Goal: Check status: Check status

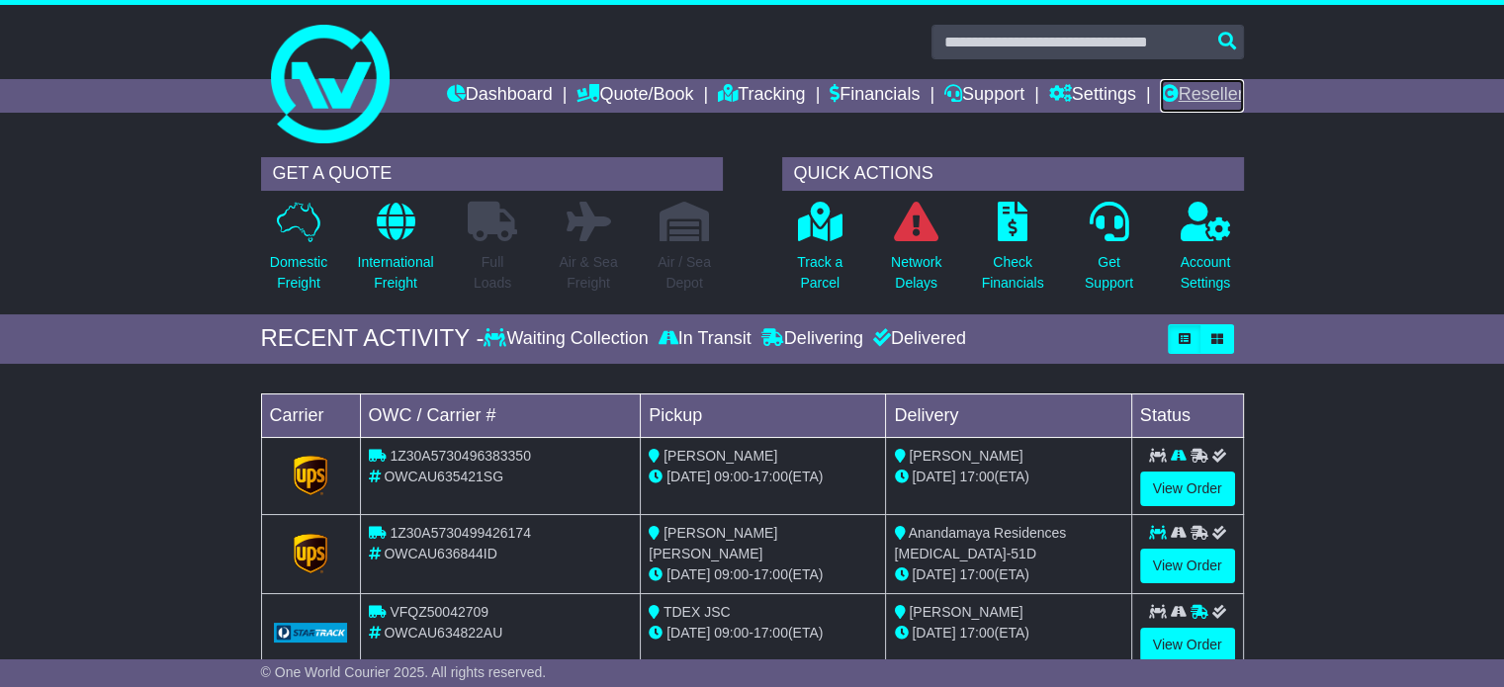
click at [1206, 90] on link "Reseller" at bounding box center [1201, 96] width 83 height 34
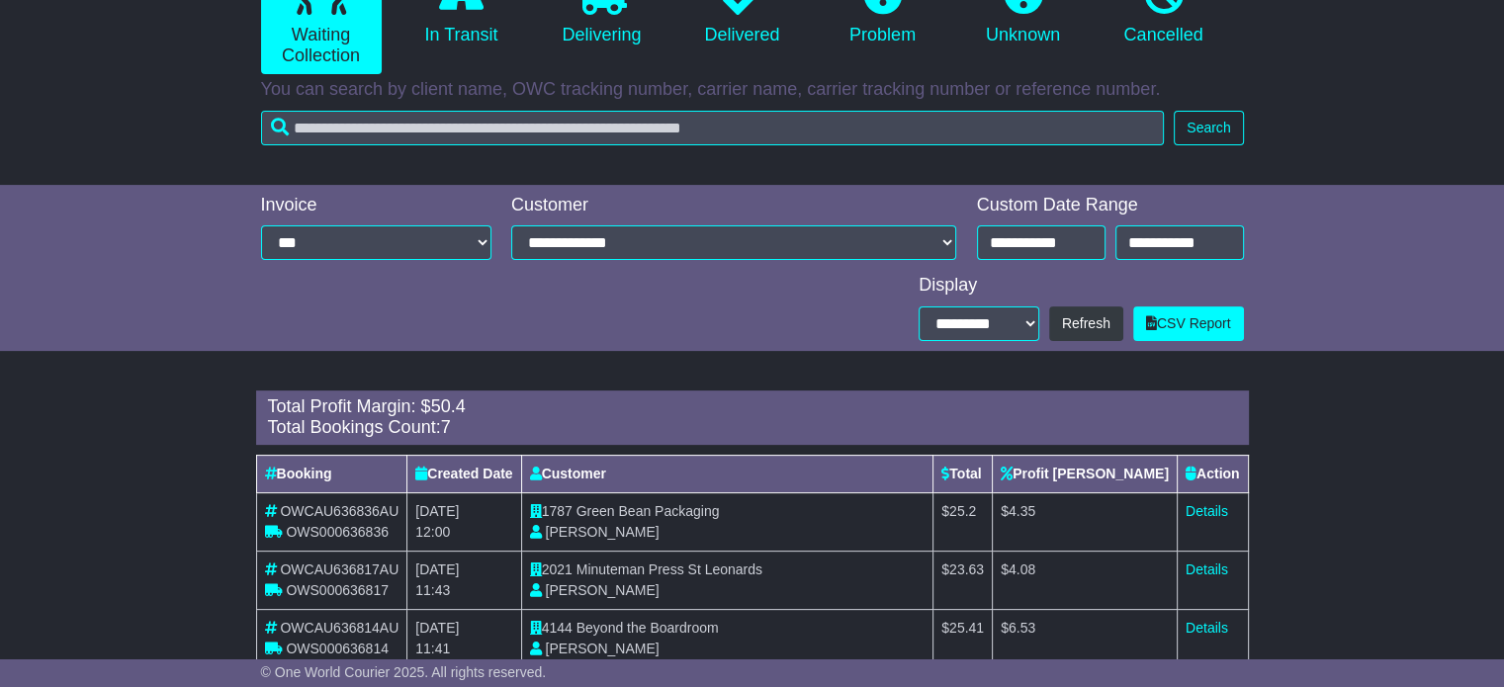
scroll to position [322, 0]
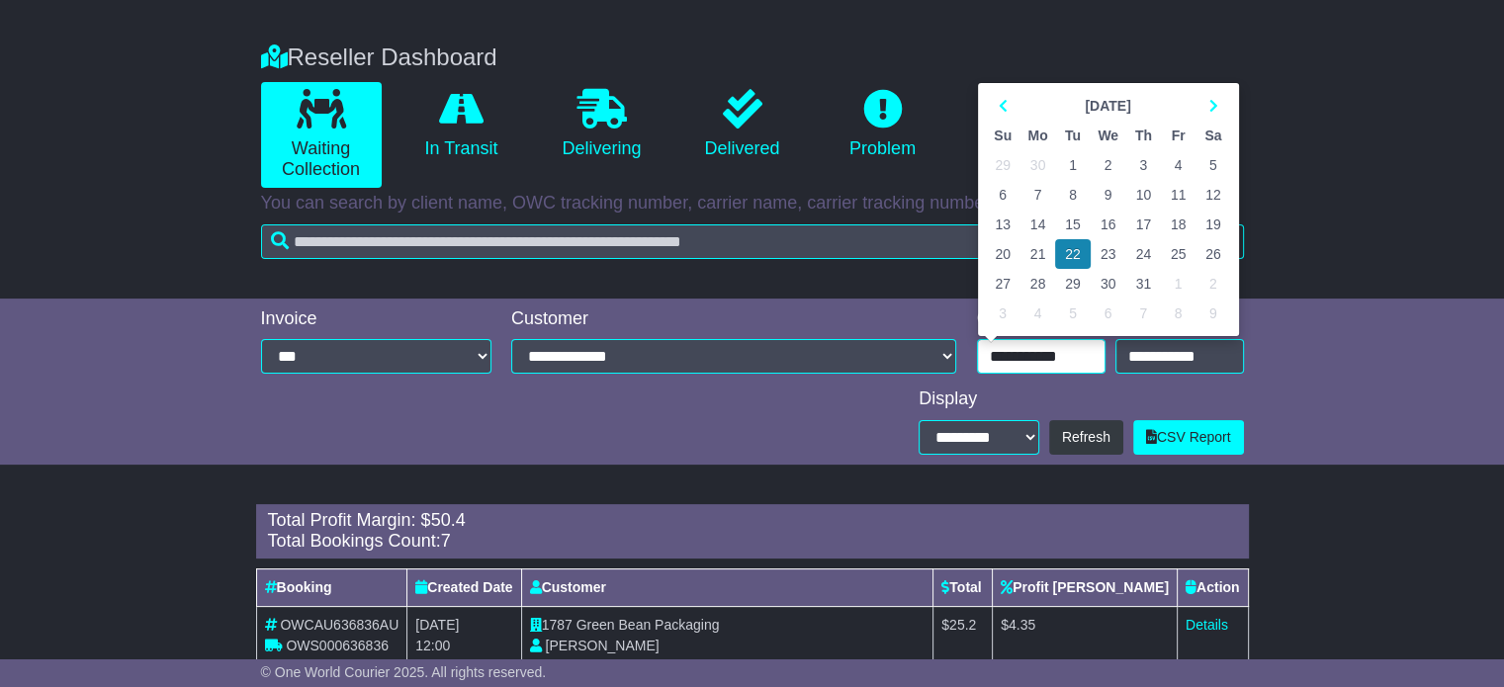
click at [1036, 358] on input "**********" at bounding box center [1041, 356] width 129 height 35
click at [1208, 111] on th at bounding box center [1213, 106] width 35 height 30
click at [1128, 254] on td "21" at bounding box center [1143, 254] width 35 height 30
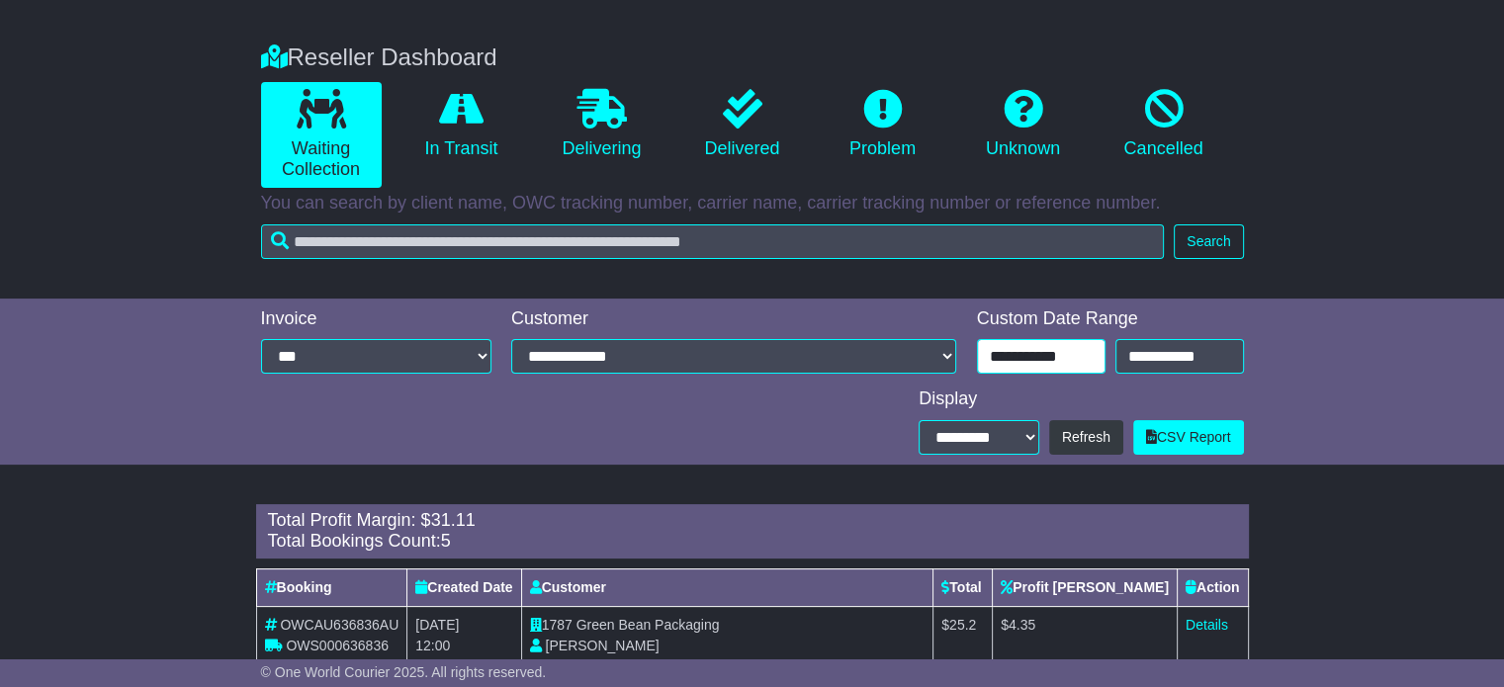
click at [1042, 351] on input "**********" at bounding box center [1041, 356] width 129 height 35
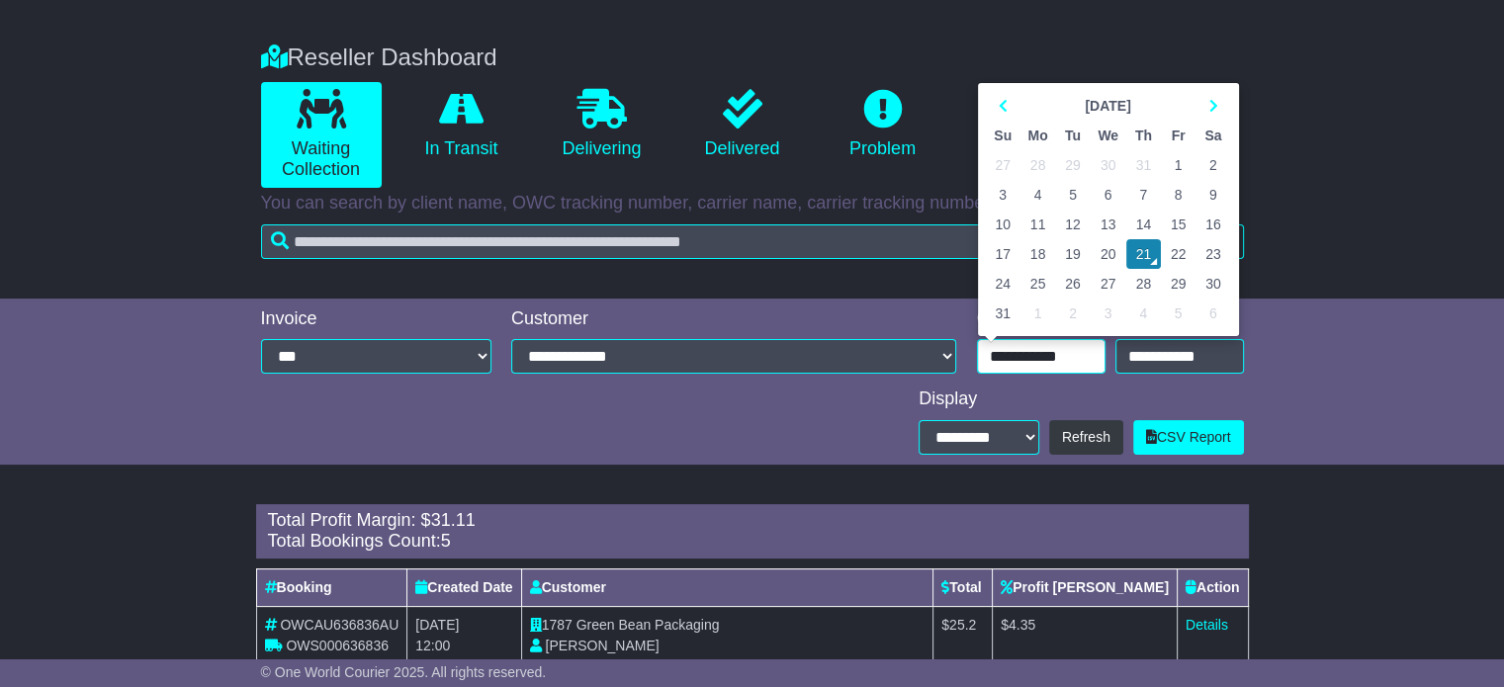
click at [1108, 258] on td "20" at bounding box center [1109, 254] width 36 height 30
type input "**********"
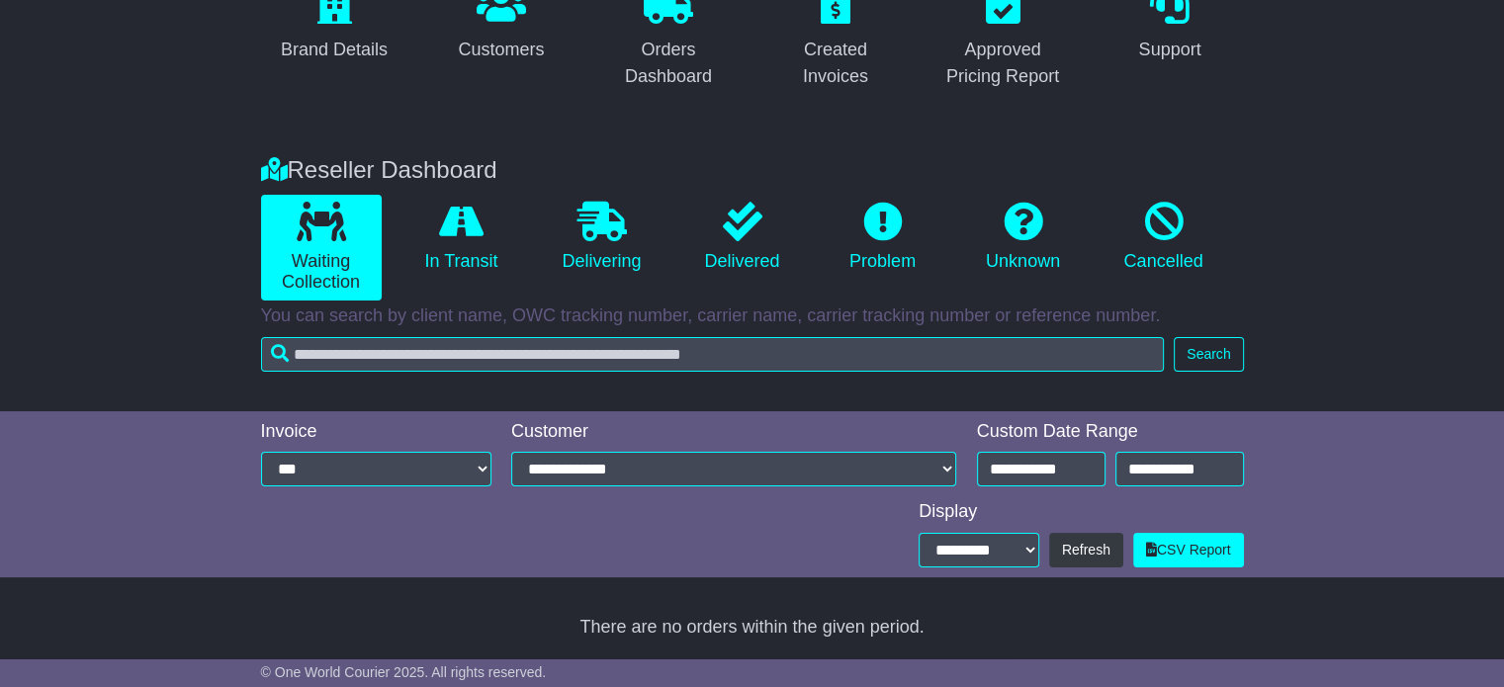
scroll to position [210, 0]
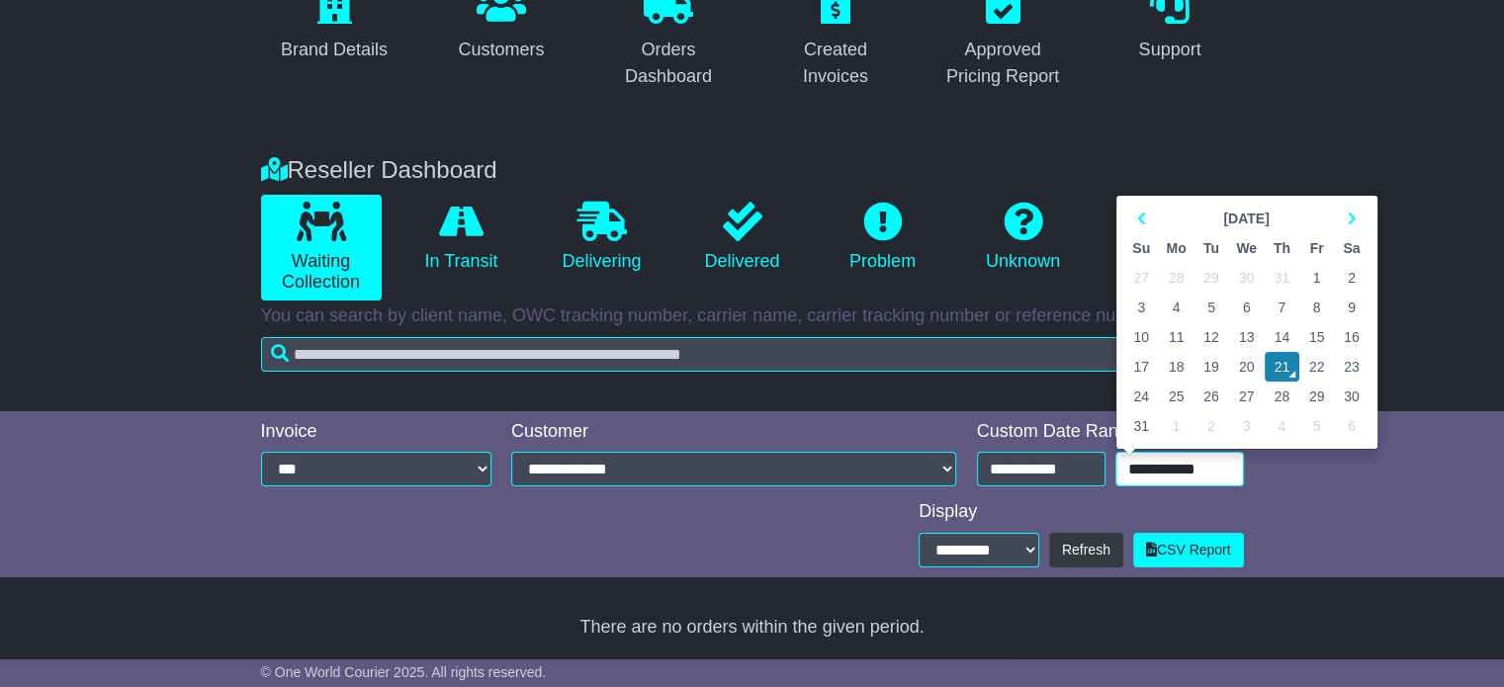
click at [1155, 463] on input "**********" at bounding box center [1180, 469] width 129 height 35
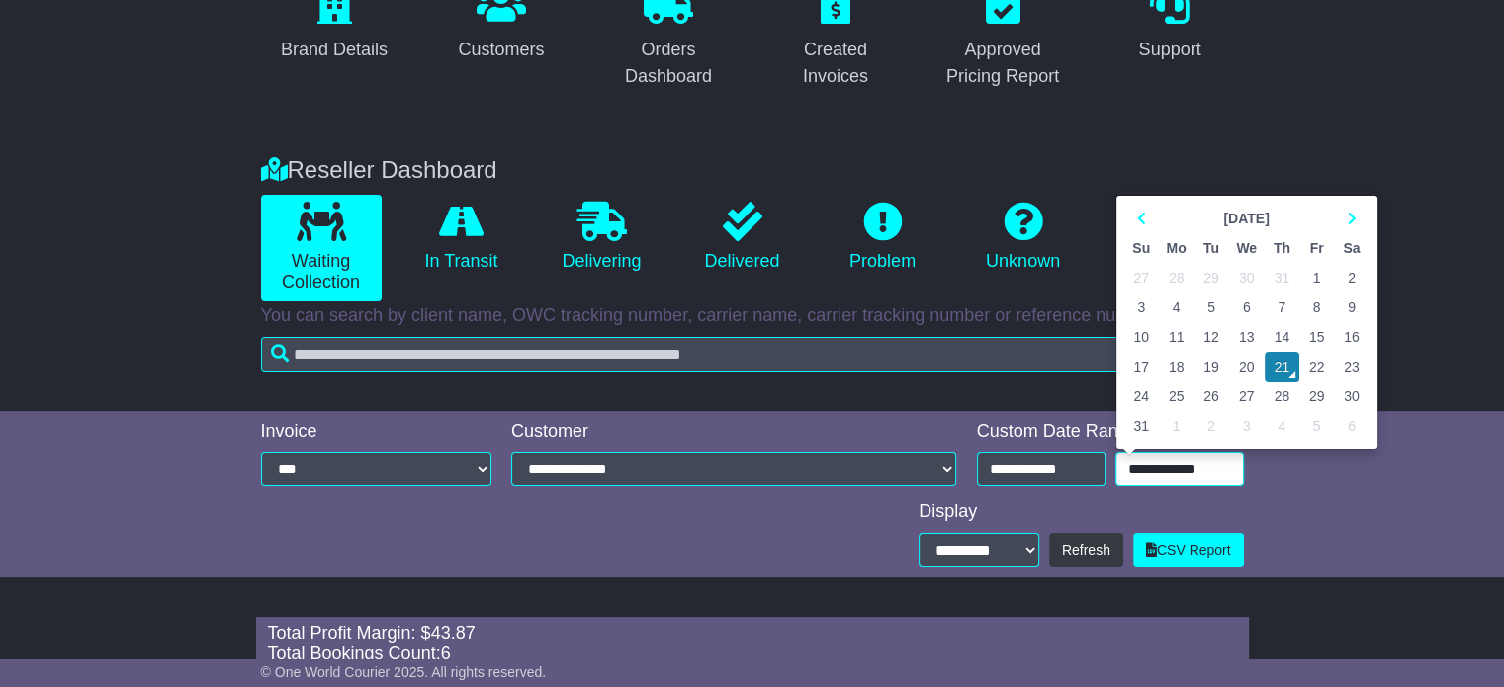
click at [1243, 363] on td "20" at bounding box center [1247, 367] width 36 height 30
type input "**********"
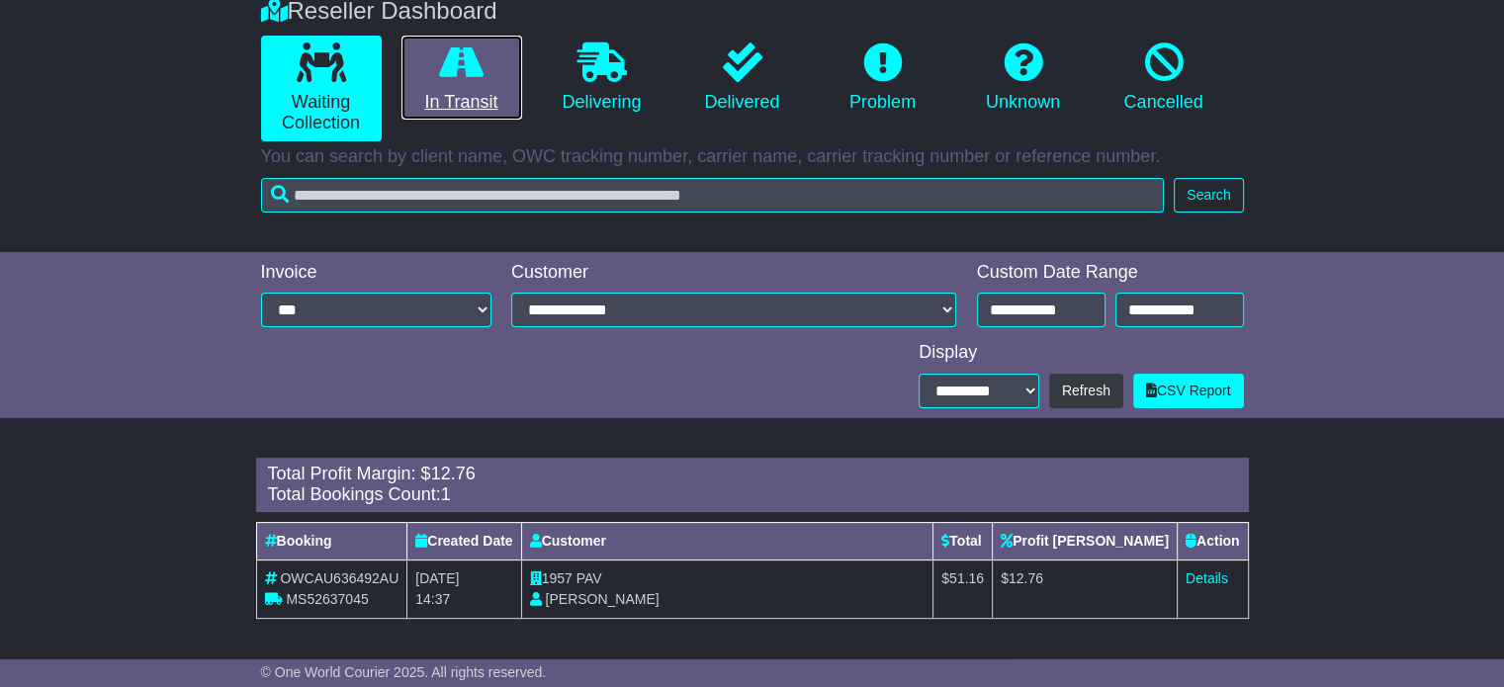
click at [479, 98] on link "In Transit" at bounding box center [462, 78] width 121 height 85
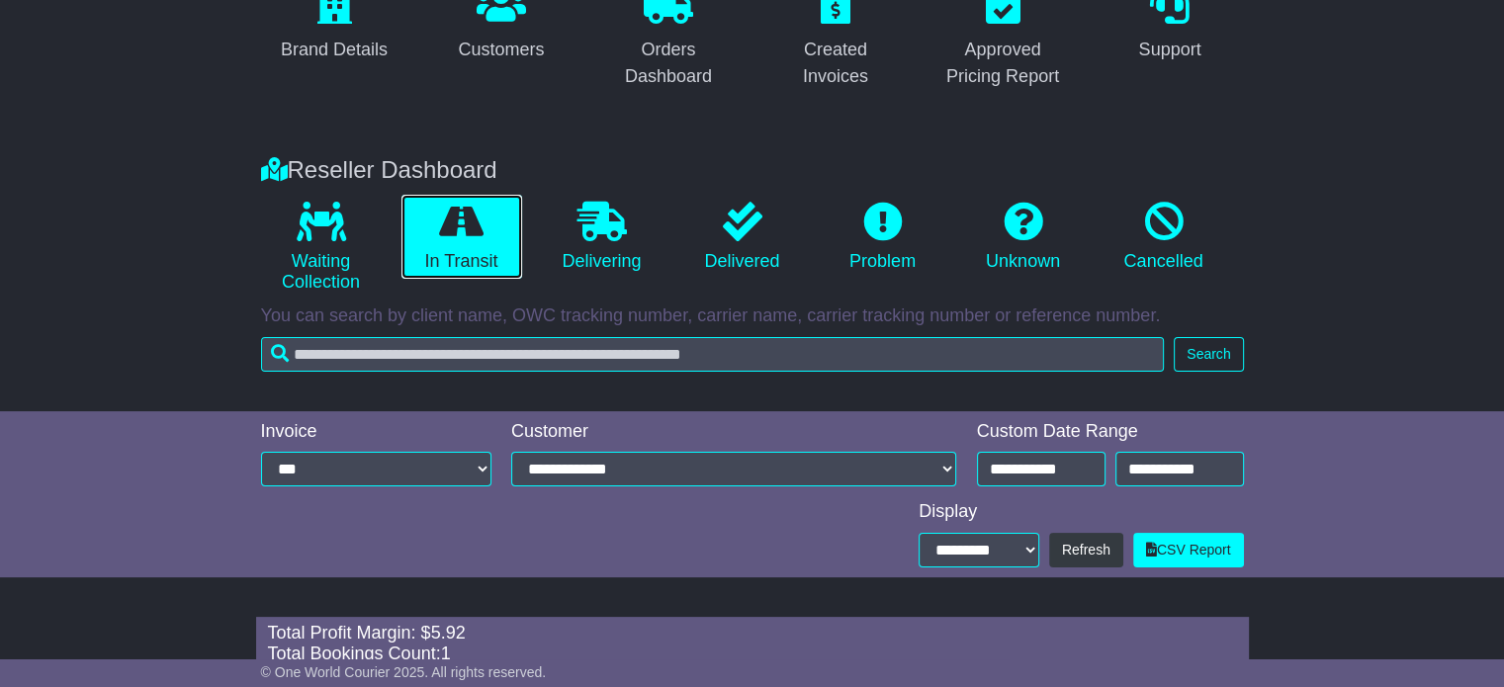
scroll to position [369, 0]
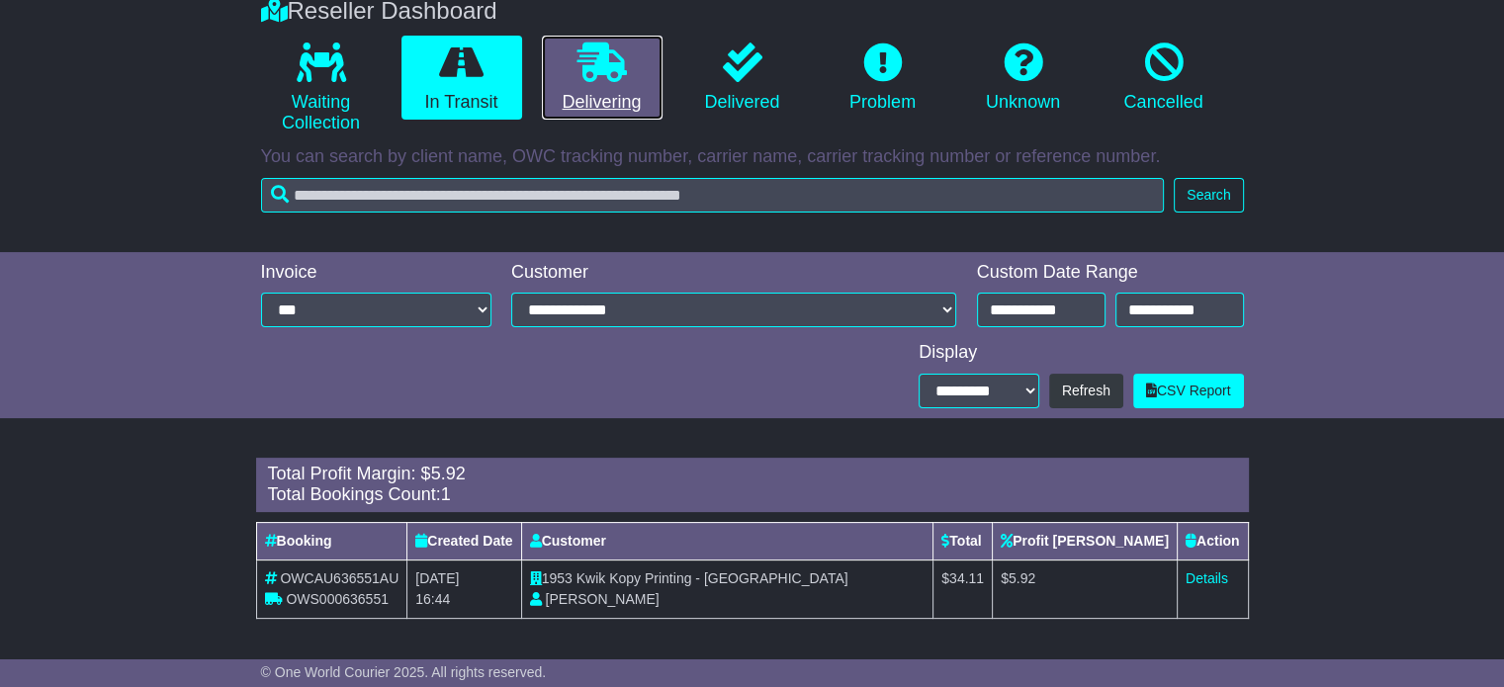
click at [619, 68] on icon at bounding box center [602, 63] width 49 height 40
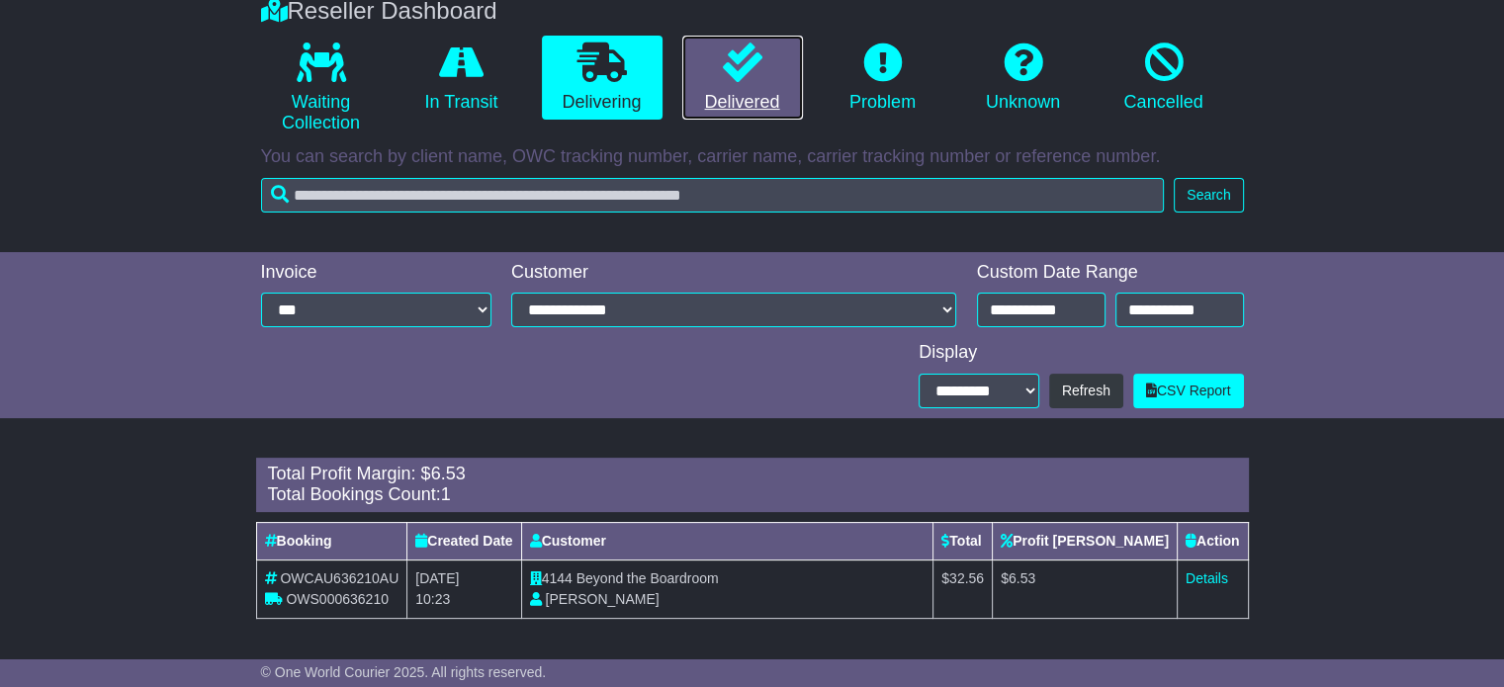
click at [708, 88] on link "Delivered" at bounding box center [742, 78] width 121 height 85
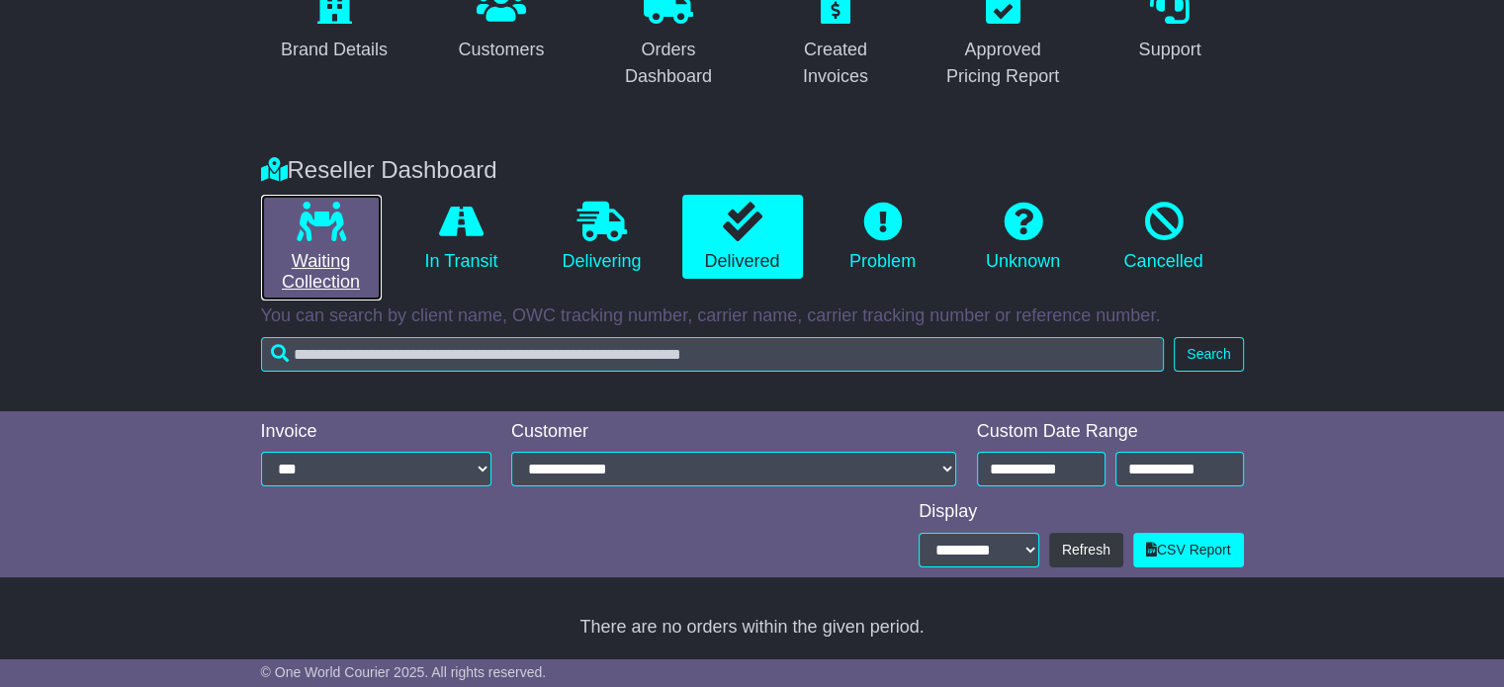
click at [288, 256] on link "Waiting Collection" at bounding box center [321, 248] width 121 height 106
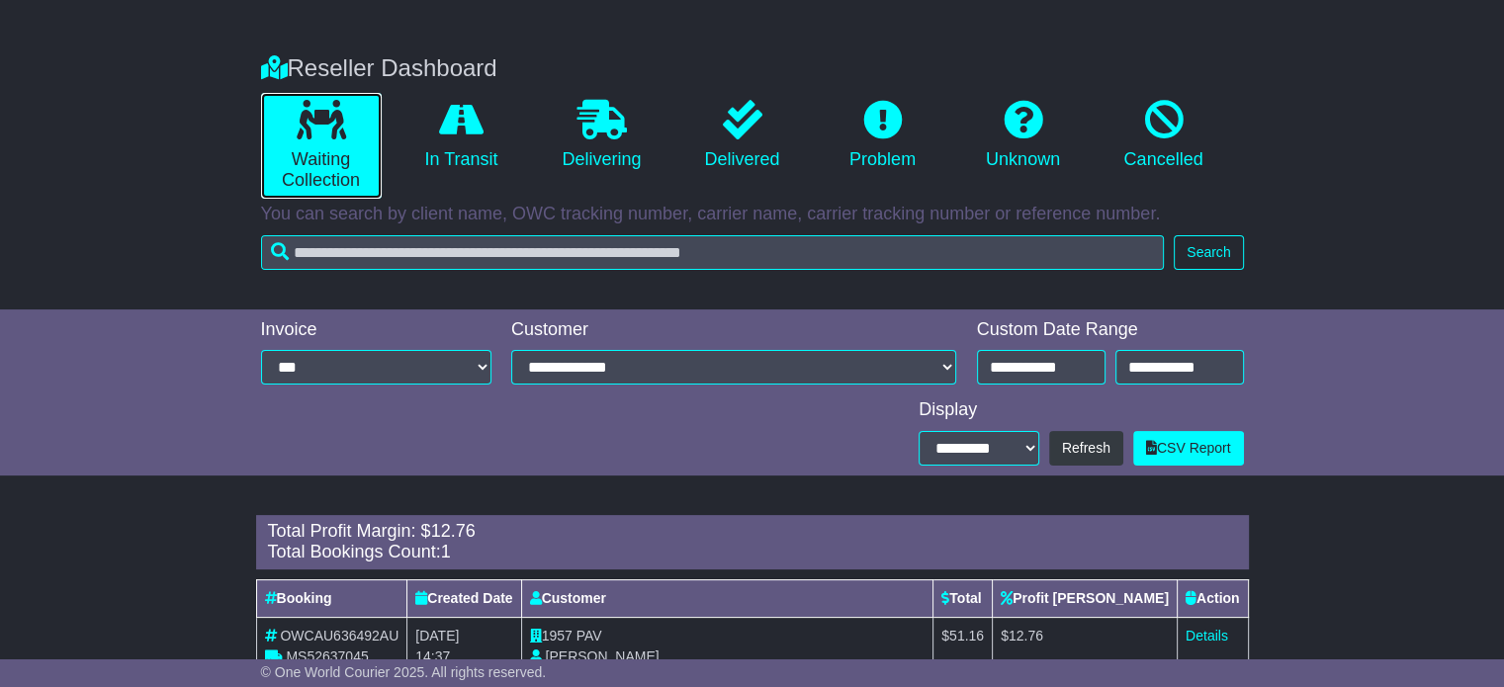
scroll to position [369, 0]
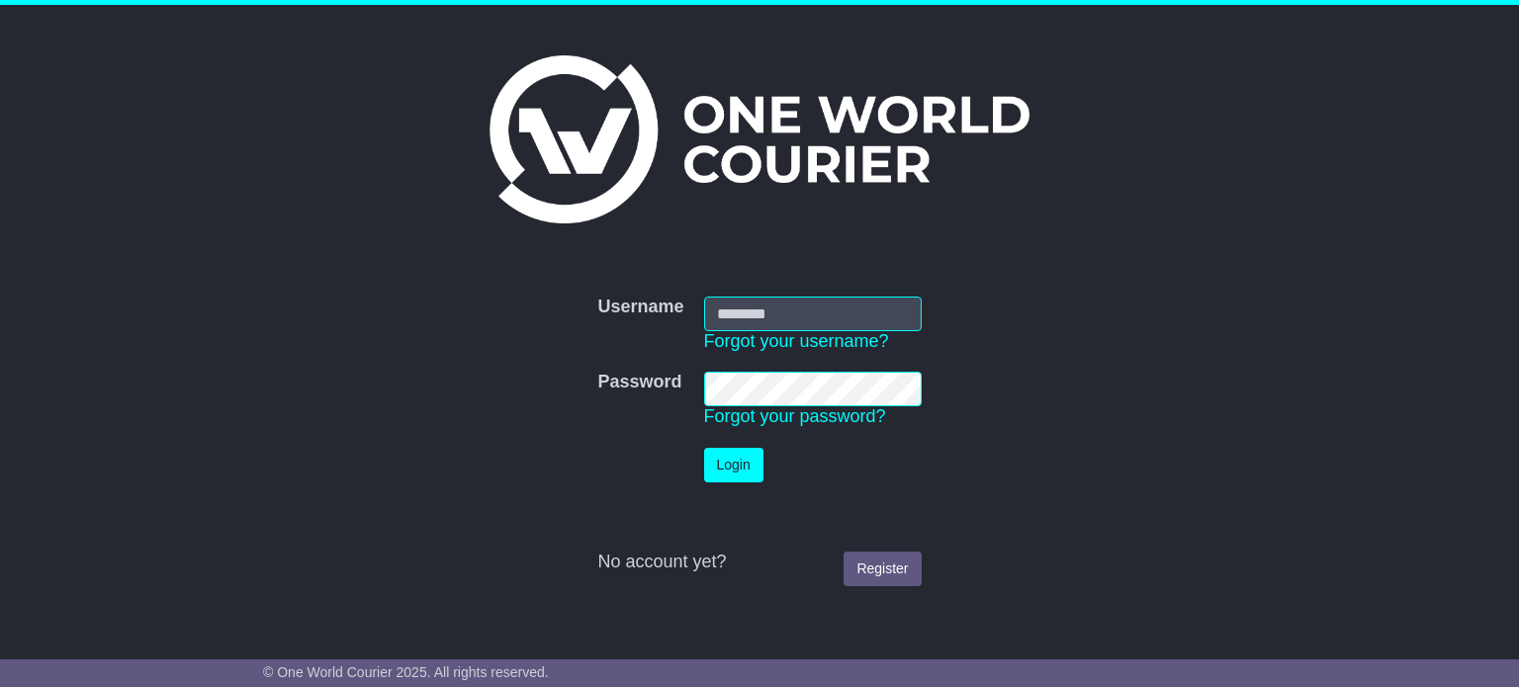
type input "**********"
click at [728, 466] on button "Login" at bounding box center [733, 465] width 59 height 35
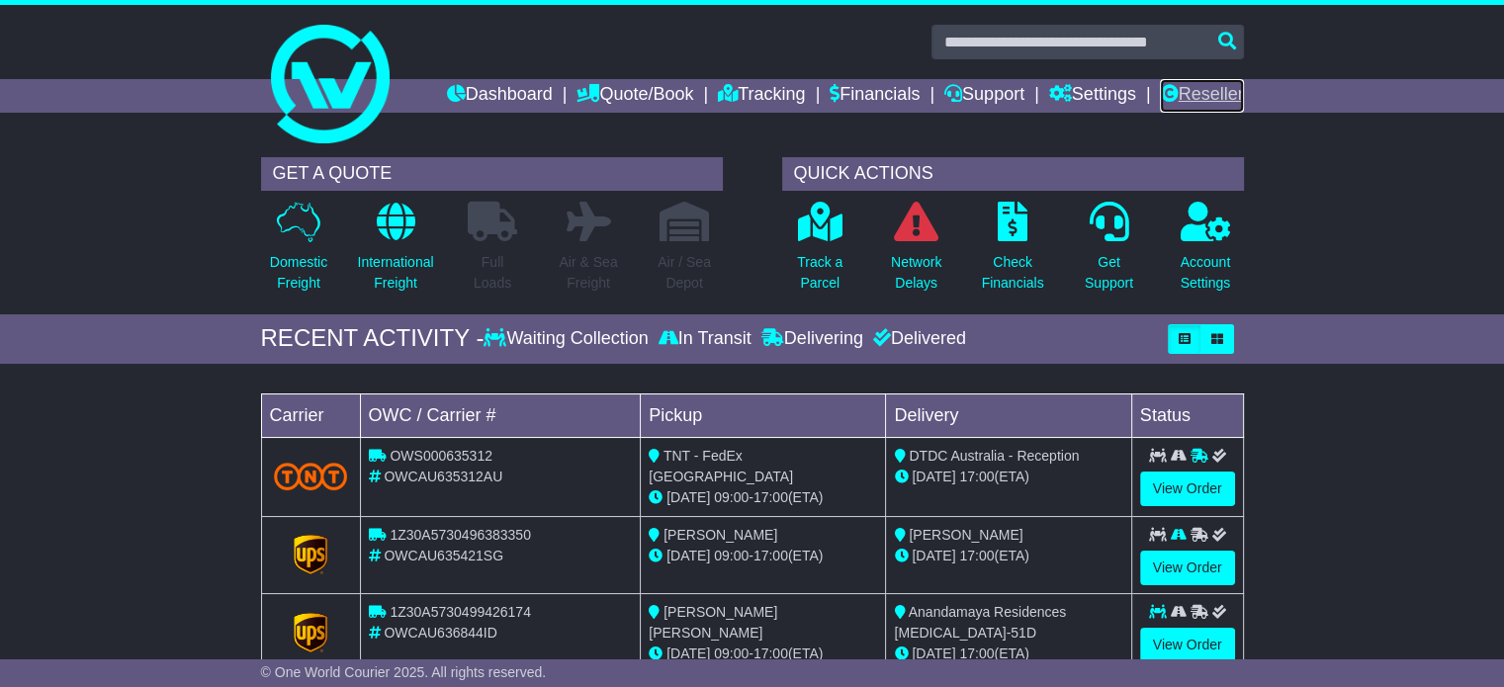
click at [1205, 80] on link "Reseller" at bounding box center [1201, 96] width 83 height 34
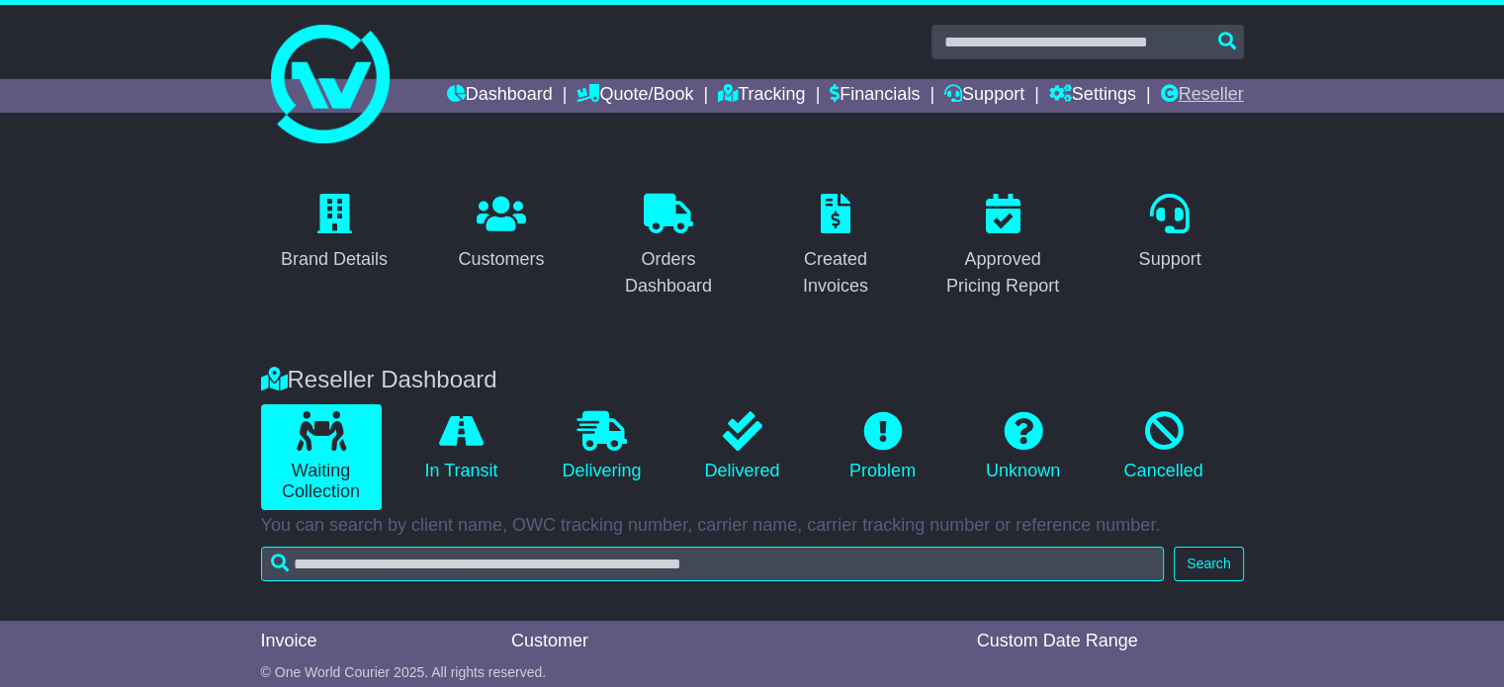
type input "**********"
select select "*"
click at [1187, 86] on link "Reseller" at bounding box center [1201, 96] width 83 height 34
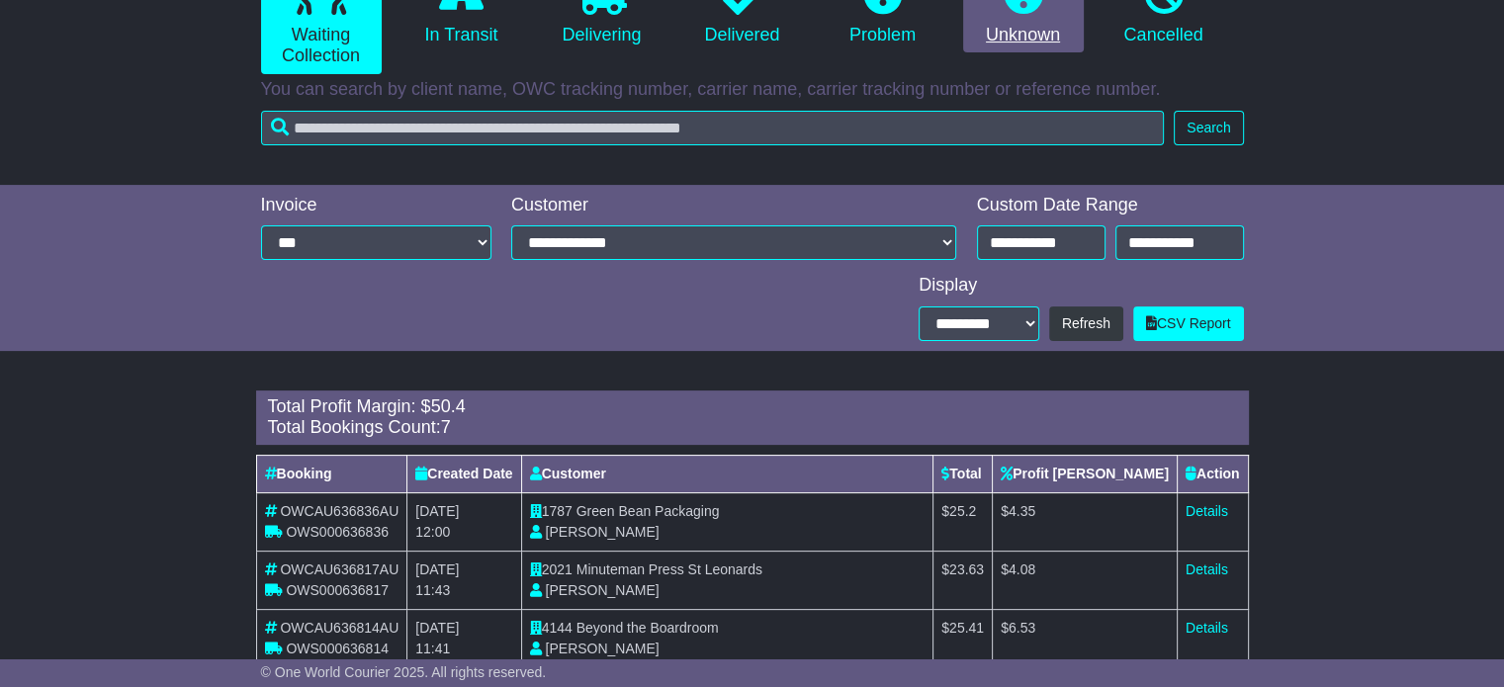
scroll to position [322, 0]
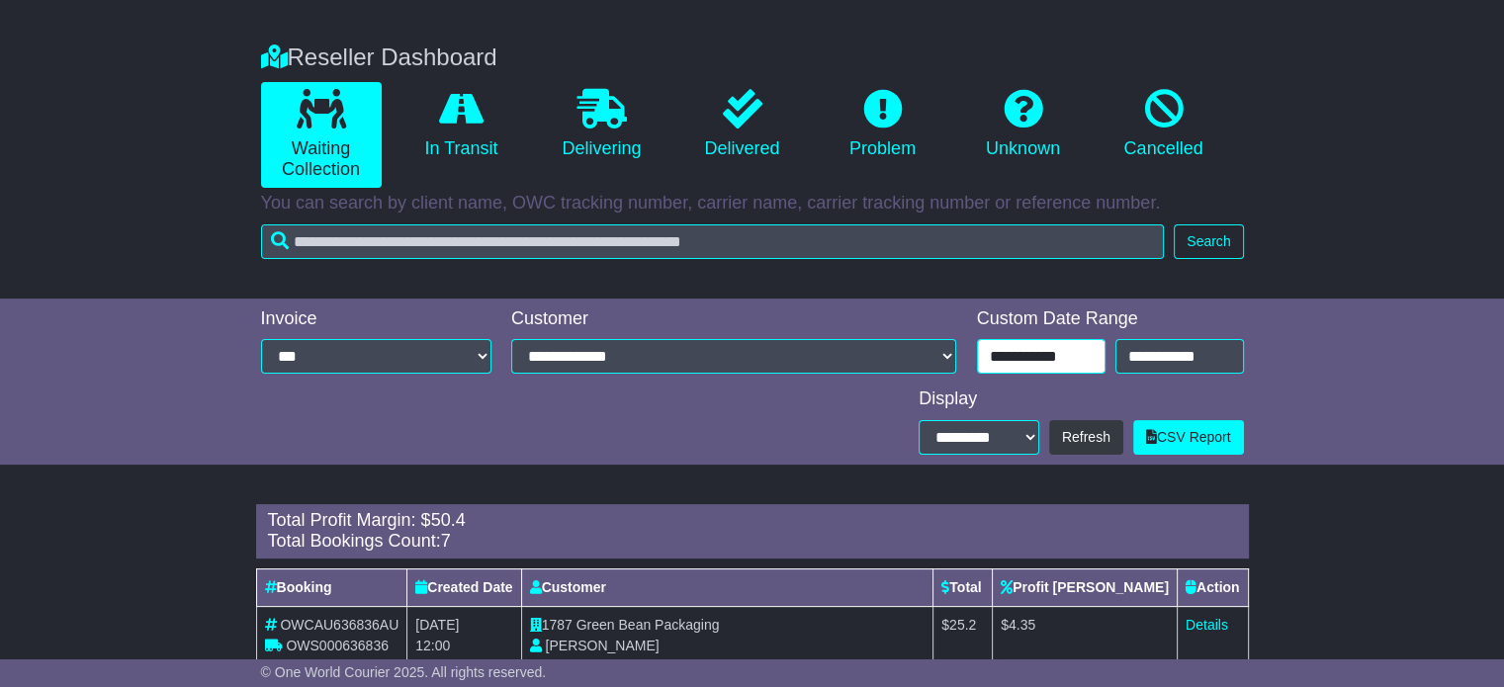
click at [1064, 362] on input "**********" at bounding box center [1041, 356] width 129 height 35
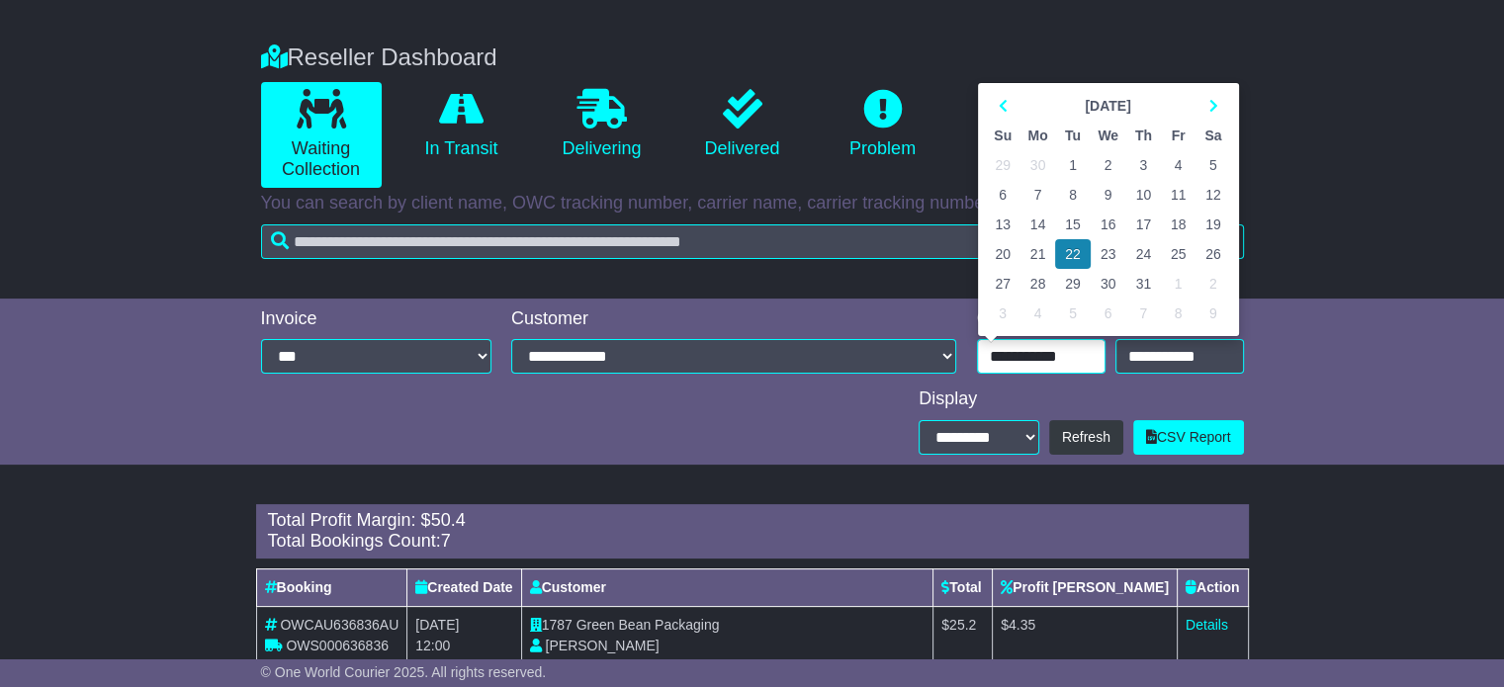
click at [1036, 255] on td "21" at bounding box center [1039, 254] width 36 height 30
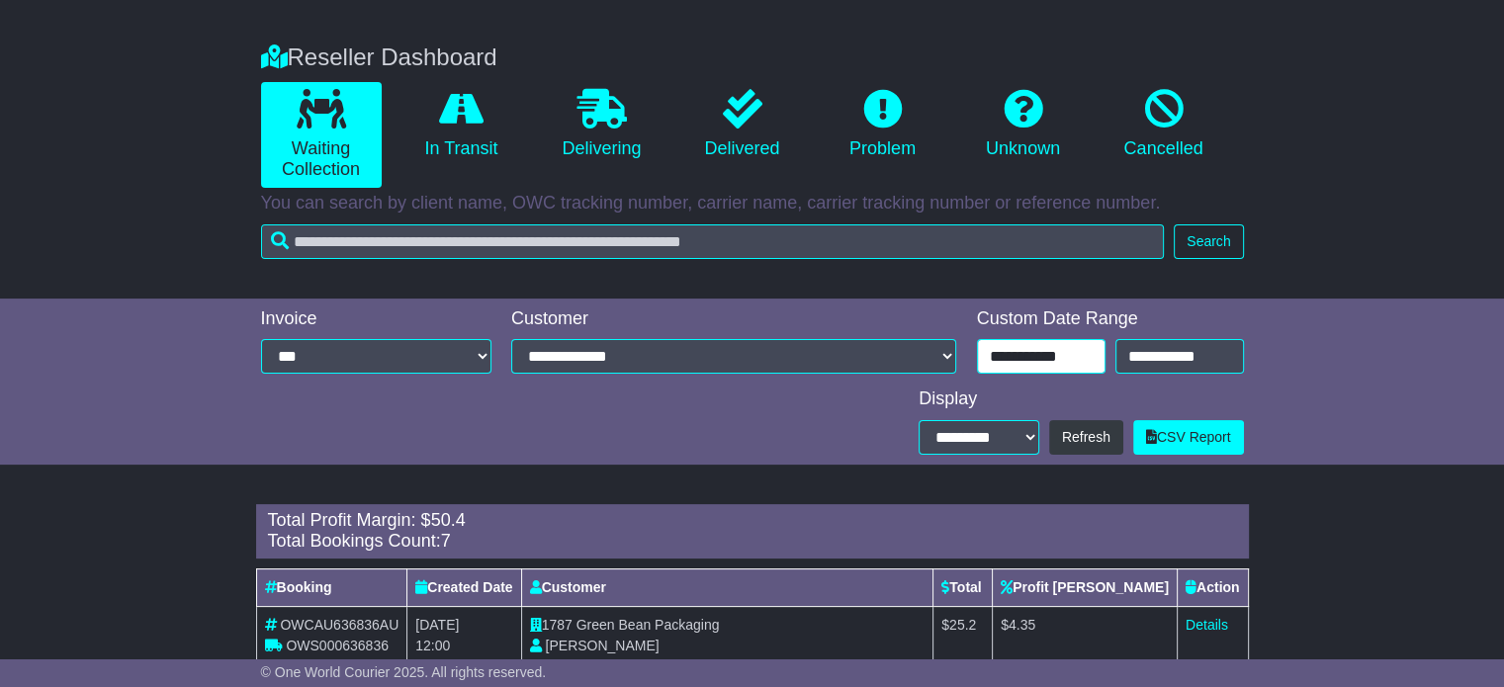
click at [1039, 351] on input "**********" at bounding box center [1041, 356] width 129 height 35
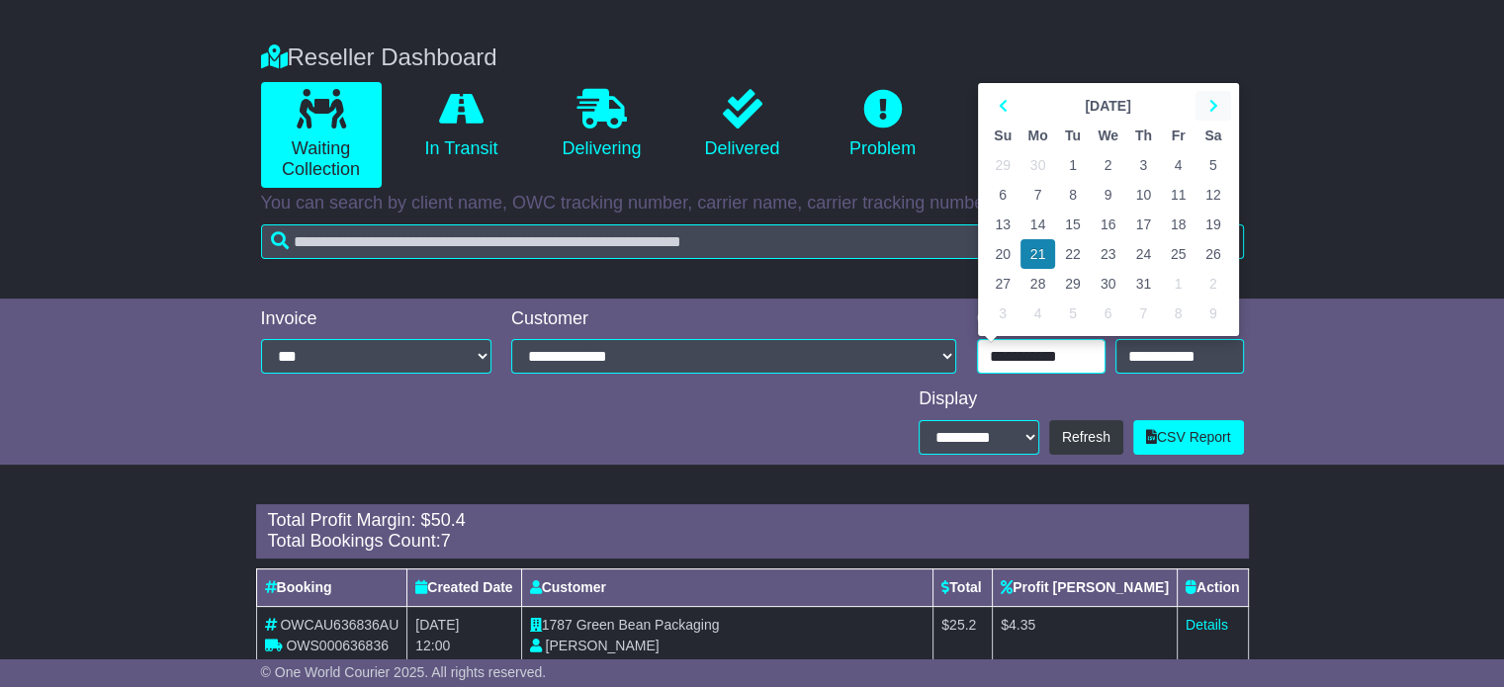
click at [1211, 101] on icon at bounding box center [1213, 106] width 9 height 14
click at [1105, 252] on td "20" at bounding box center [1109, 254] width 36 height 30
type input "**********"
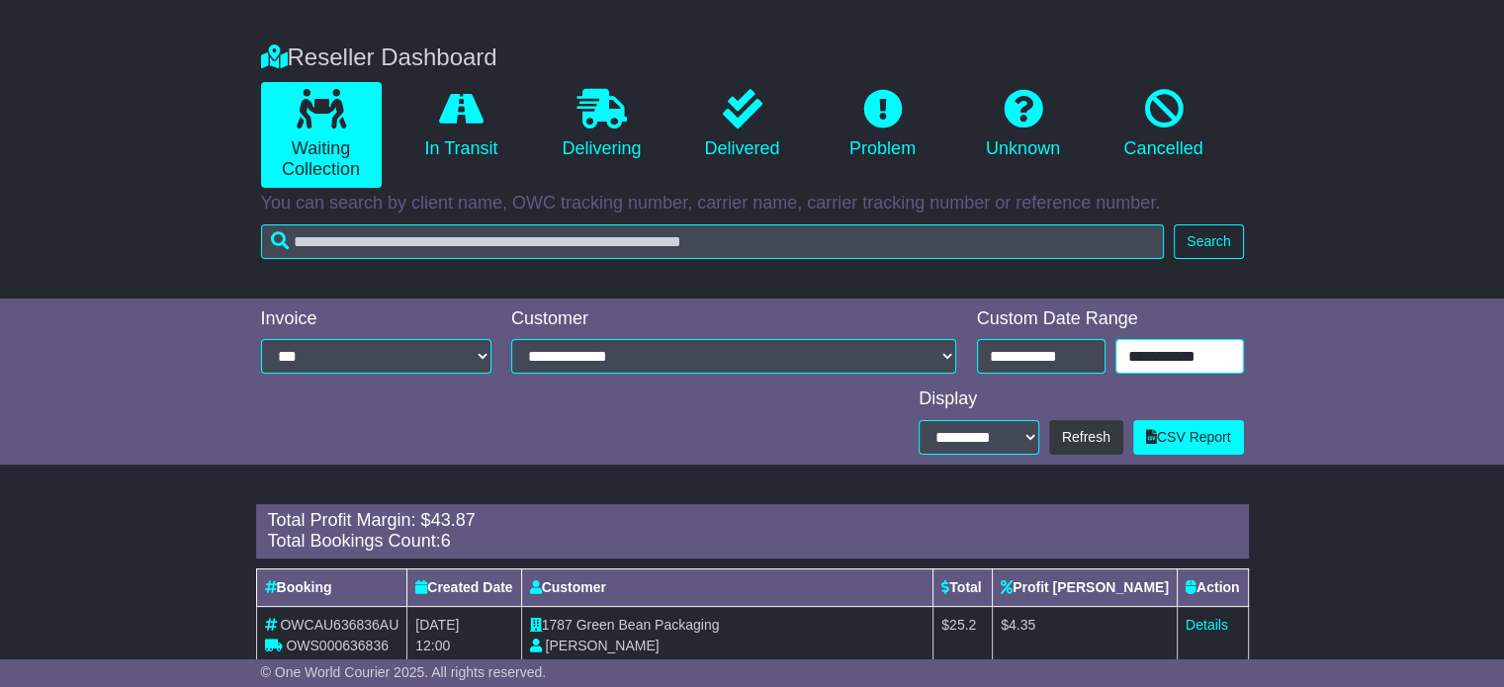
click at [1146, 358] on input "**********" at bounding box center [1180, 356] width 129 height 35
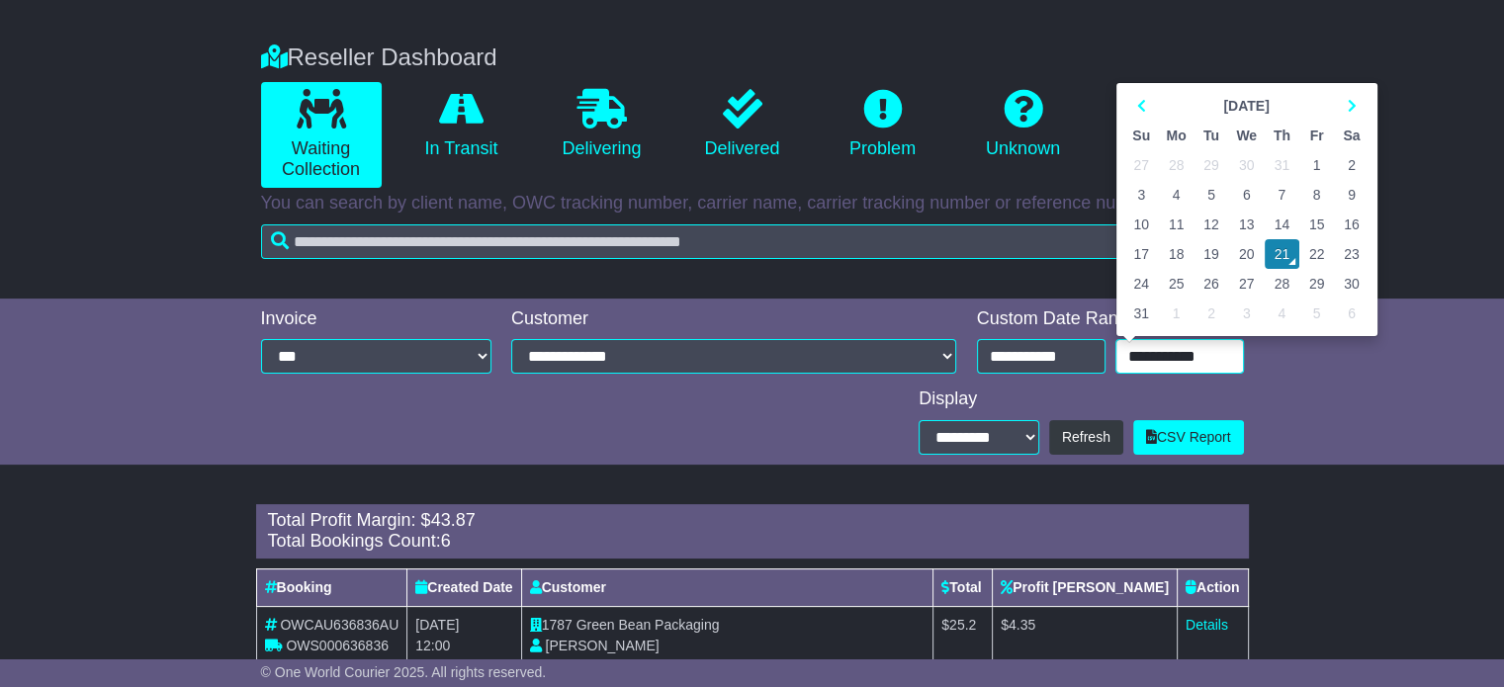
click at [1236, 249] on td "20" at bounding box center [1247, 254] width 36 height 30
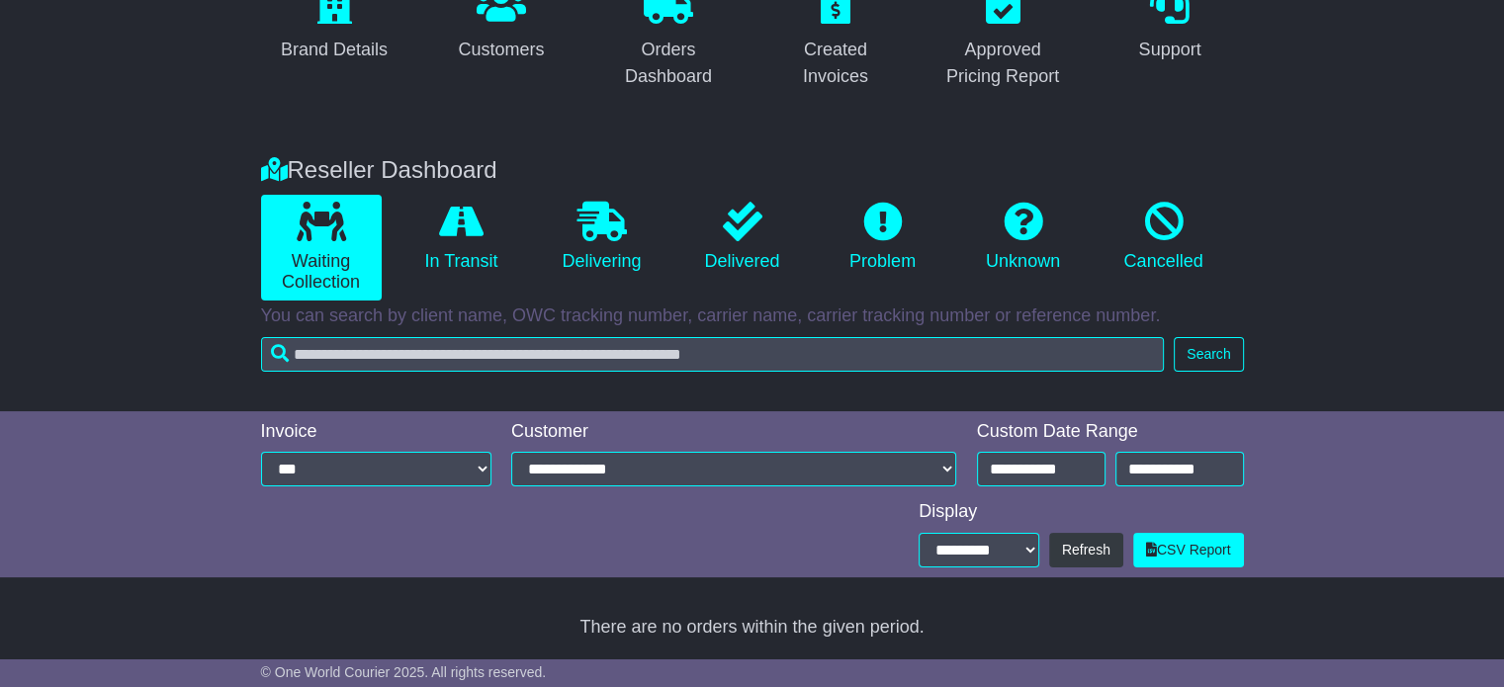
type input "**********"
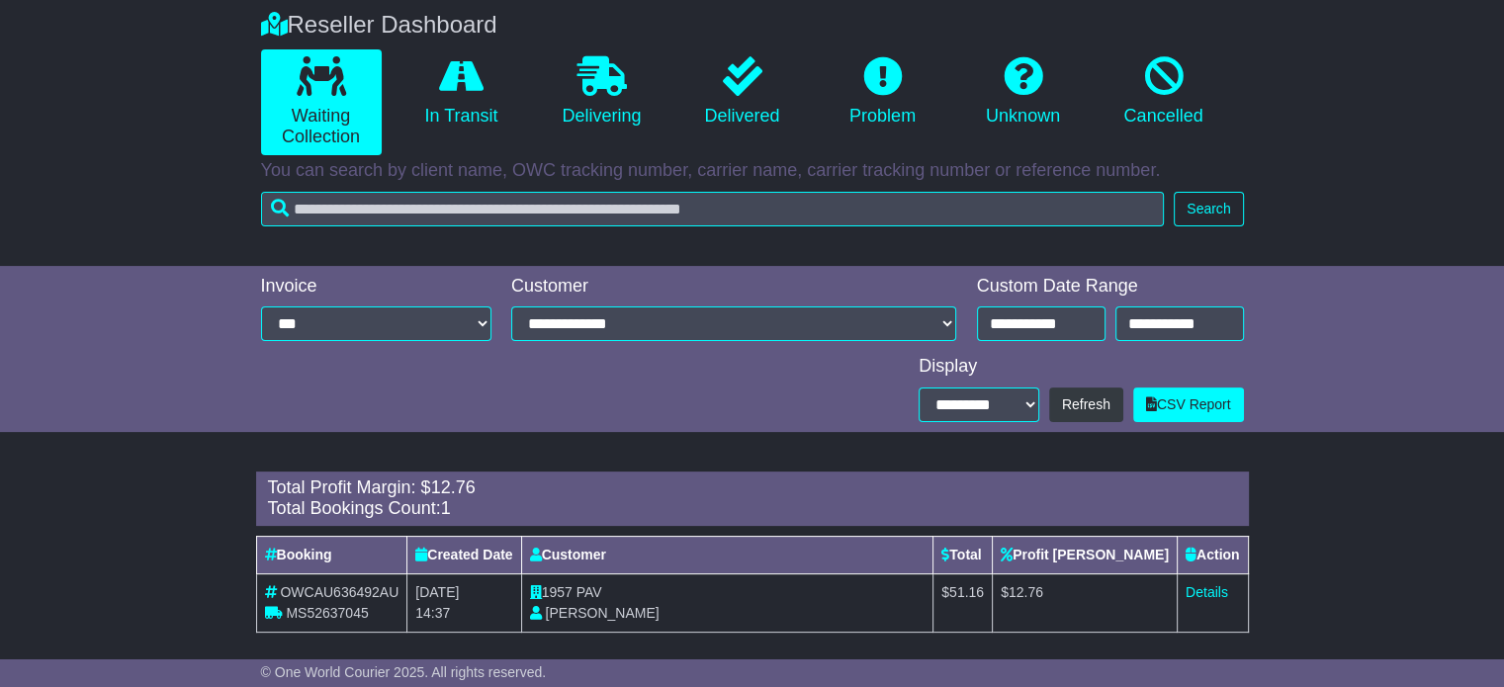
scroll to position [369, 0]
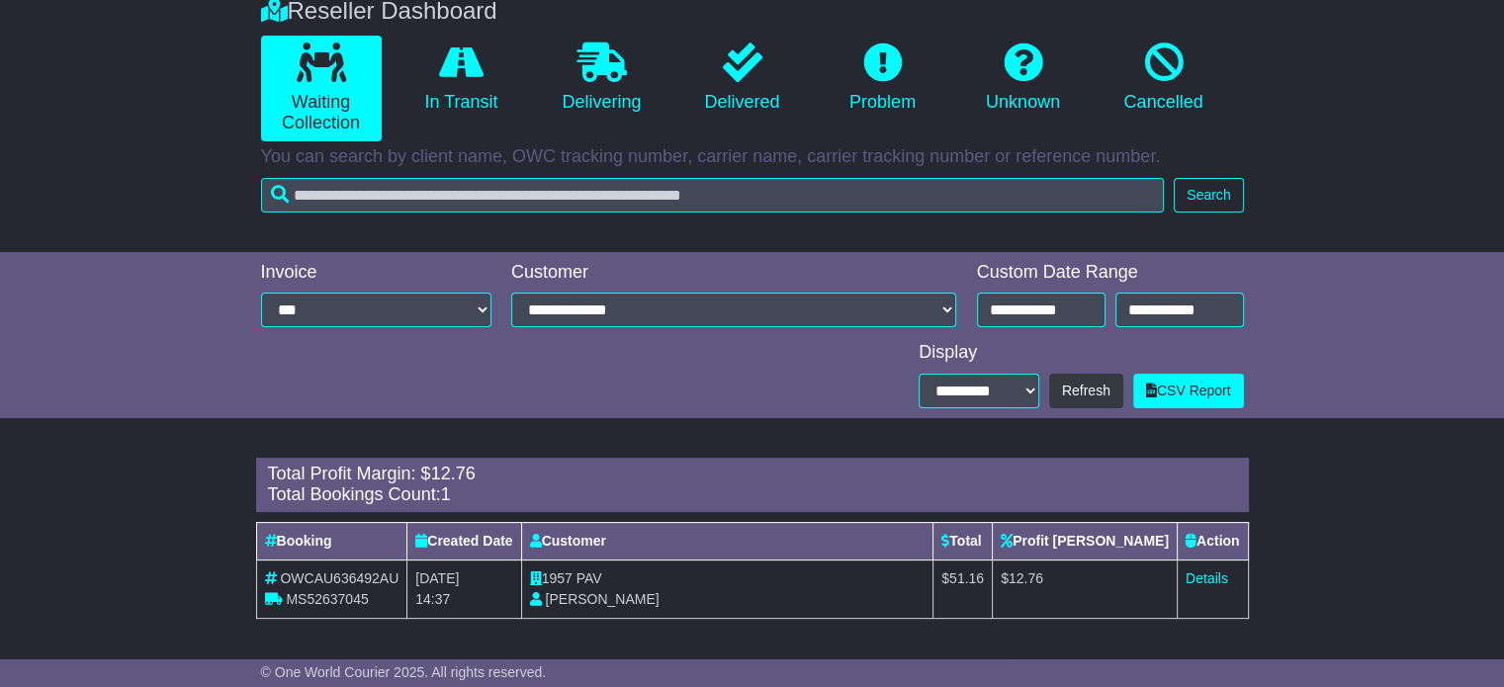
click at [597, 581] on span "PAV" at bounding box center [590, 579] width 26 height 16
copy span "PAV"
click at [1205, 577] on link "Details" at bounding box center [1207, 579] width 43 height 16
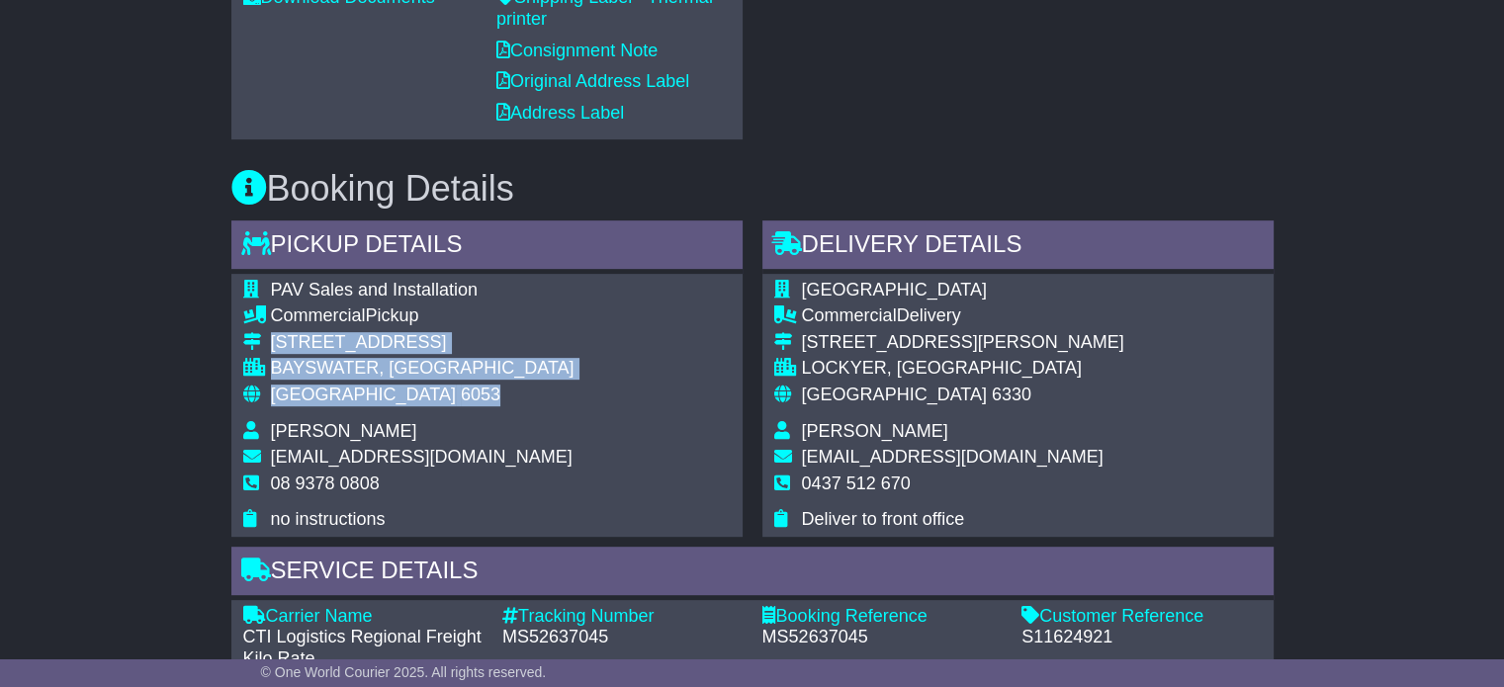
drag, startPoint x: 393, startPoint y: 395, endPoint x: 274, endPoint y: 341, distance: 130.1
click at [274, 341] on tbody "PAV Sales and Installation Commercial Pickup [STREET_ADDRESS] [GEOGRAPHIC_DATA]…" at bounding box center [408, 405] width 331 height 251
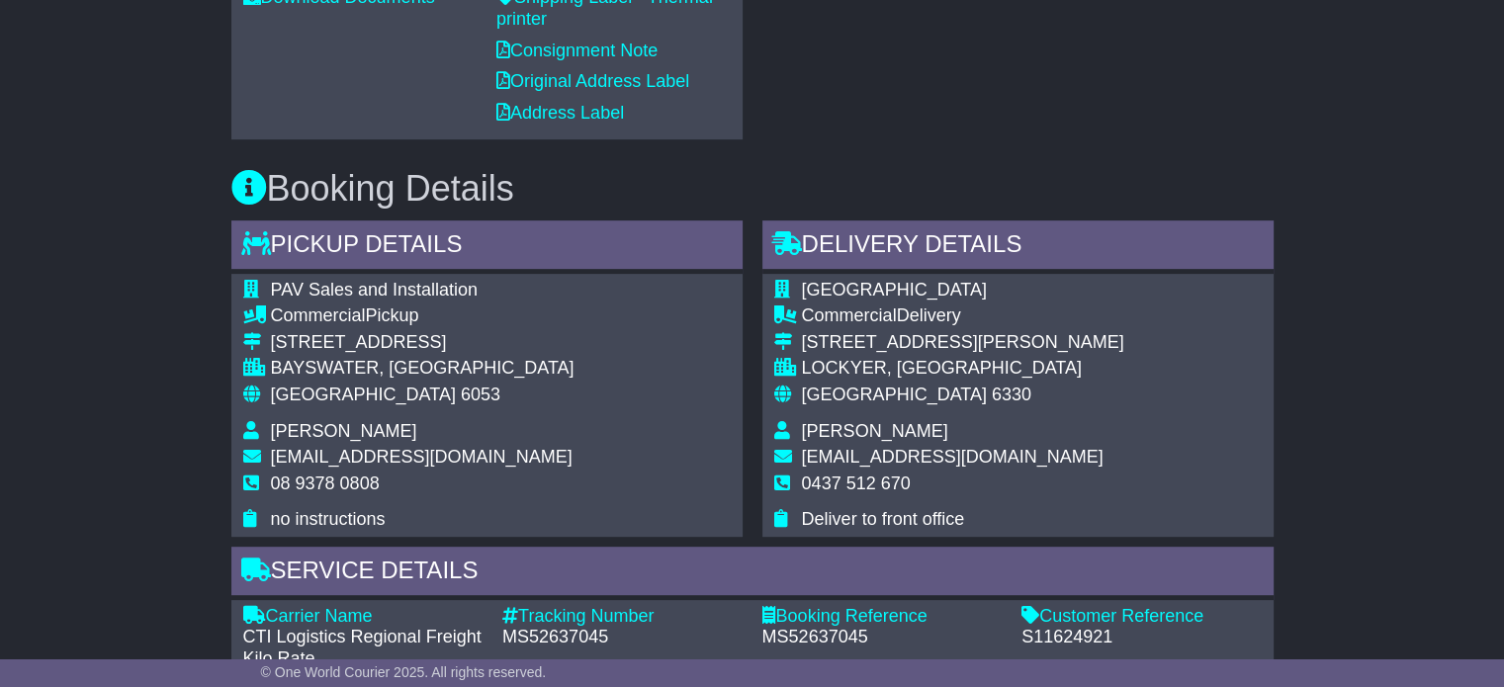
click at [346, 477] on span "08 9378 0808" at bounding box center [325, 484] width 109 height 20
click at [345, 477] on span "08 9378 0808" at bounding box center [325, 484] width 109 height 20
copy tbody "08 9378 0808"
click at [540, 636] on div "MS52637045" at bounding box center [622, 638] width 240 height 22
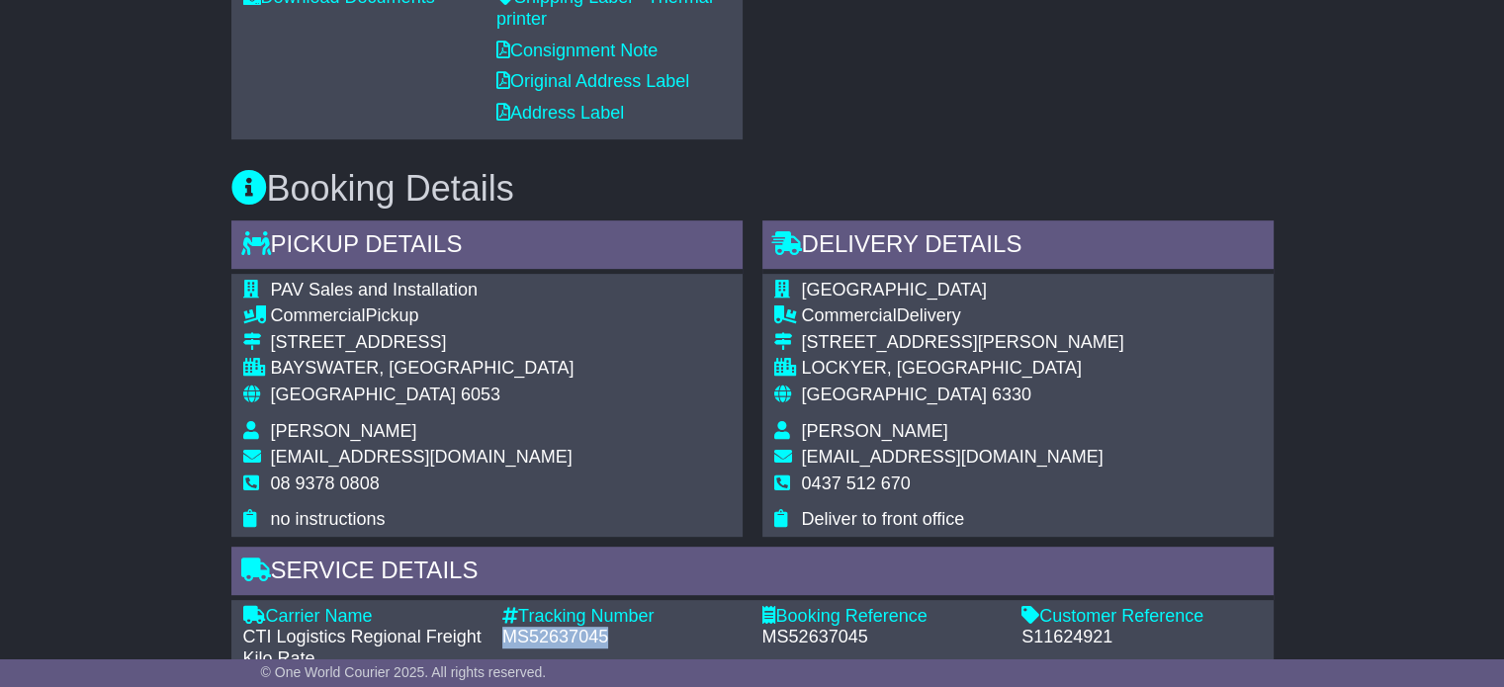
click at [540, 636] on div "MS52637045" at bounding box center [622, 638] width 240 height 22
copy div "MS52637045"
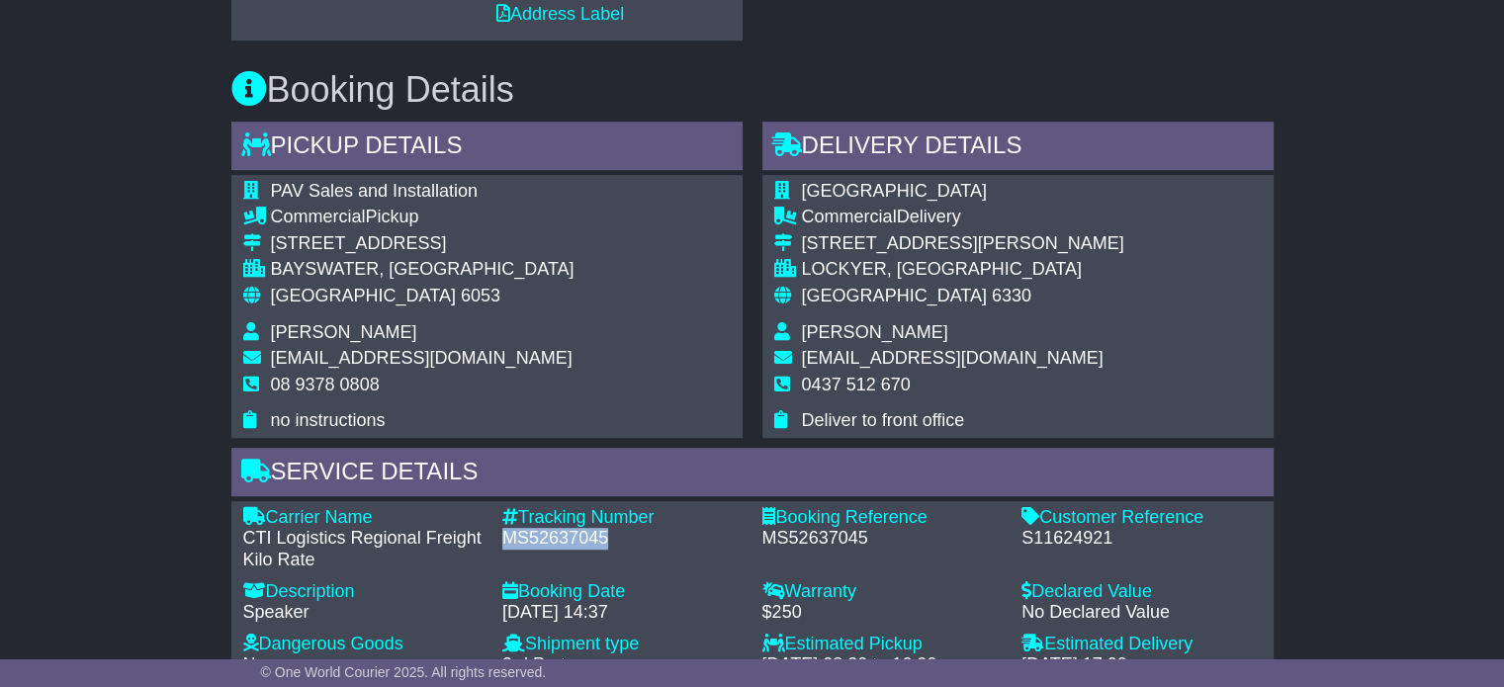
scroll to position [1238, 0]
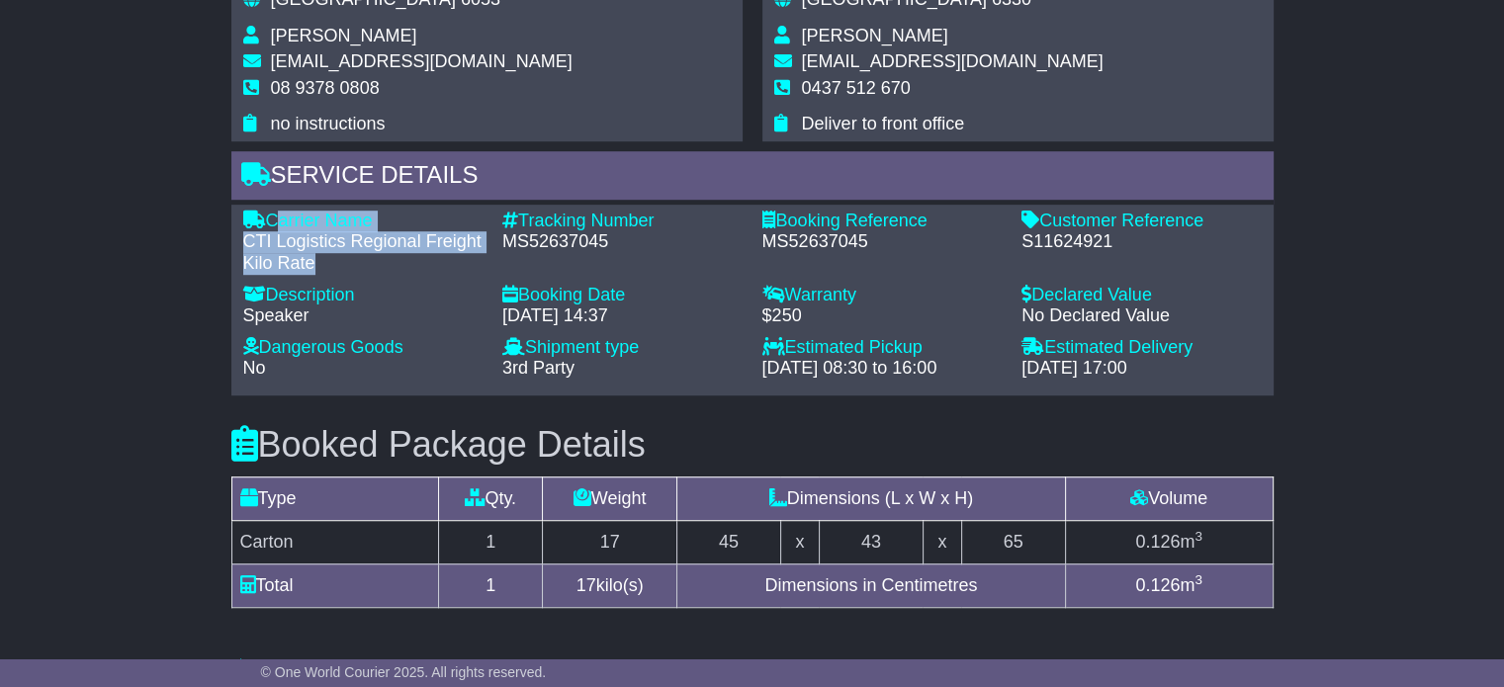
drag, startPoint x: 314, startPoint y: 261, endPoint x: 272, endPoint y: 218, distance: 60.8
click at [272, 218] on div "Carrier Name - CTI Logistics Regional Freight Kilo Rate" at bounding box center [363, 243] width 260 height 64
copy div "Carrier Name - CTI Logistics Regional Freight Kilo Rate"
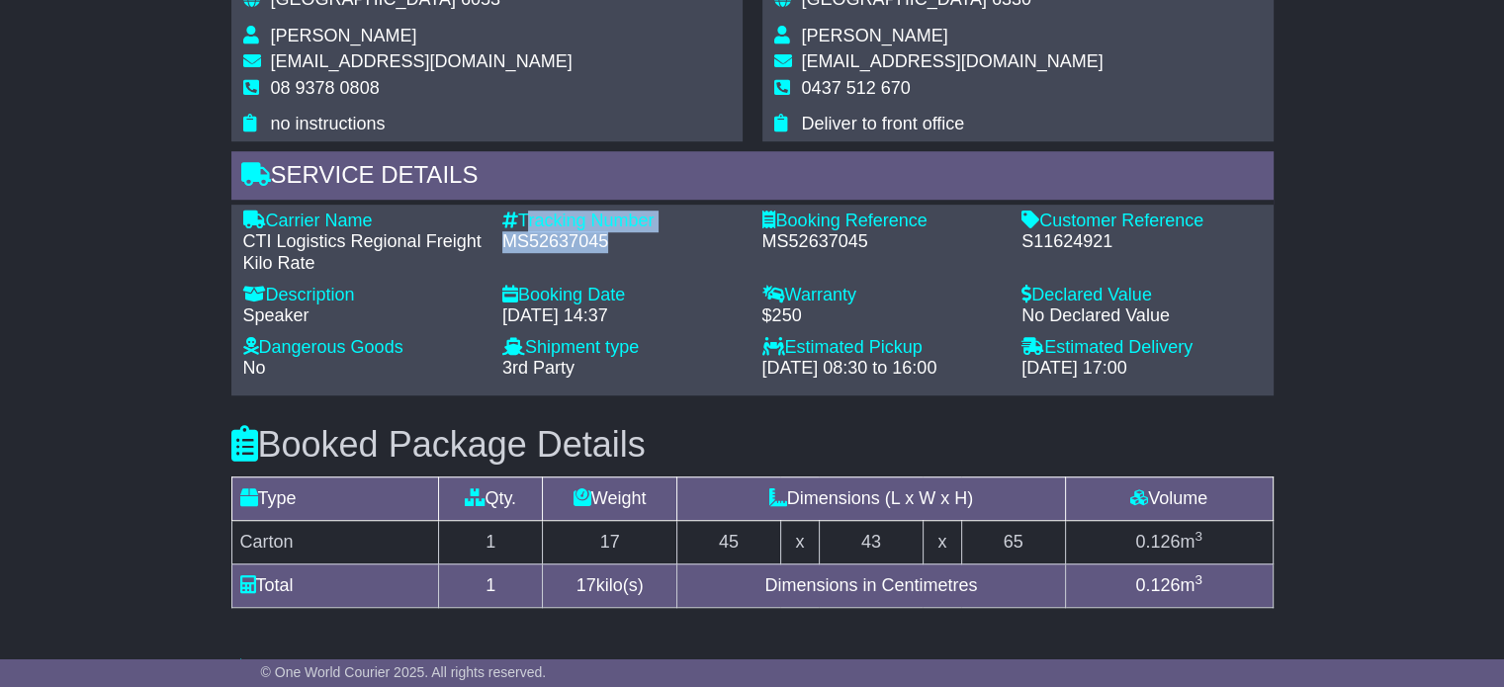
drag, startPoint x: 613, startPoint y: 242, endPoint x: 524, endPoint y: 214, distance: 93.5
click at [524, 214] on div "Tracking Number - MS52637045" at bounding box center [623, 243] width 260 height 64
copy div "Tracking Number - MS52637045"
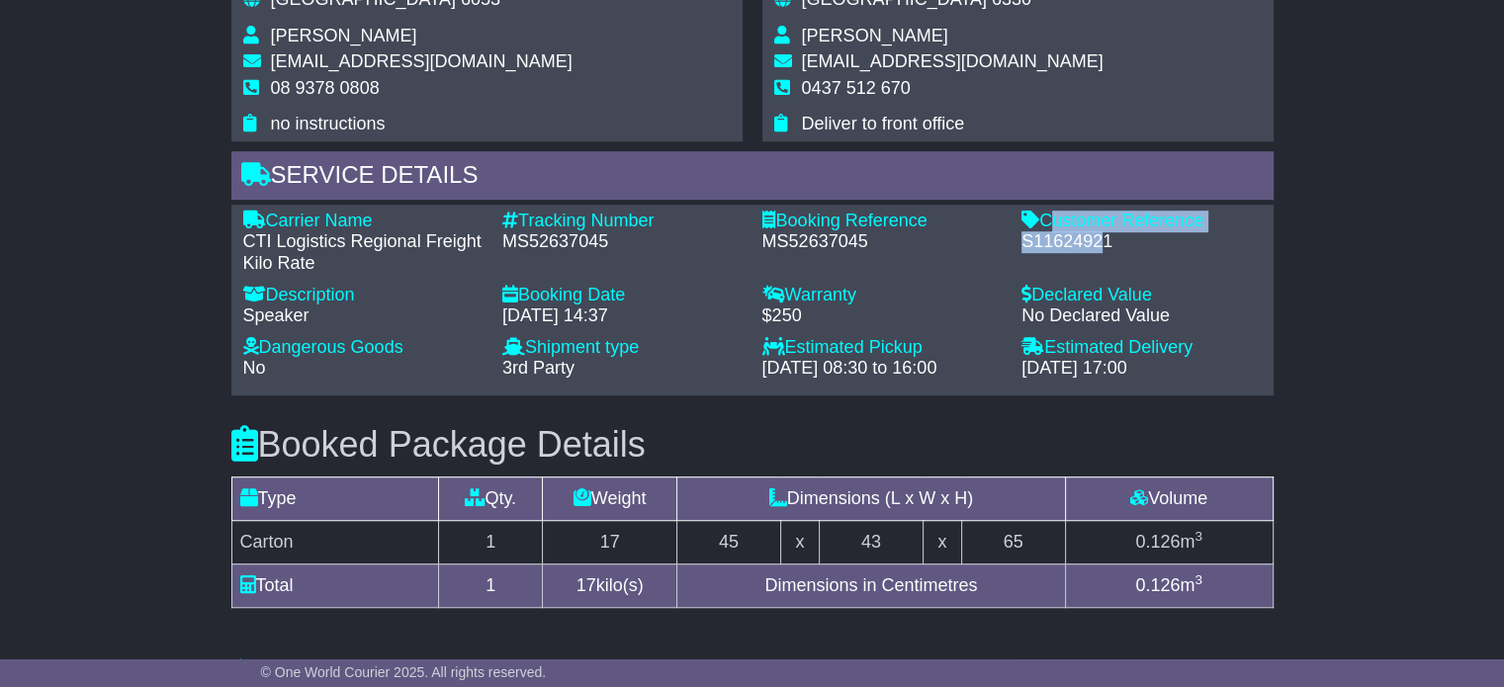
drag, startPoint x: 1105, startPoint y: 238, endPoint x: 1044, endPoint y: 209, distance: 67.2
click at [1044, 211] on div "Customer Reference - S11624921" at bounding box center [1142, 243] width 260 height 64
drag, startPoint x: 1115, startPoint y: 244, endPoint x: 1043, endPoint y: 215, distance: 77.1
click at [1043, 215] on div "Customer Reference - S11624921" at bounding box center [1142, 243] width 260 height 64
copy div "Customer Reference - S11624921"
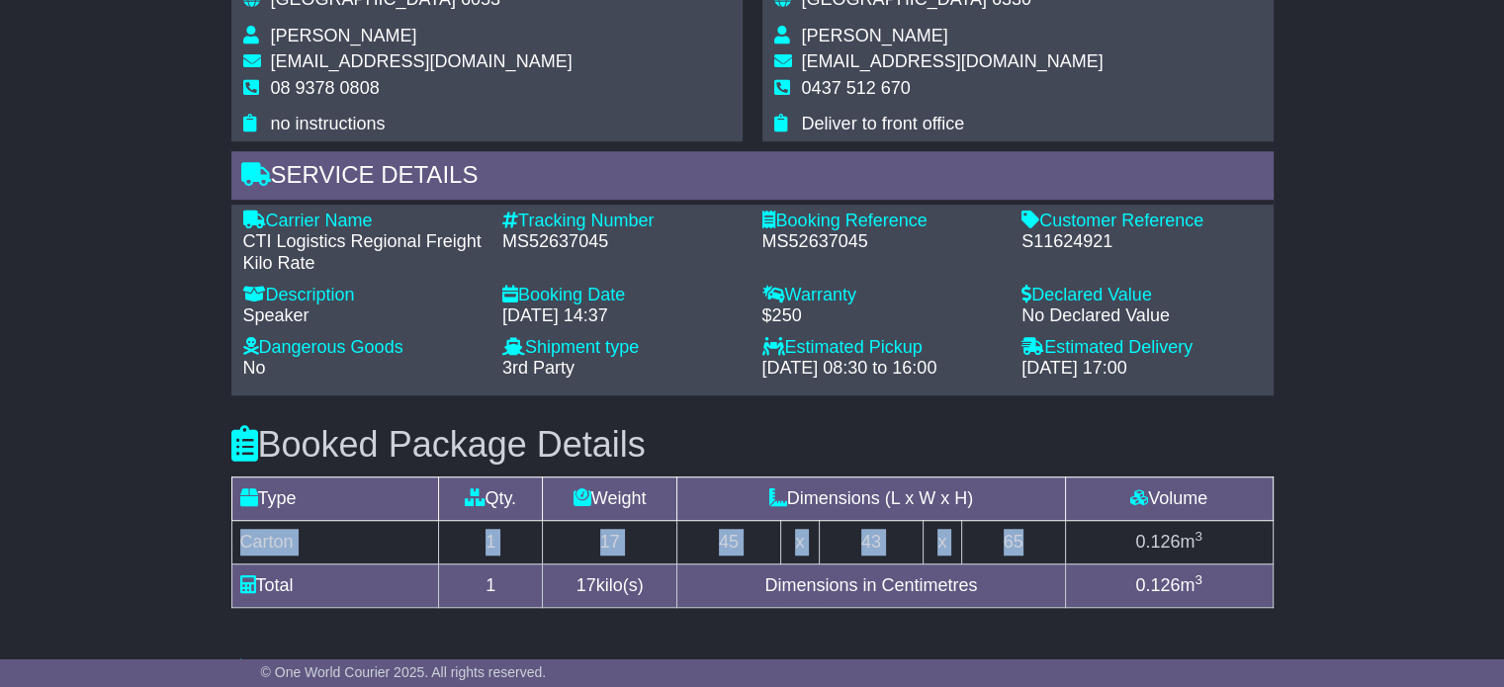
drag, startPoint x: 235, startPoint y: 537, endPoint x: 1059, endPoint y: 552, distance: 824.0
click at [1059, 552] on tr "Carton 1 17 45 x 43 x 65 0.126 m 3" at bounding box center [751, 542] width 1041 height 44
copy tr "Carton 1 17 45 x 43 x 65"
click at [1040, 571] on td "Dimensions in Centimetres" at bounding box center [871, 586] width 389 height 44
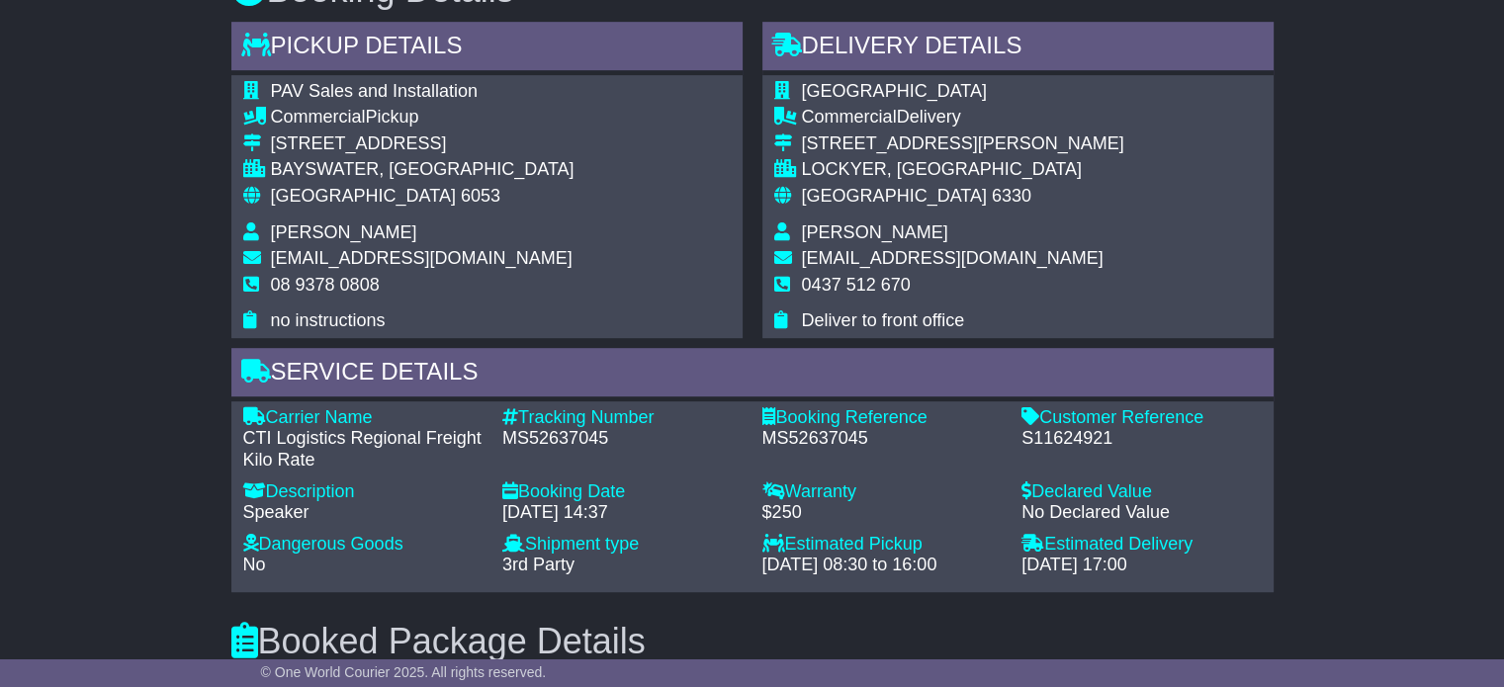
scroll to position [1040, 0]
click at [862, 233] on span "Jenny Bunn" at bounding box center [875, 234] width 146 height 20
copy tbody "Jenny Bunn"
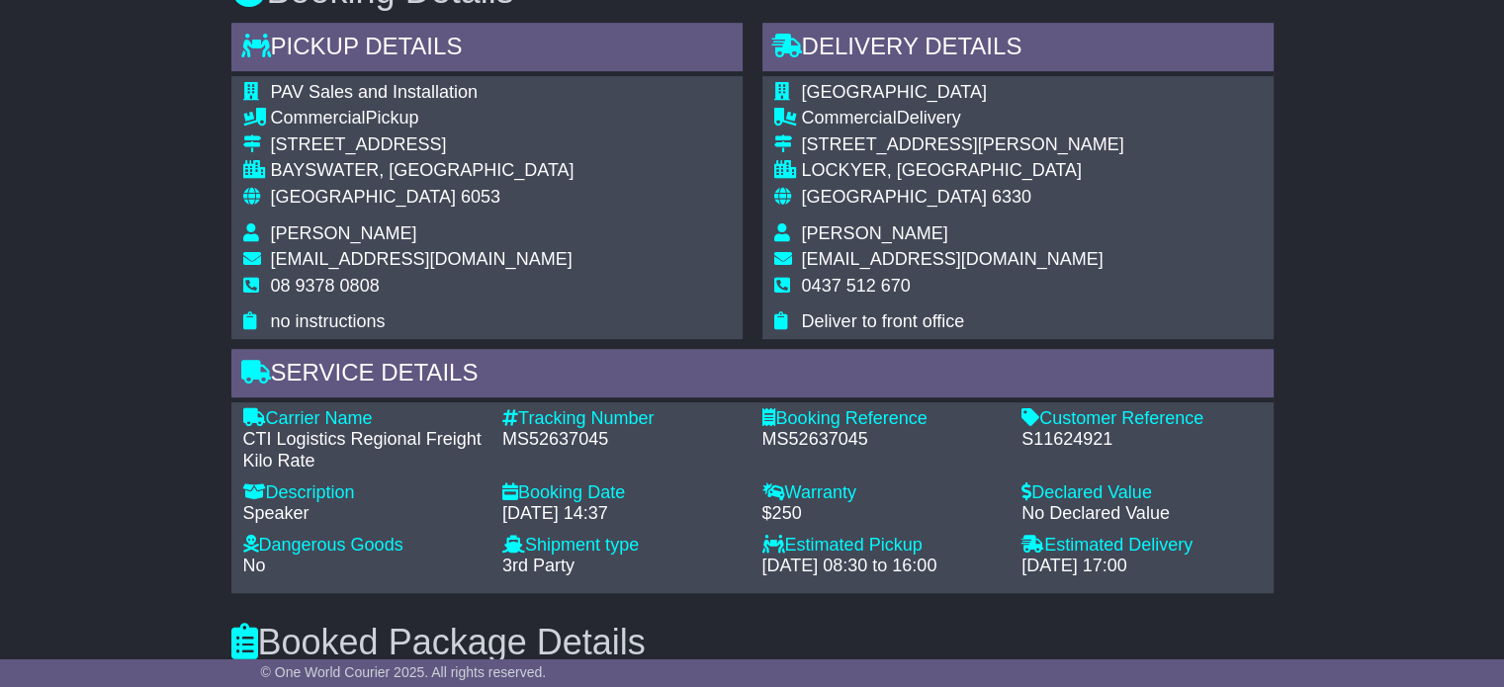
click at [817, 292] on span "0437 512 670" at bounding box center [856, 286] width 109 height 20
copy tbody "0437 512 670"
click at [330, 193] on span "Australia" at bounding box center [363, 197] width 185 height 20
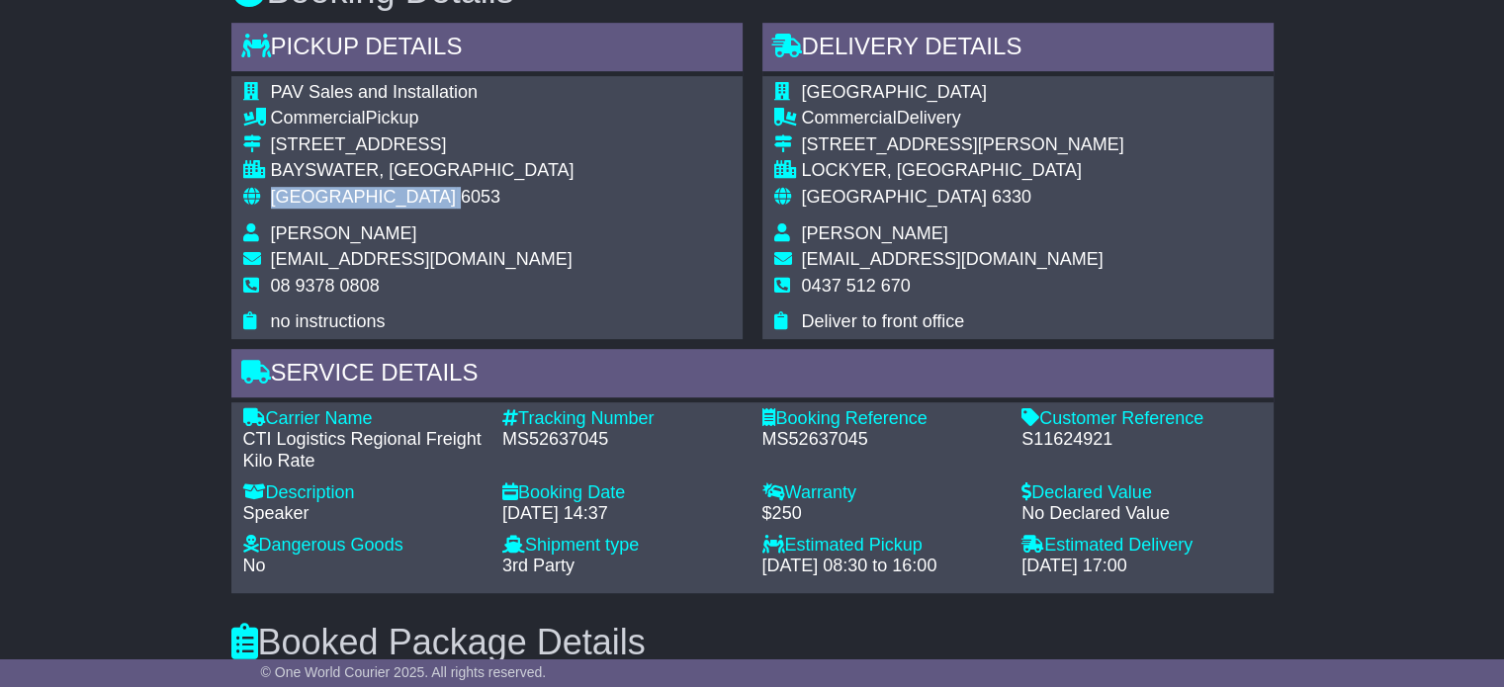
click at [330, 193] on span "Australia" at bounding box center [363, 197] width 185 height 20
copy tbody "Australia 6053"
click at [870, 197] on div "Australia 6330" at bounding box center [963, 198] width 322 height 22
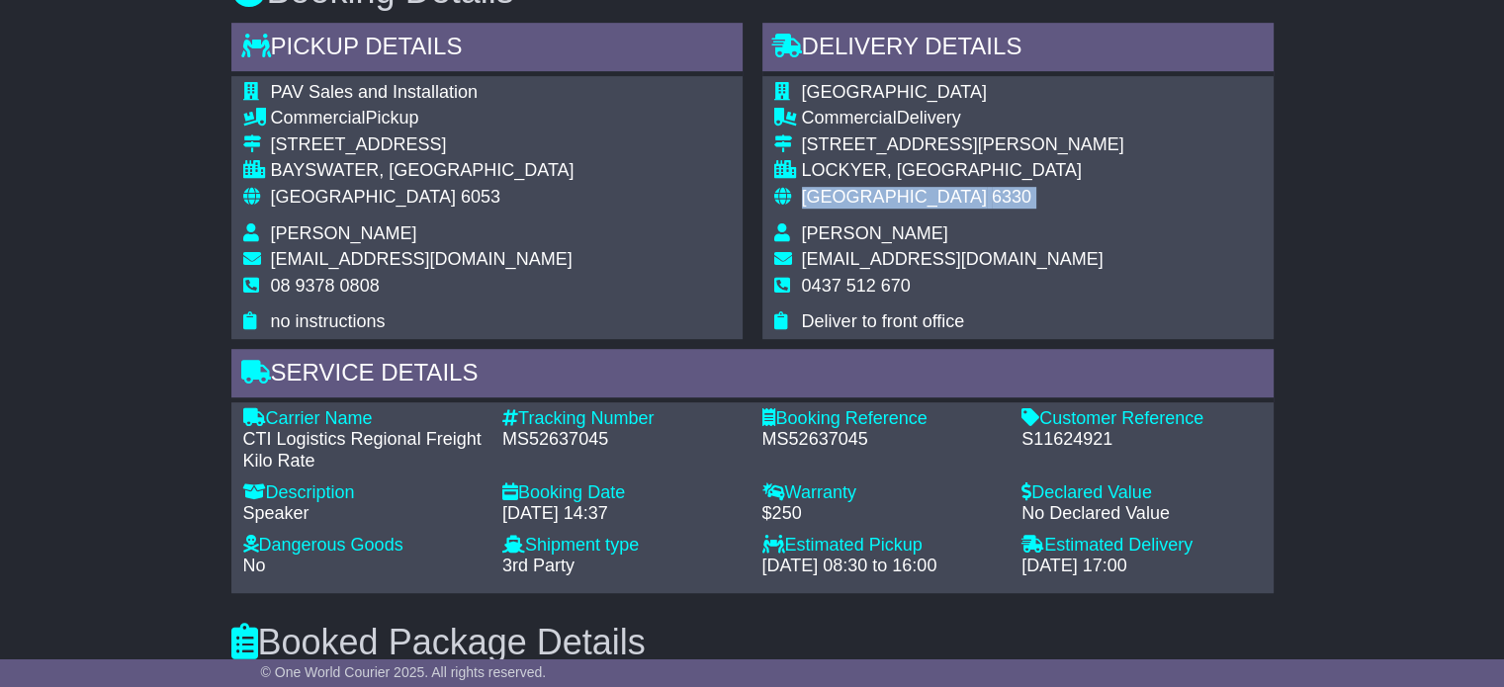
click at [870, 197] on div "Australia 6330" at bounding box center [963, 198] width 322 height 22
copy tbody "Australia 6330"
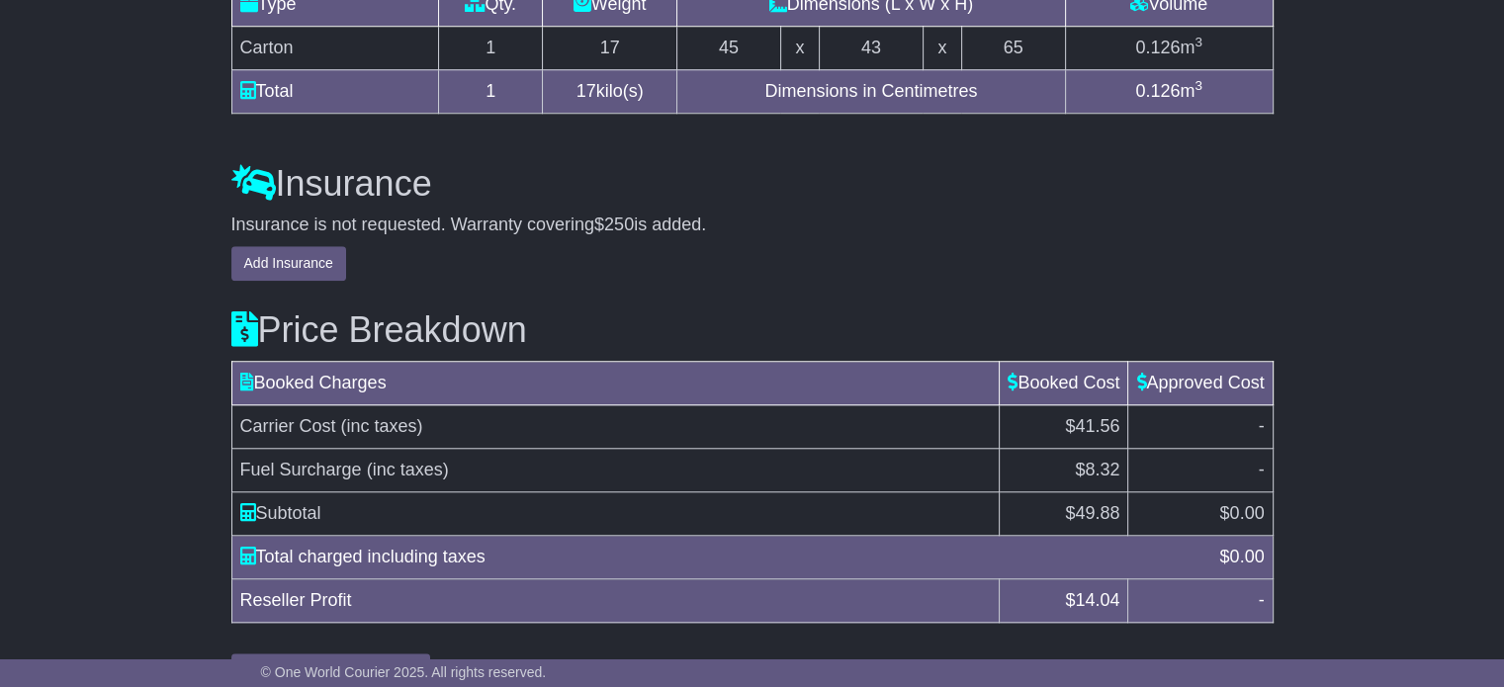
scroll to position [1778, 0]
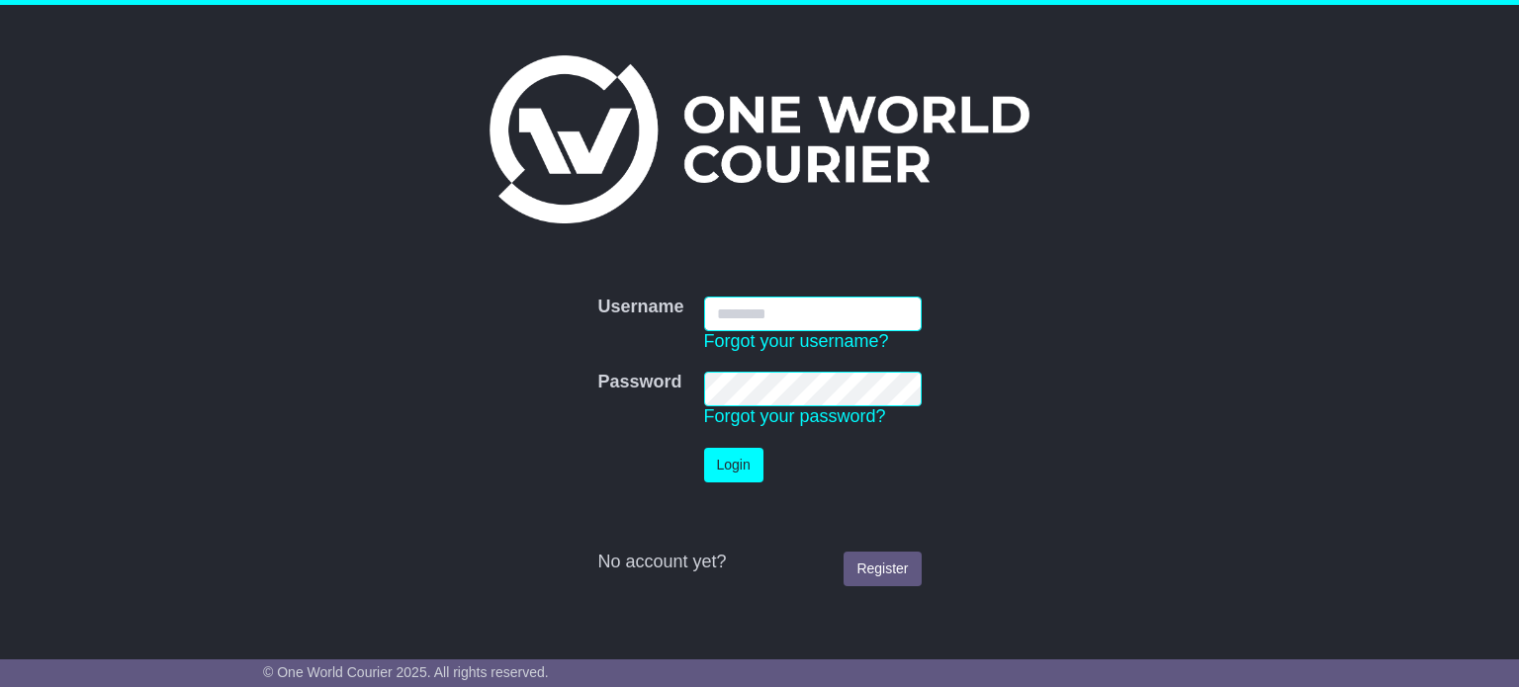
type input "**********"
click at [748, 469] on button "Login" at bounding box center [733, 465] width 59 height 35
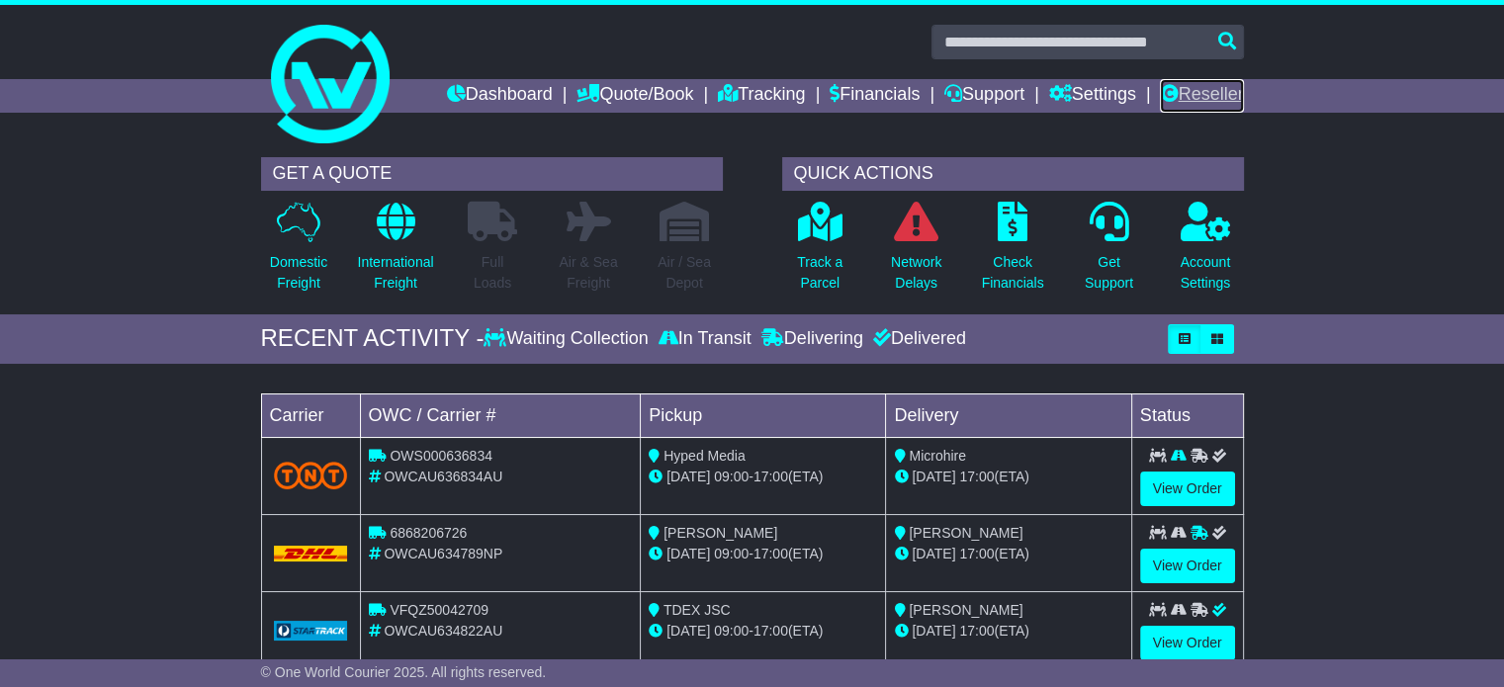
click at [1207, 80] on link "Reseller" at bounding box center [1201, 96] width 83 height 34
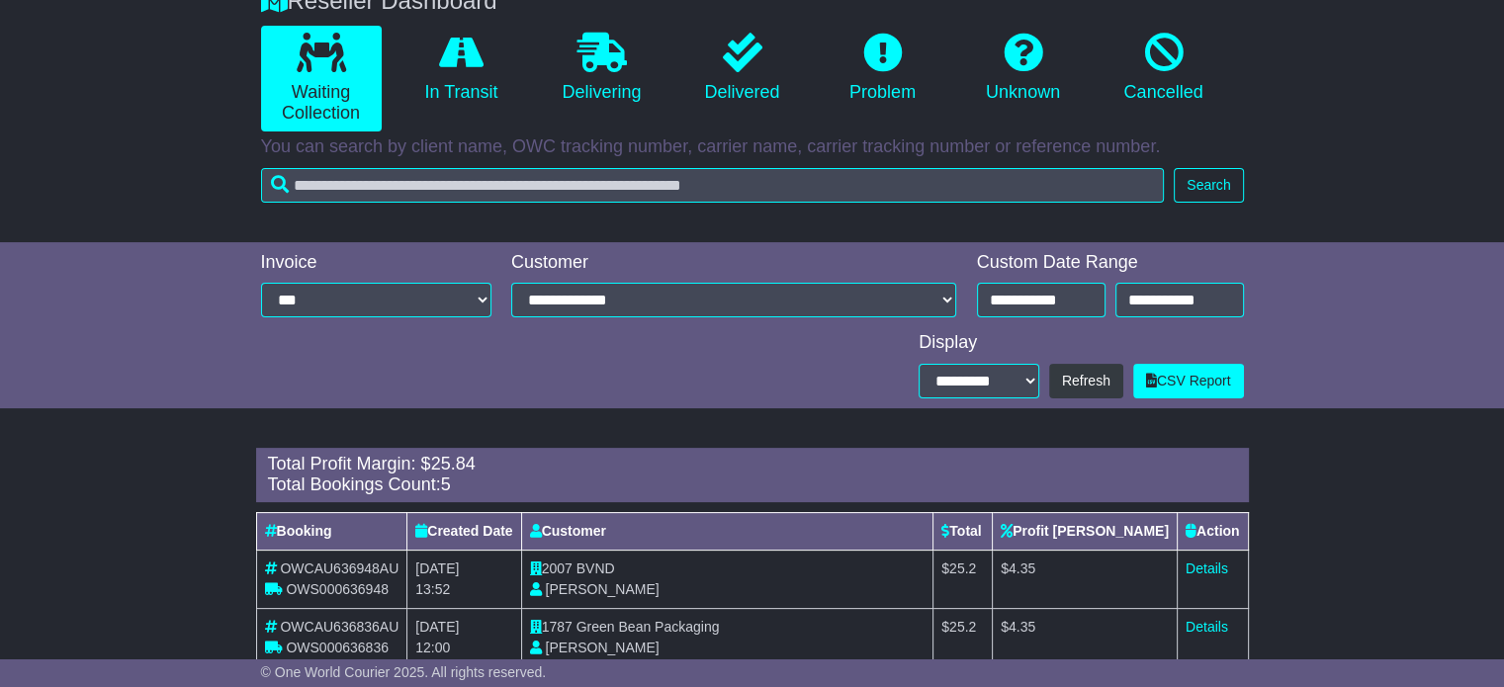
scroll to position [206, 0]
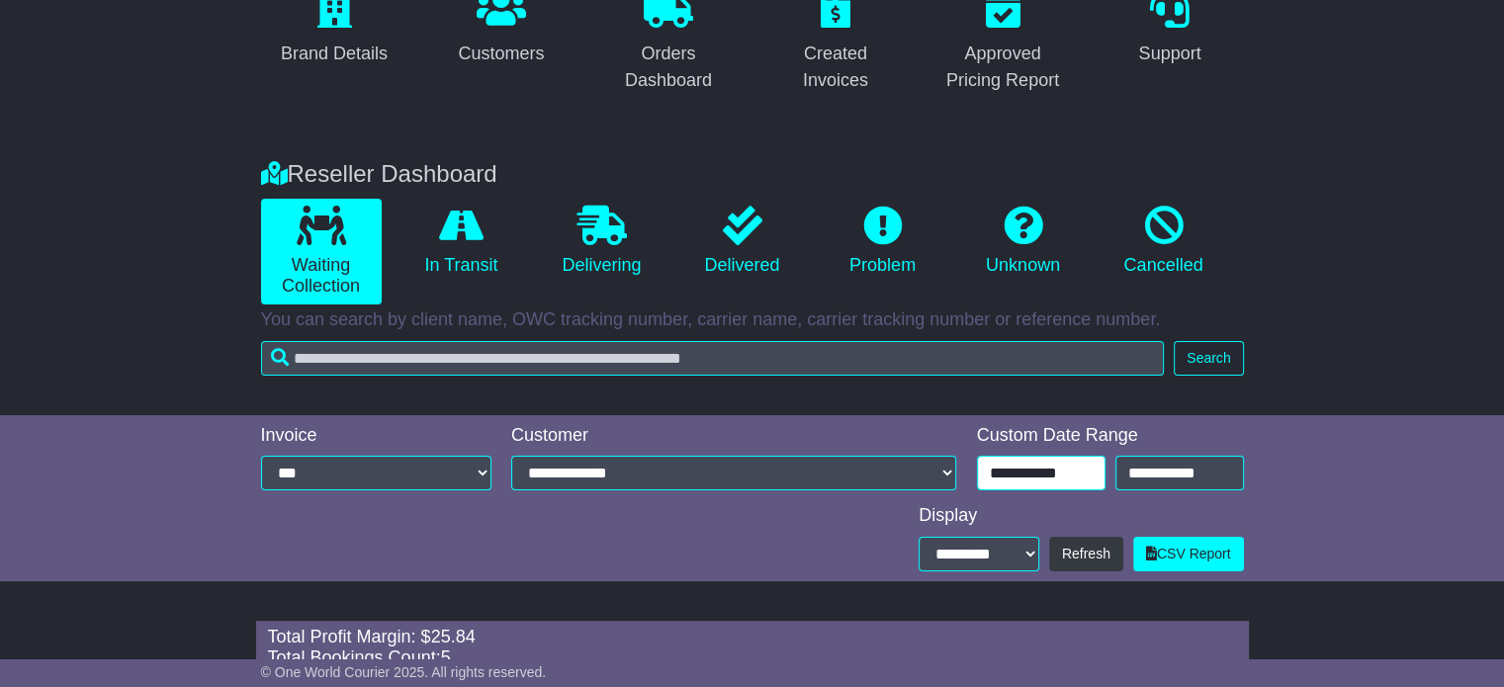
click at [1076, 481] on input "**********" at bounding box center [1041, 473] width 129 height 35
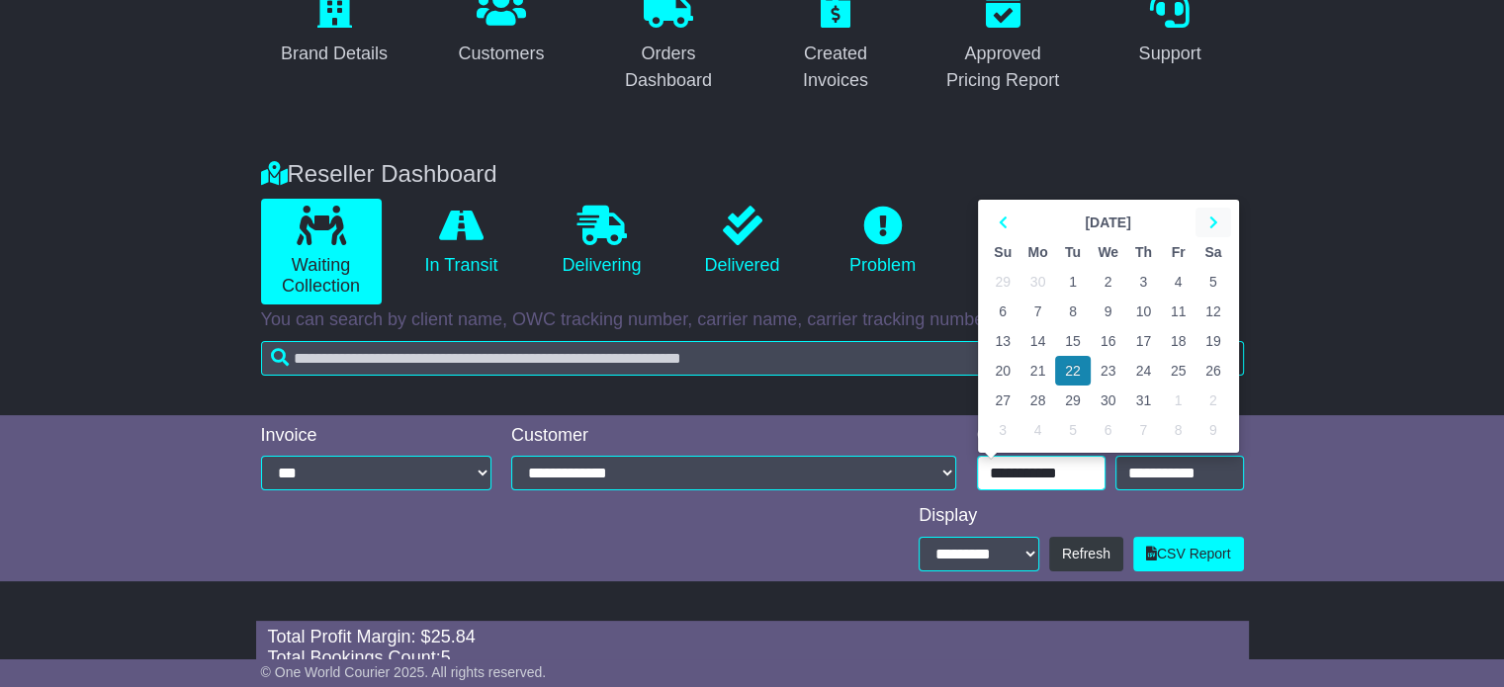
click at [1210, 222] on icon at bounding box center [1213, 223] width 9 height 14
click at [1108, 371] on td "20" at bounding box center [1109, 371] width 36 height 30
type input "**********"
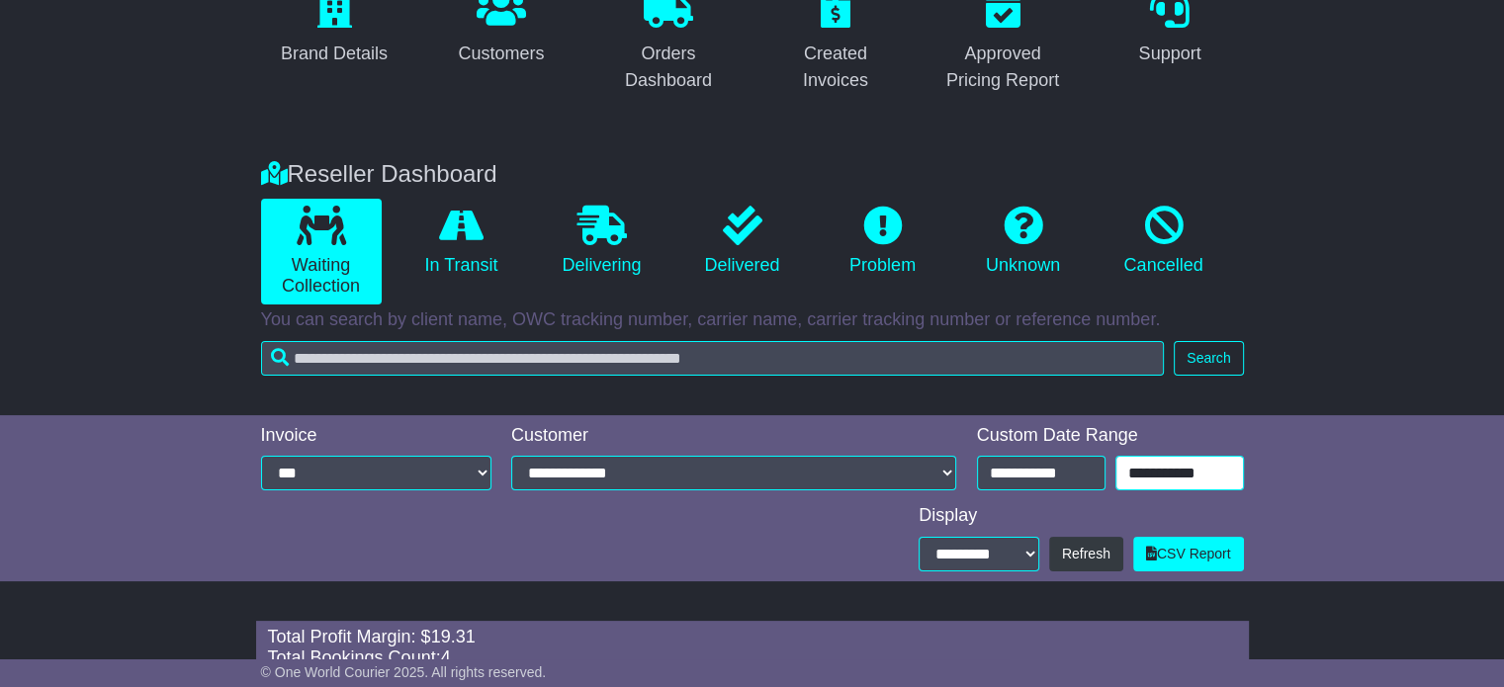
click at [1139, 466] on input "**********" at bounding box center [1180, 473] width 129 height 35
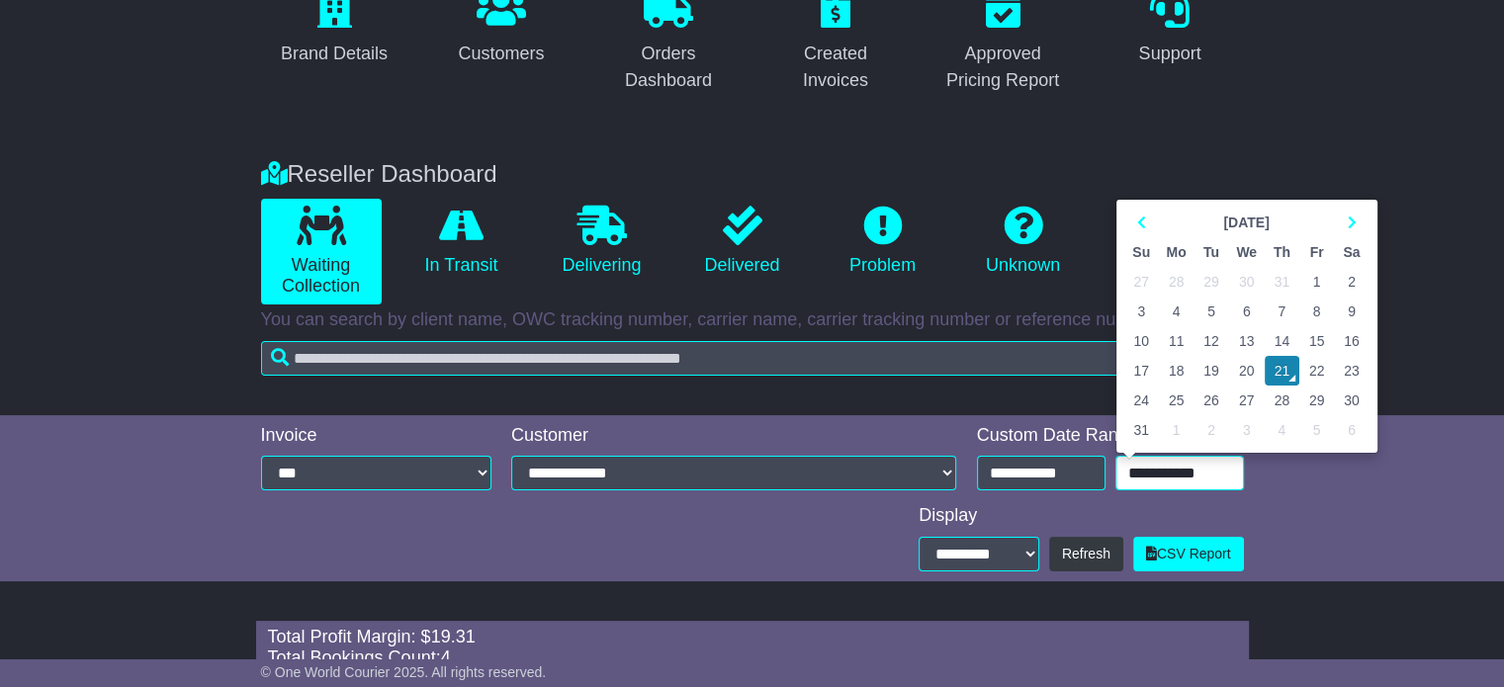
click at [1252, 376] on td "20" at bounding box center [1247, 371] width 36 height 30
type input "**********"
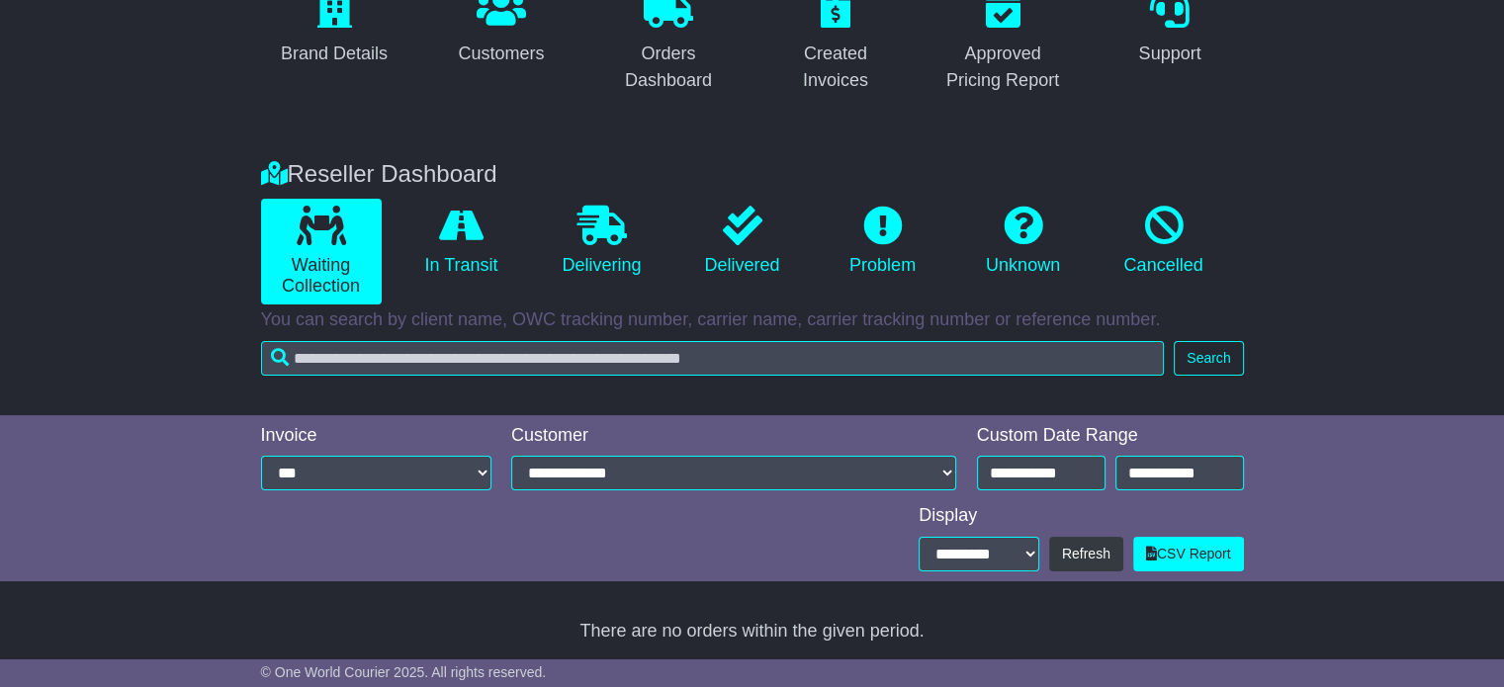
scroll to position [210, 0]
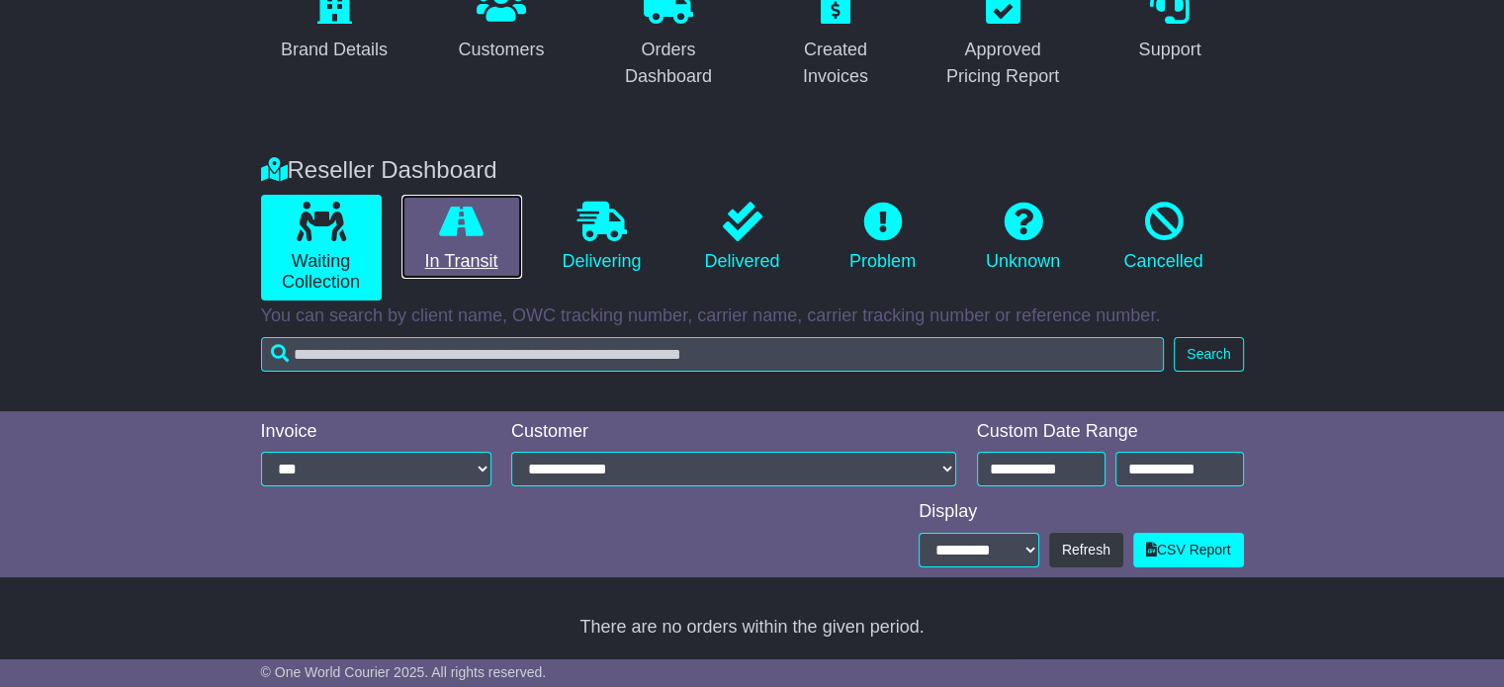
click at [445, 218] on icon at bounding box center [461, 222] width 45 height 40
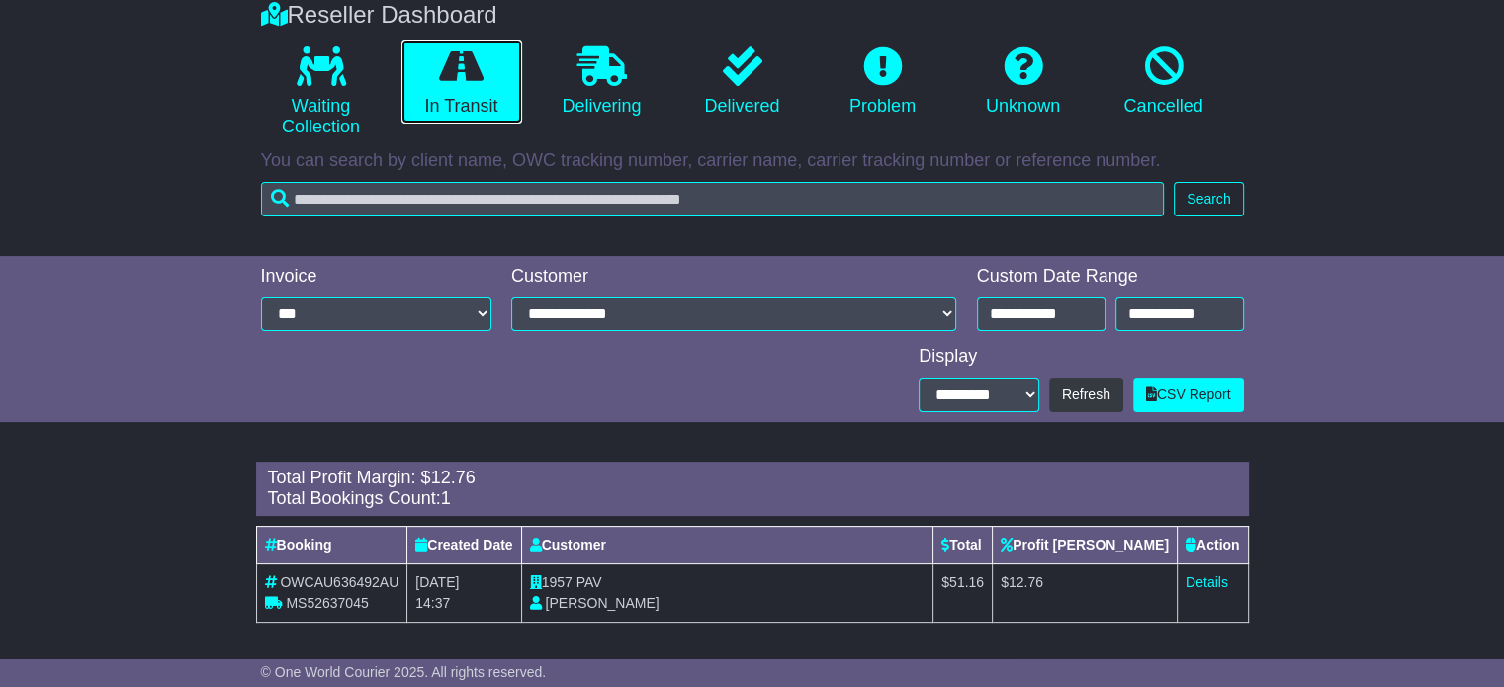
scroll to position [369, 0]
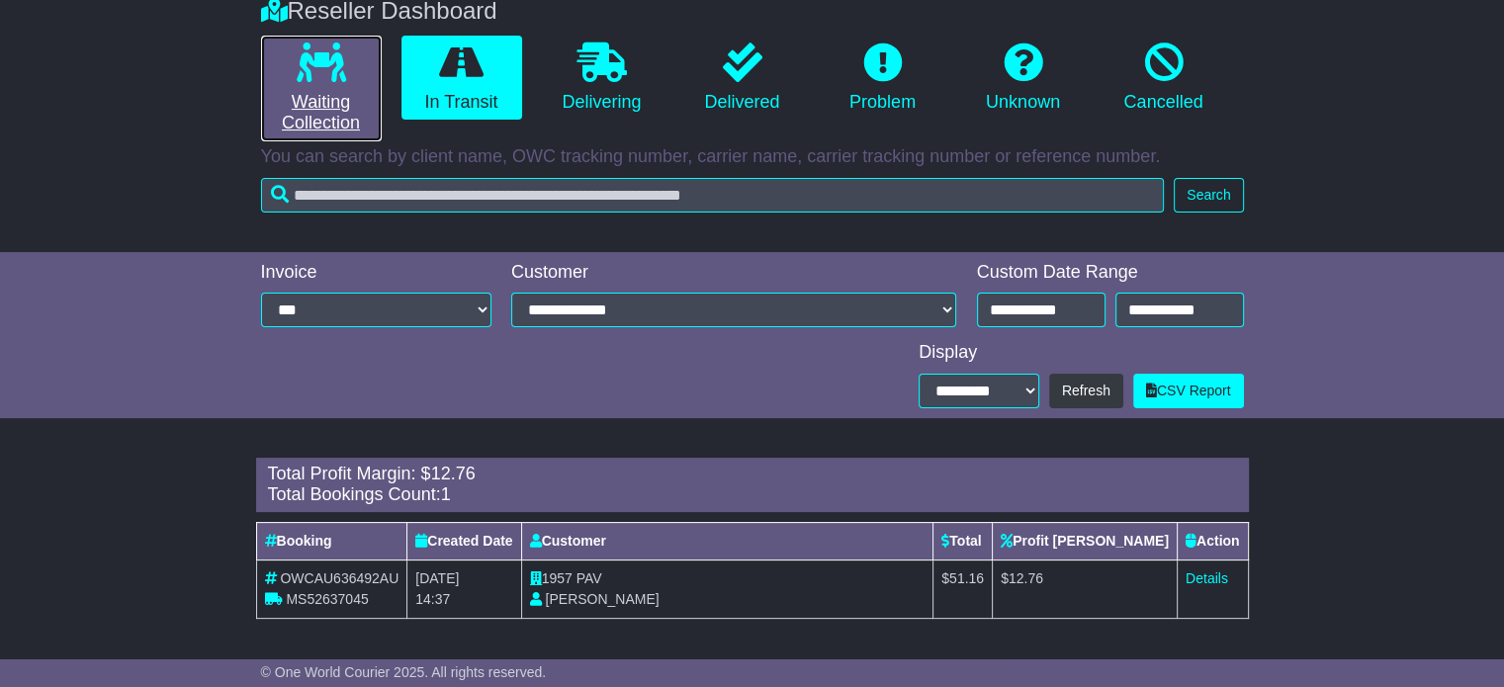
click at [348, 71] on link "Waiting Collection" at bounding box center [321, 89] width 121 height 106
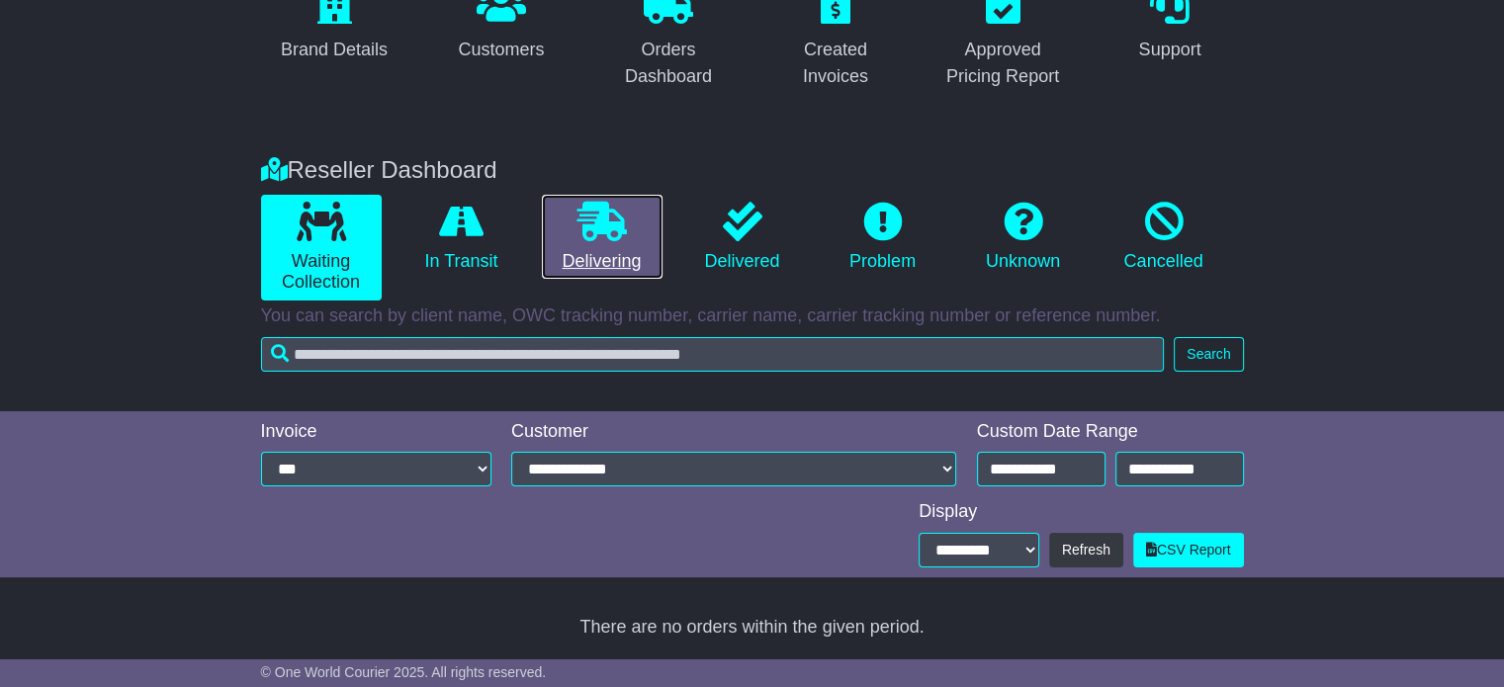
click at [611, 213] on icon at bounding box center [602, 222] width 49 height 40
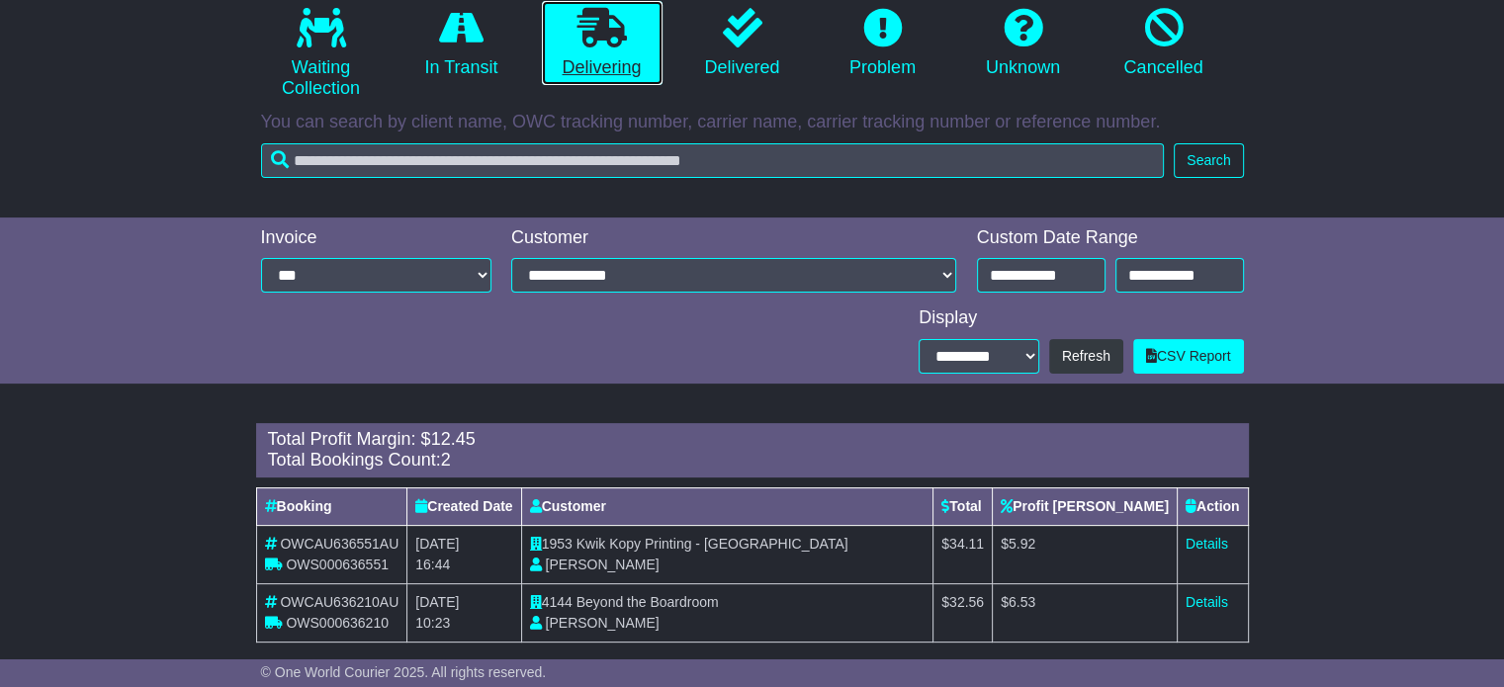
scroll to position [427, 0]
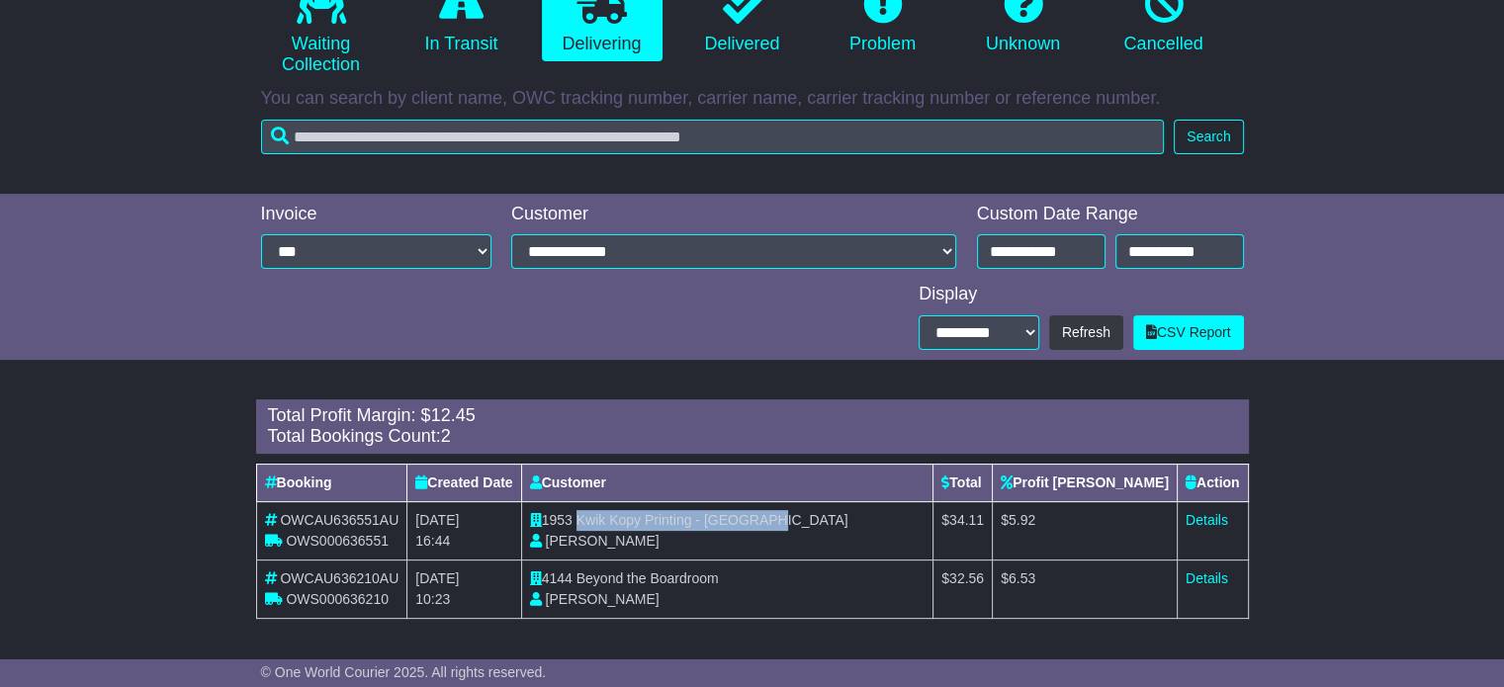
drag, startPoint x: 586, startPoint y: 519, endPoint x: 791, endPoint y: 516, distance: 204.7
click at [791, 516] on td "1953 Kwik Kopy Printing - Perth CBD Shahna Nixon" at bounding box center [727, 530] width 412 height 58
copy span "Kwik Kopy Printing - [GEOGRAPHIC_DATA]"
click at [1237, 521] on td "Details" at bounding box center [1212, 530] width 71 height 58
click at [1201, 515] on link "Details" at bounding box center [1207, 520] width 43 height 16
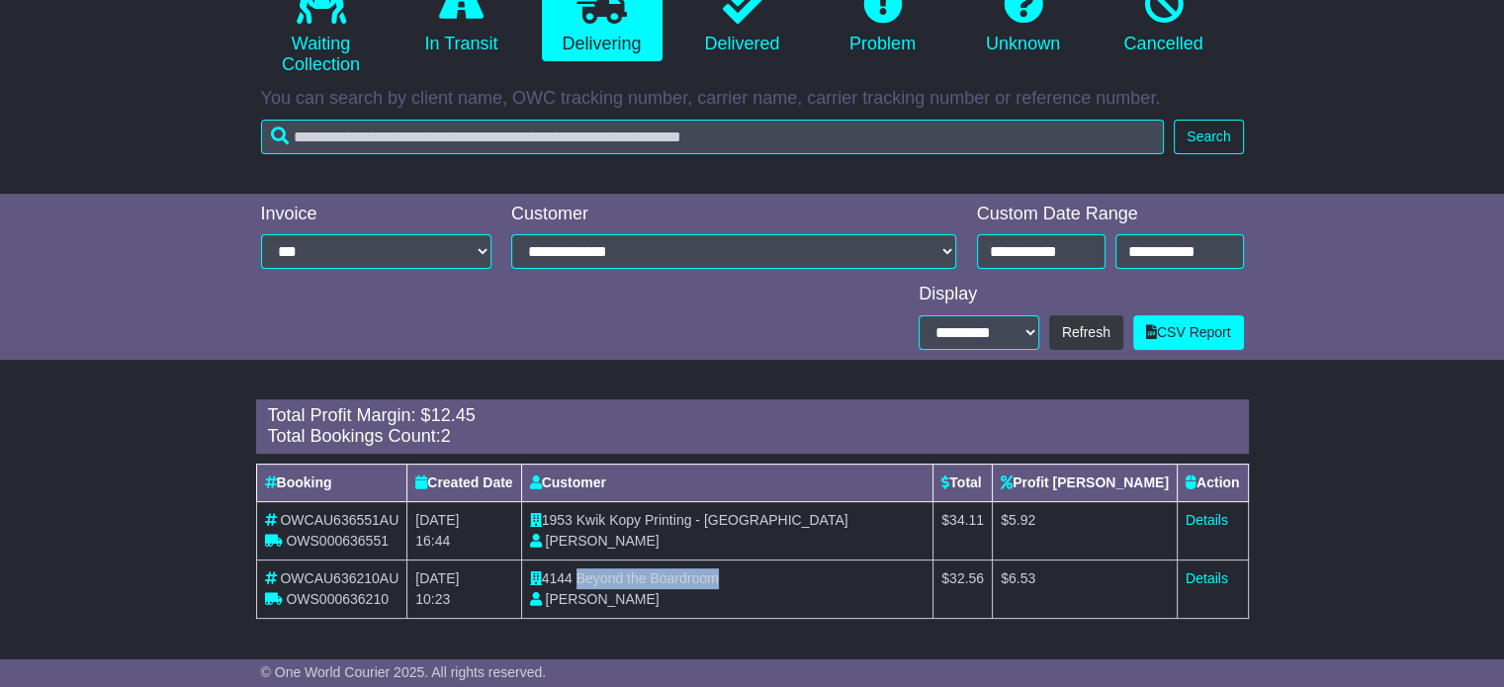
drag, startPoint x: 588, startPoint y: 579, endPoint x: 733, endPoint y: 578, distance: 144.4
click at [733, 578] on td "4144 Beyond the Boardroom Sophie Dean" at bounding box center [727, 589] width 412 height 58
copy span "Beyond the Boardroom"
click at [1205, 580] on link "Details" at bounding box center [1207, 579] width 43 height 16
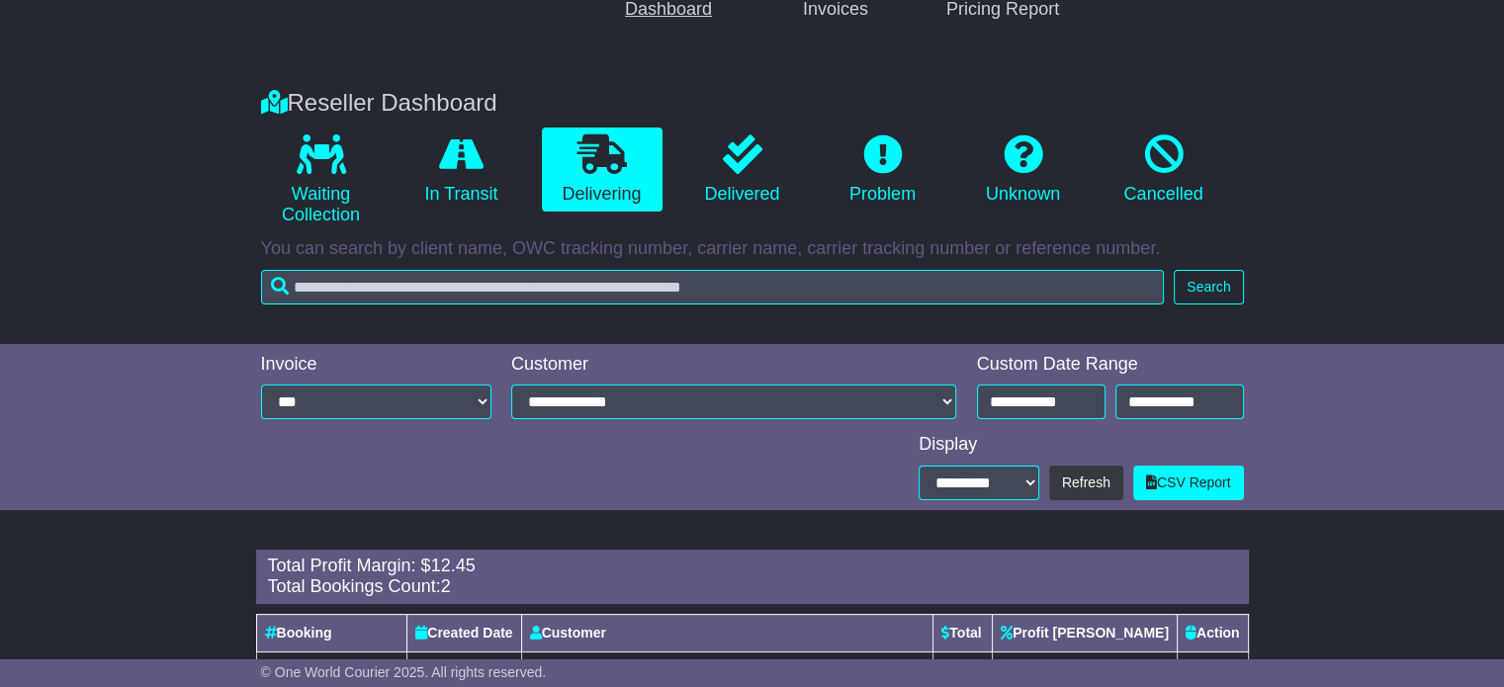
scroll to position [0, 0]
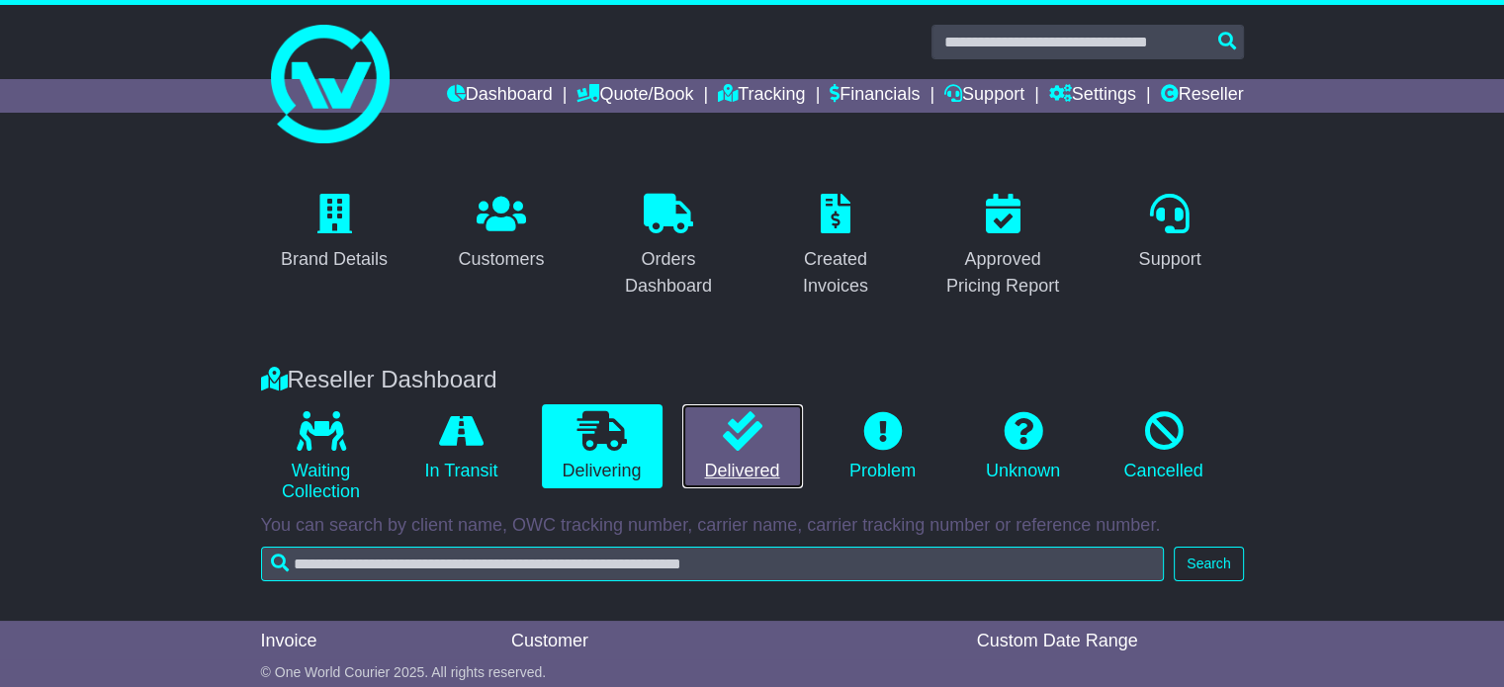
click at [758, 446] on icon at bounding box center [743, 431] width 40 height 40
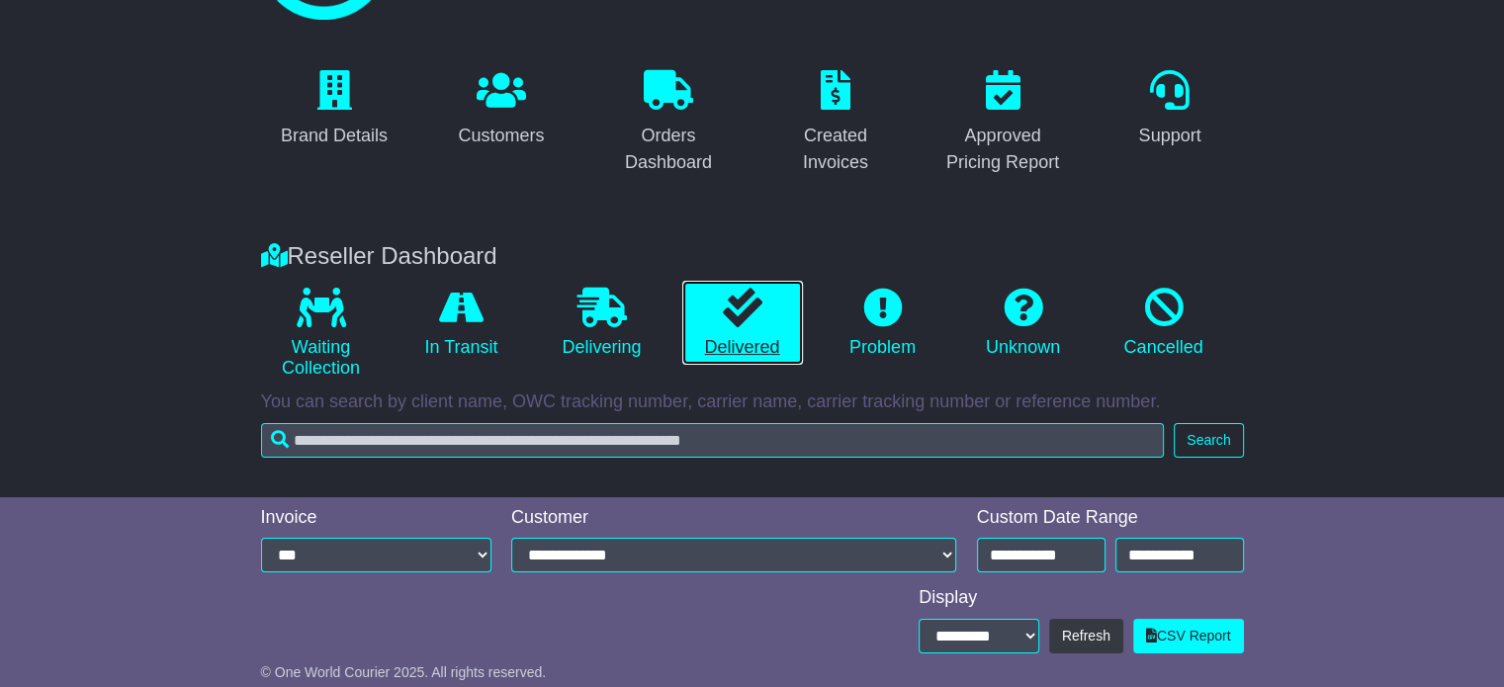
scroll to position [210, 0]
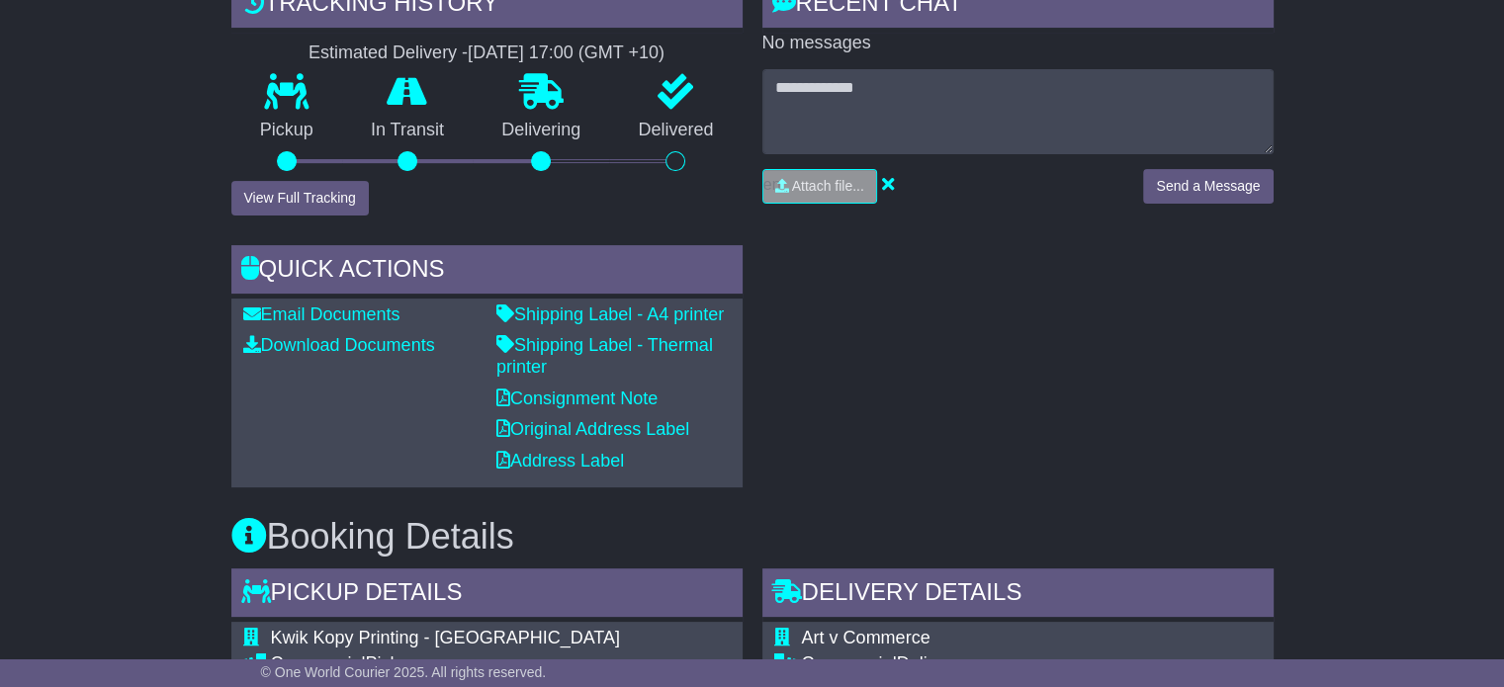
scroll to position [791, 0]
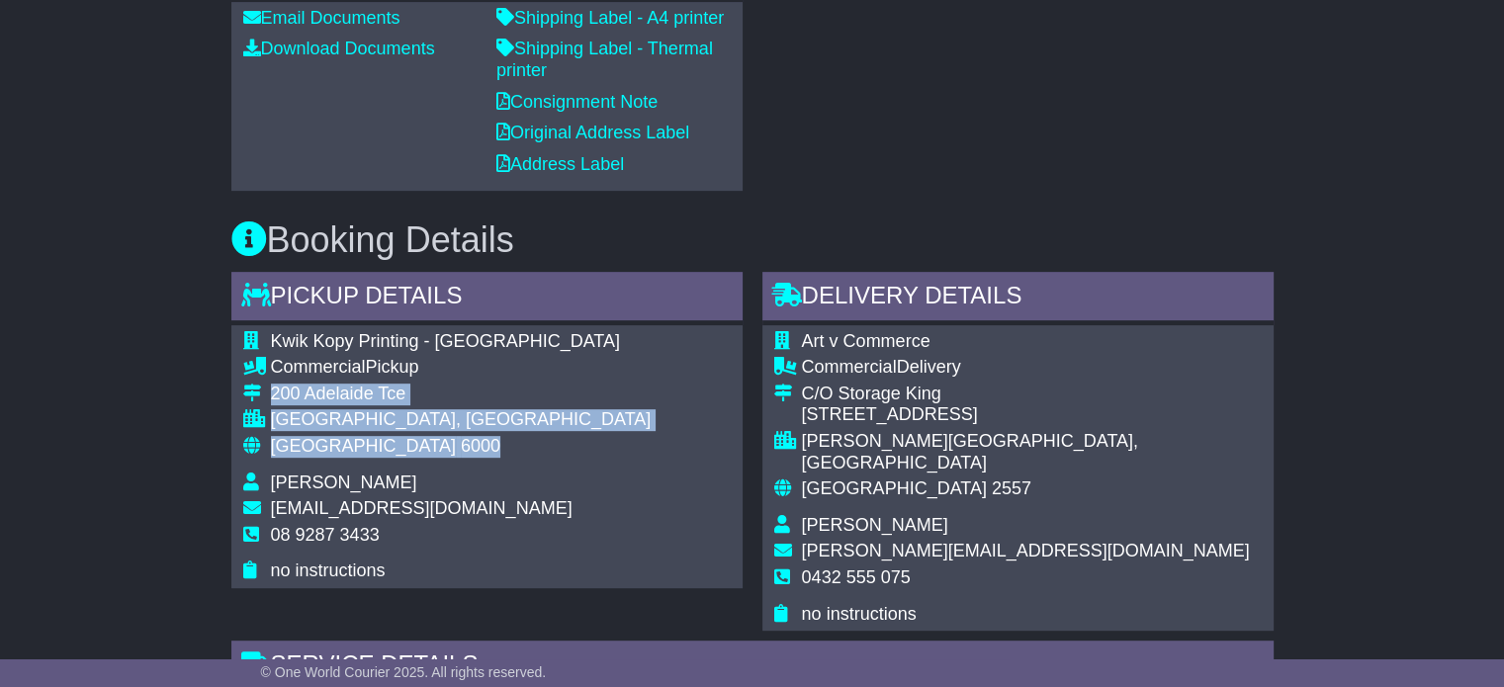
drag, startPoint x: 388, startPoint y: 440, endPoint x: 267, endPoint y: 391, distance: 130.4
click at [267, 391] on tbody "Kwik Kopy Printing - [GEOGRAPHIC_DATA] Commercial Pickup [STREET_ADDRESS] [GEOG…" at bounding box center [447, 456] width 408 height 251
copy tbody "[STREET_ADDRESS]"
click at [265, 389] on td at bounding box center [257, 397] width 28 height 27
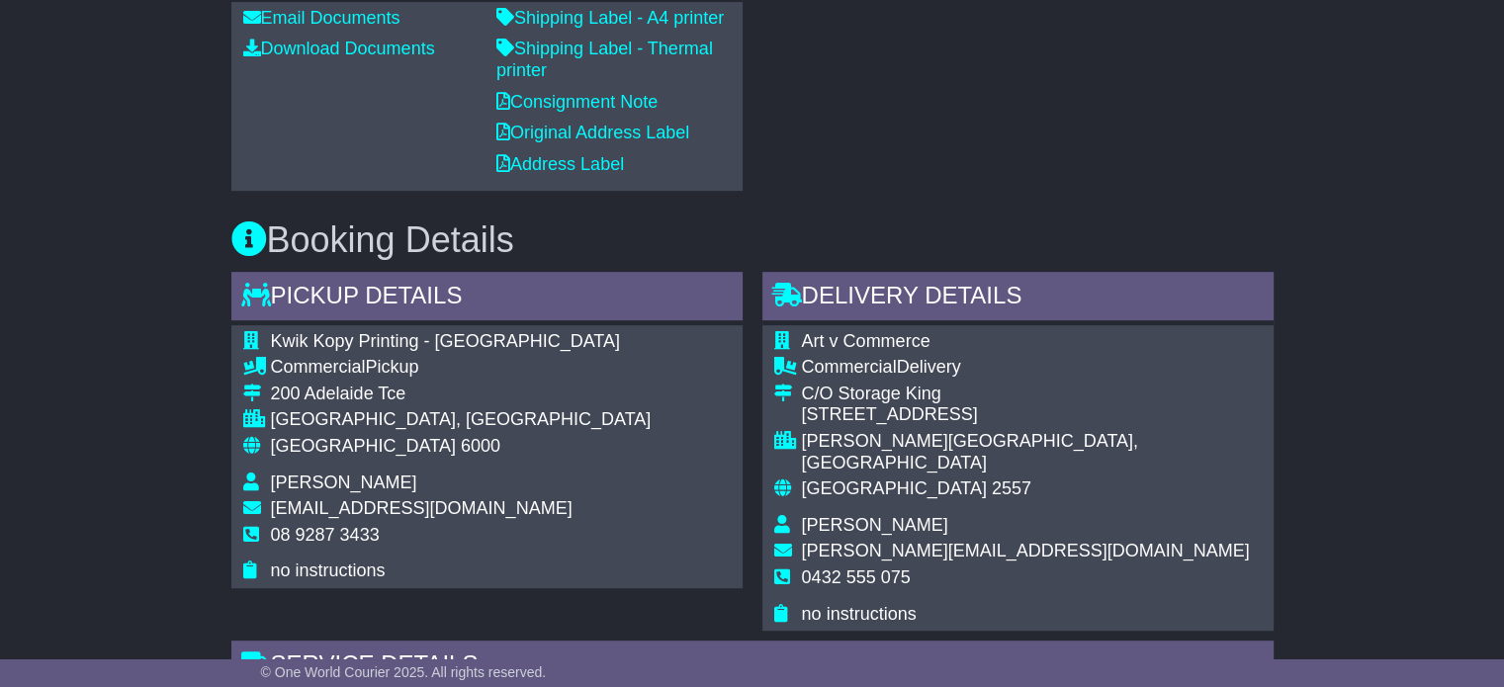
click at [313, 529] on span "08 9287 3433" at bounding box center [325, 535] width 109 height 20
copy tbody "08 9287 3433"
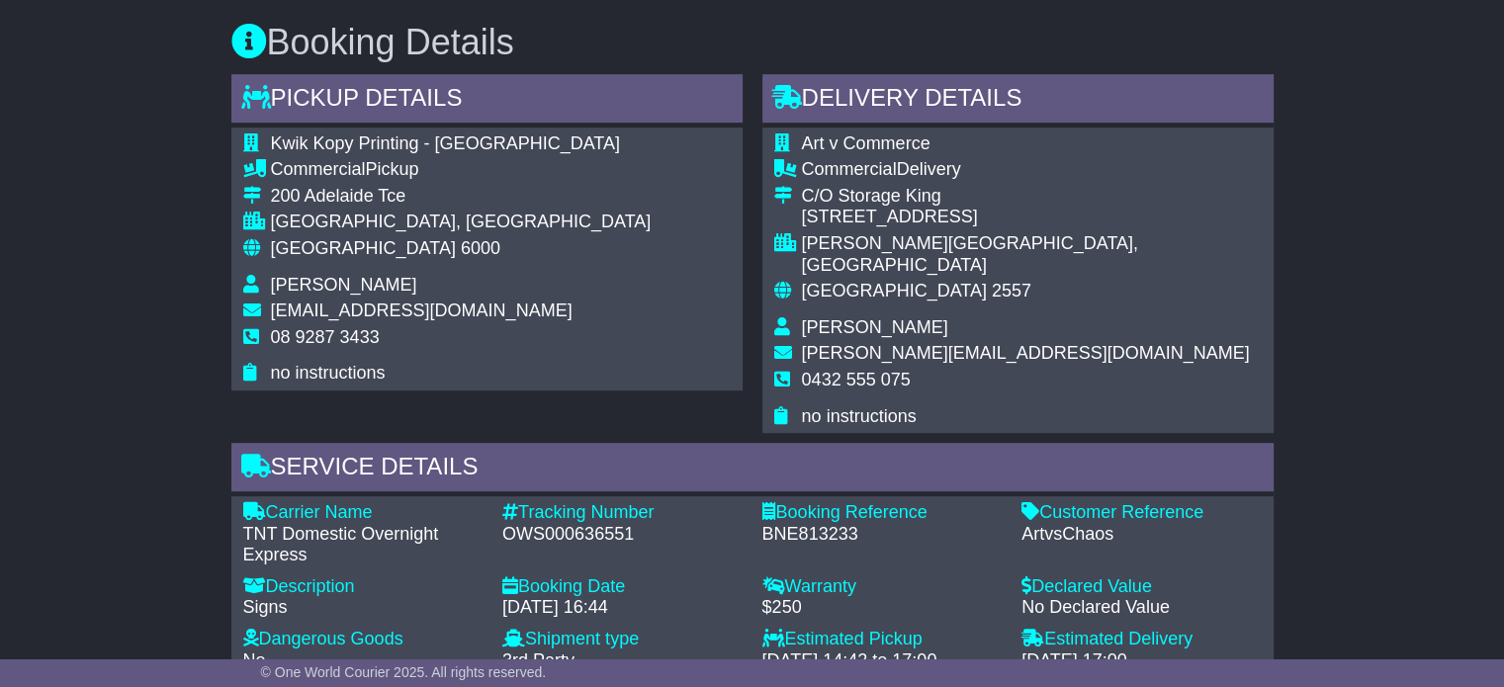
click at [590, 524] on div "OWS000636551" at bounding box center [622, 535] width 240 height 22
copy div "OWS000636551"
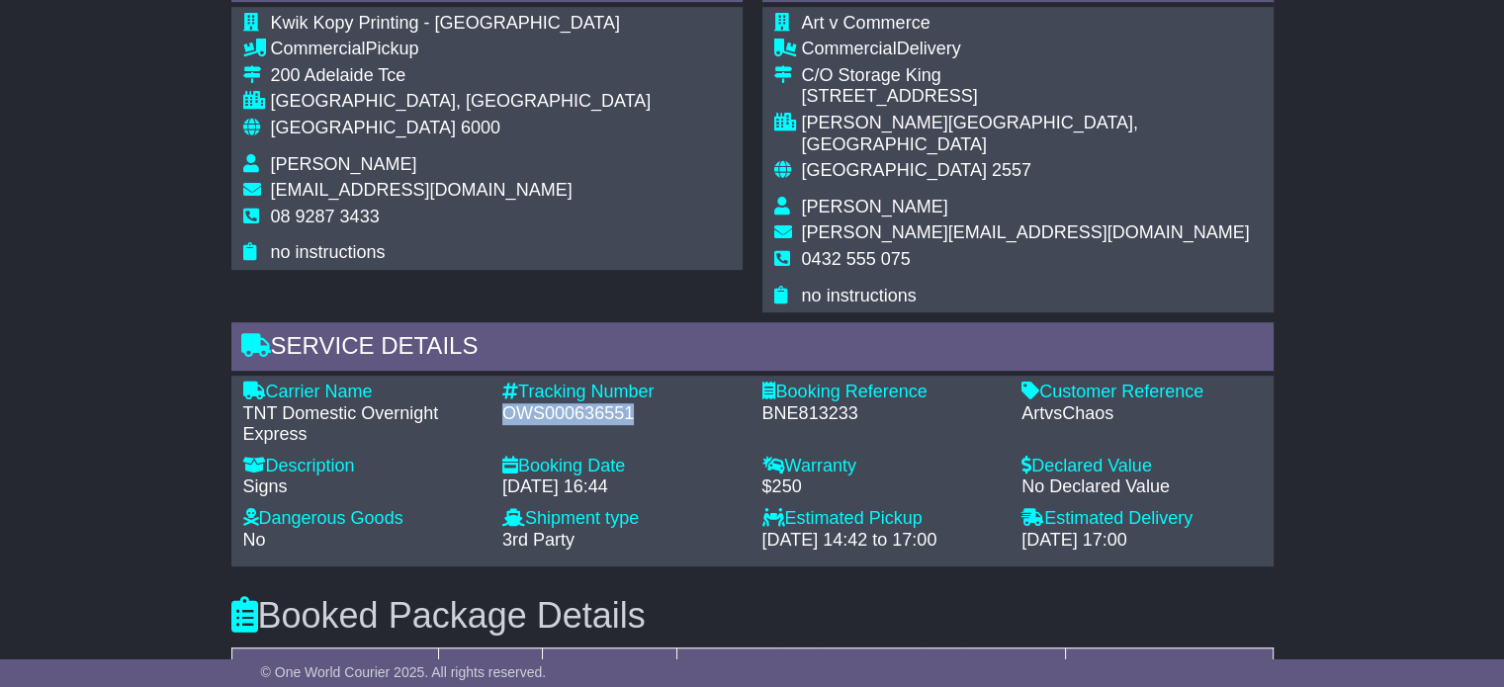
scroll to position [1088, 0]
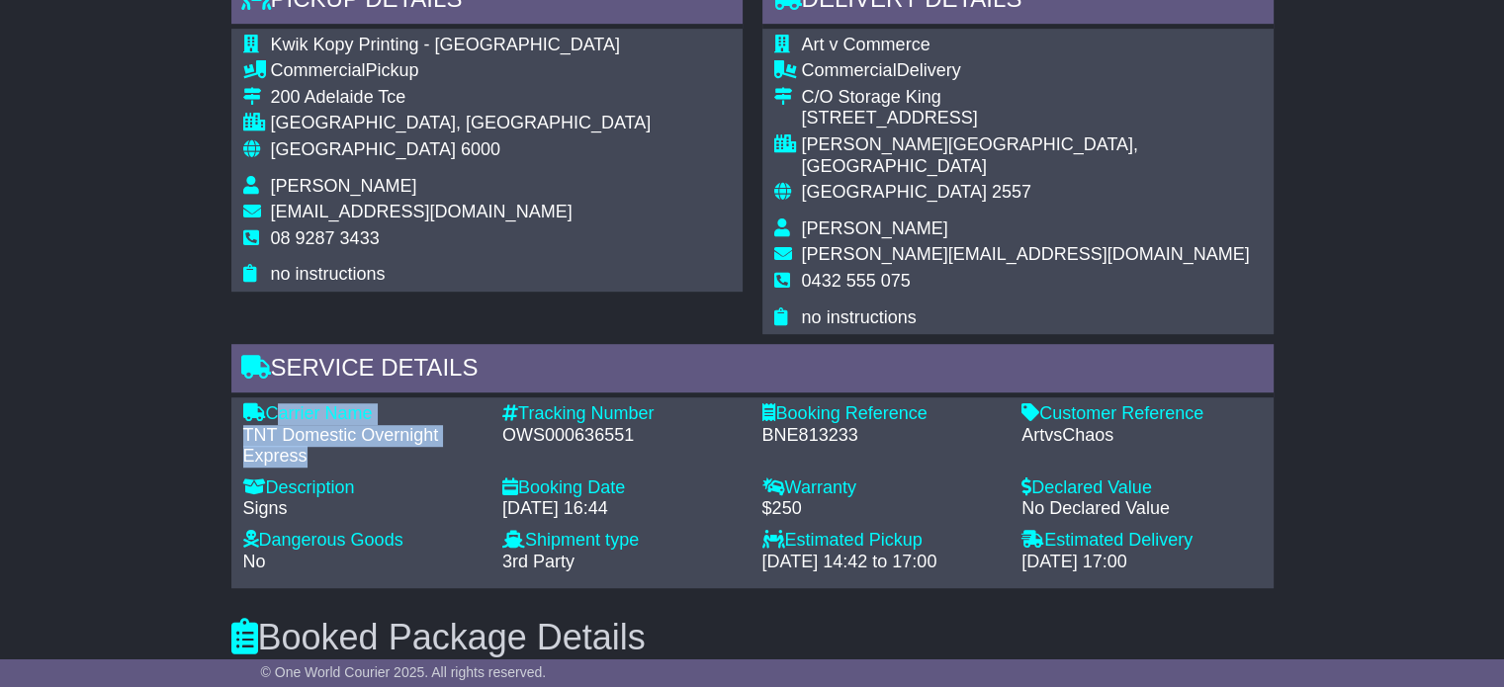
drag, startPoint x: 319, startPoint y: 439, endPoint x: 271, endPoint y: 392, distance: 67.8
click at [271, 404] on div "Carrier Name - TNT Domestic Overnight Express" at bounding box center [363, 436] width 260 height 64
copy div "Carrier Name - TNT Domestic Overnight Express"
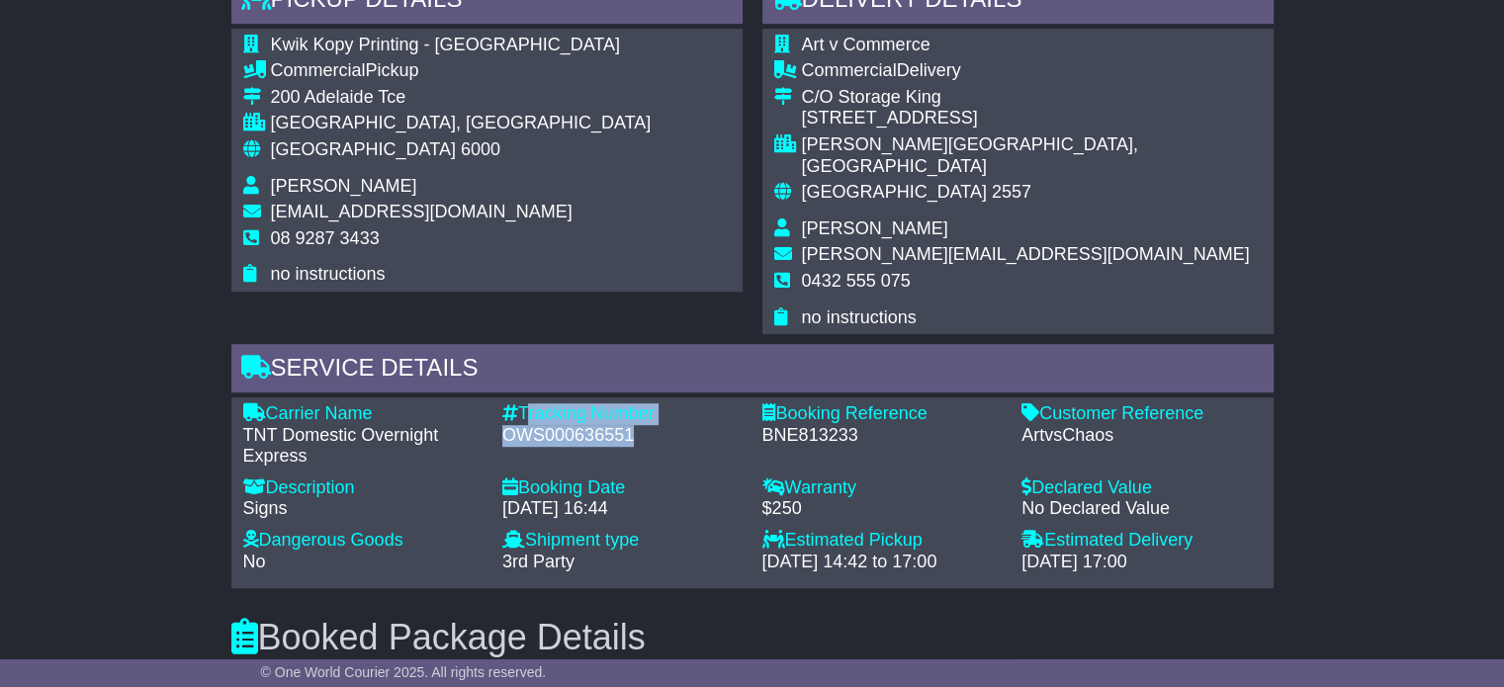
drag, startPoint x: 634, startPoint y: 410, endPoint x: 525, endPoint y: 383, distance: 112.3
click at [525, 404] on div "Tracking Number - OWS000636551" at bounding box center [623, 436] width 260 height 64
copy div "Tracking Number - OWS000636551"
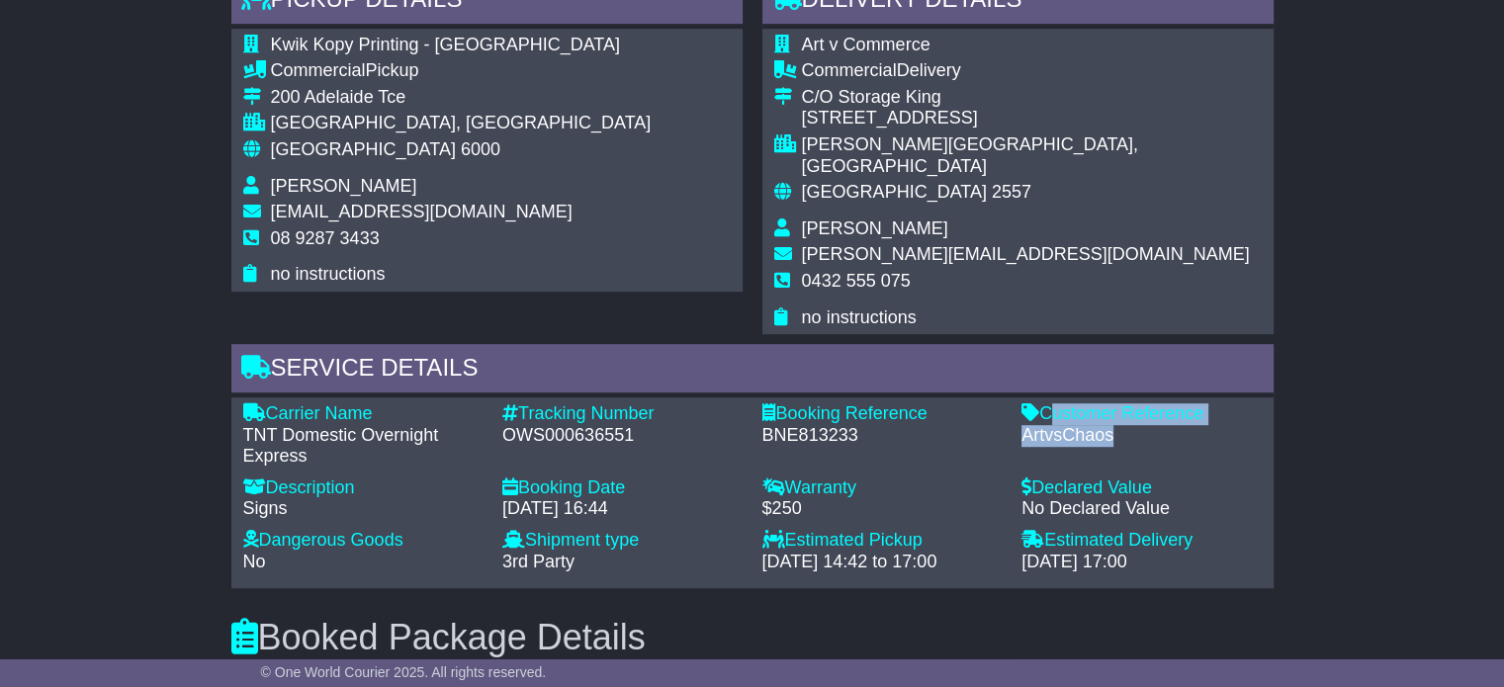
drag, startPoint x: 1116, startPoint y: 418, endPoint x: 1048, endPoint y: 392, distance: 72.4
click at [1048, 404] on div "Customer Reference - ArtvsChaos" at bounding box center [1142, 436] width 260 height 64
copy div "Customer Reference - ArtvsChaos"
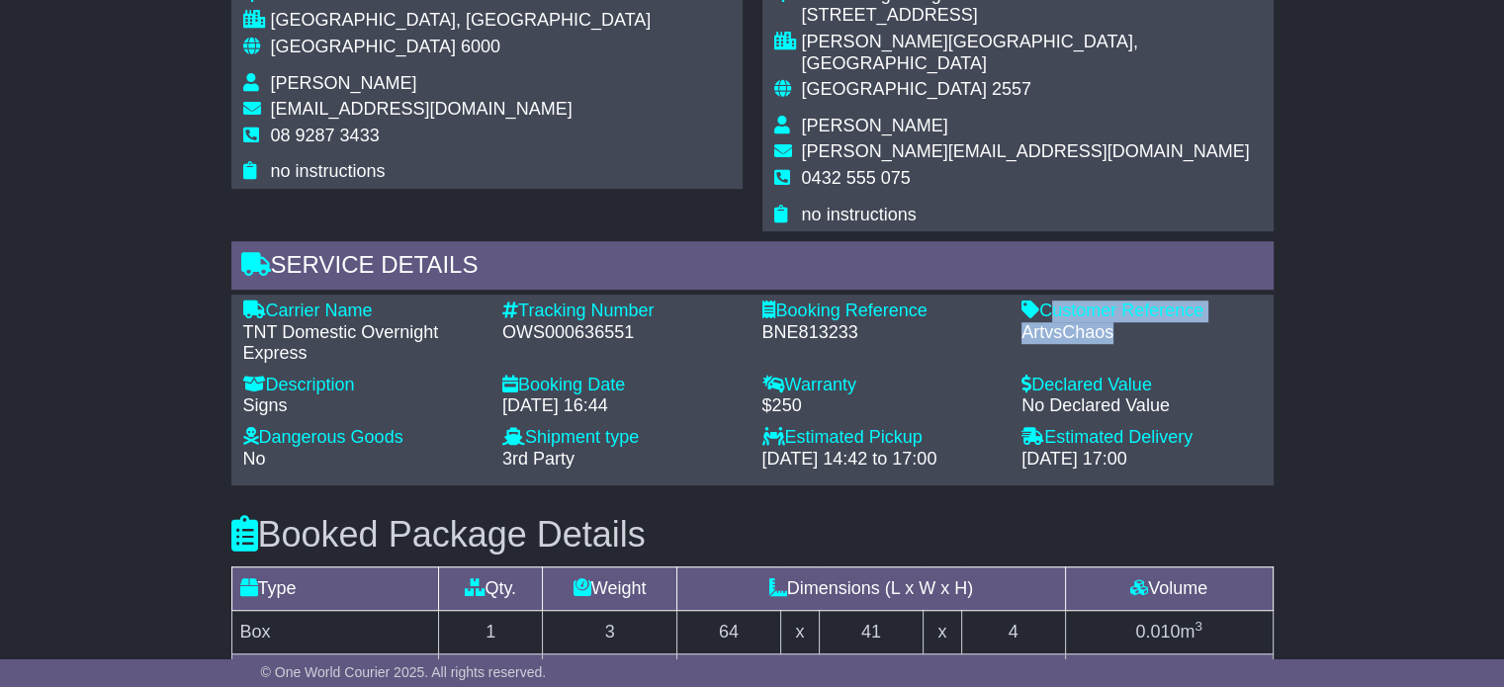
scroll to position [1385, 0]
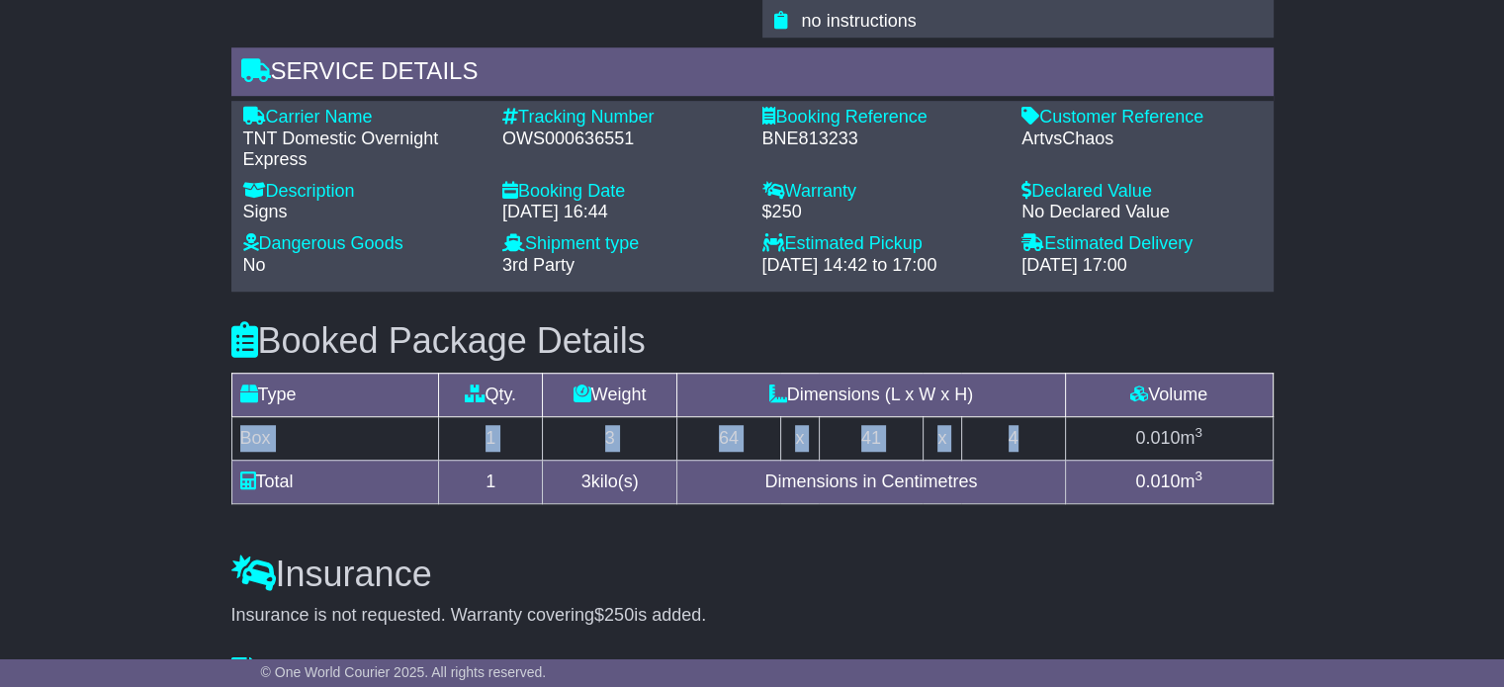
drag, startPoint x: 1036, startPoint y: 413, endPoint x: 232, endPoint y: 410, distance: 804.0
click at [232, 416] on tr "Box 1 3 64 x 41 x 4 0.010 m 3" at bounding box center [751, 438] width 1041 height 44
copy tr "Box 1 3 64 x 41 x 4"
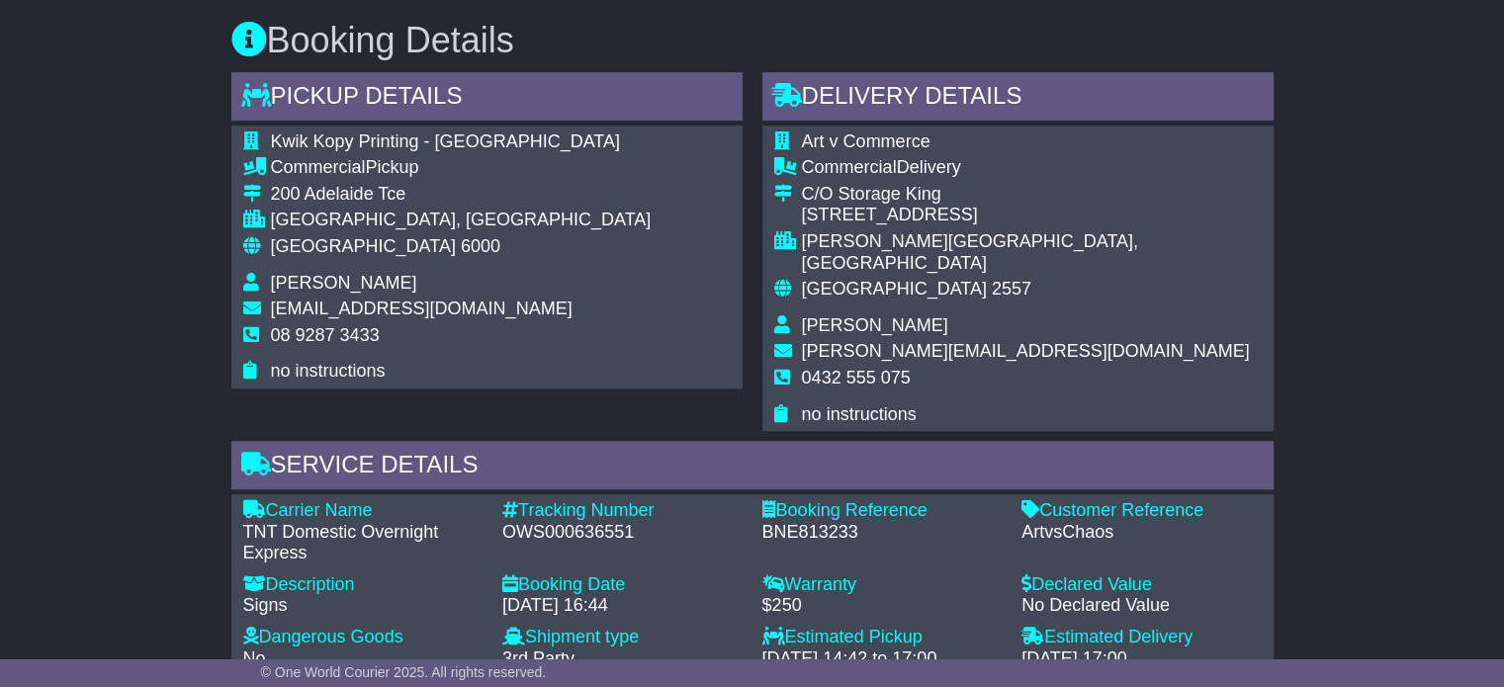
scroll to position [989, 0]
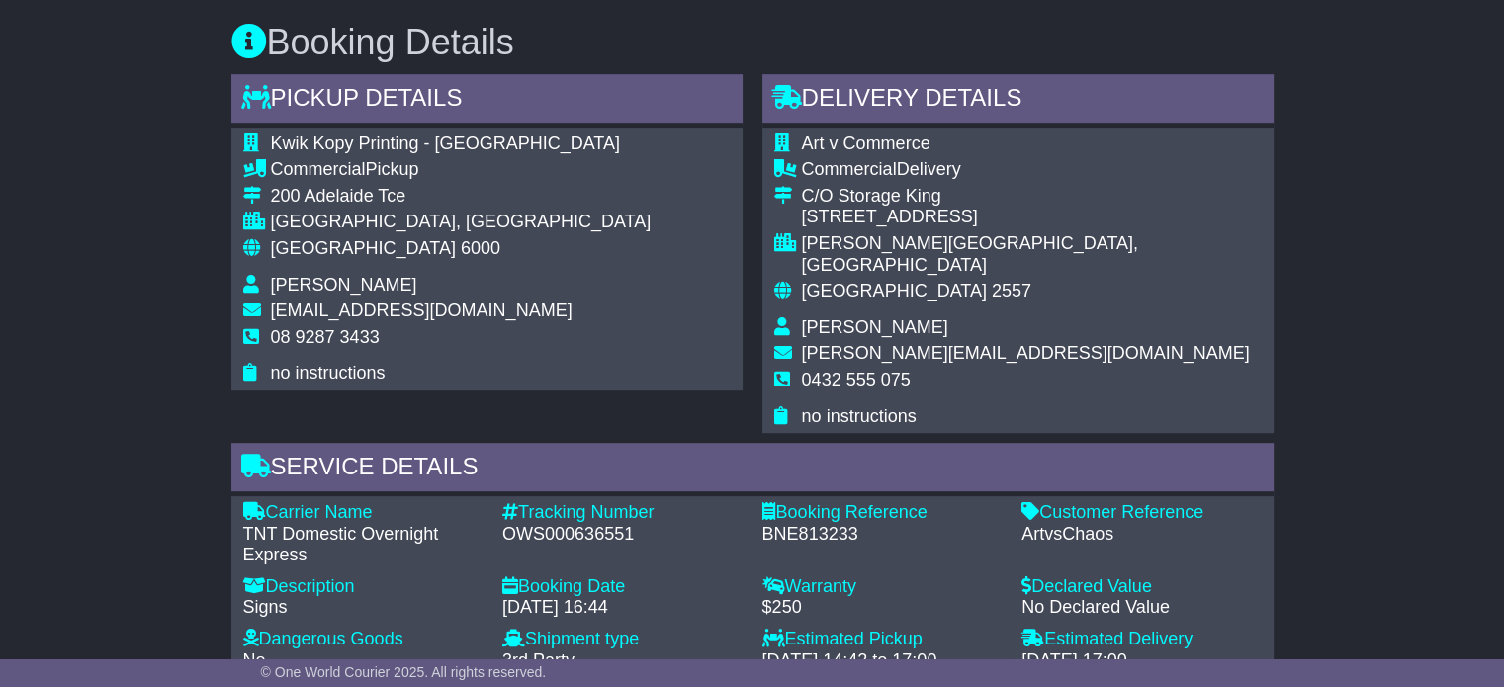
click at [826, 317] on span "Neil Cato" at bounding box center [875, 327] width 146 height 20
copy tbody "Neil Cato"
click at [858, 370] on span "0432 555 075" at bounding box center [856, 380] width 109 height 20
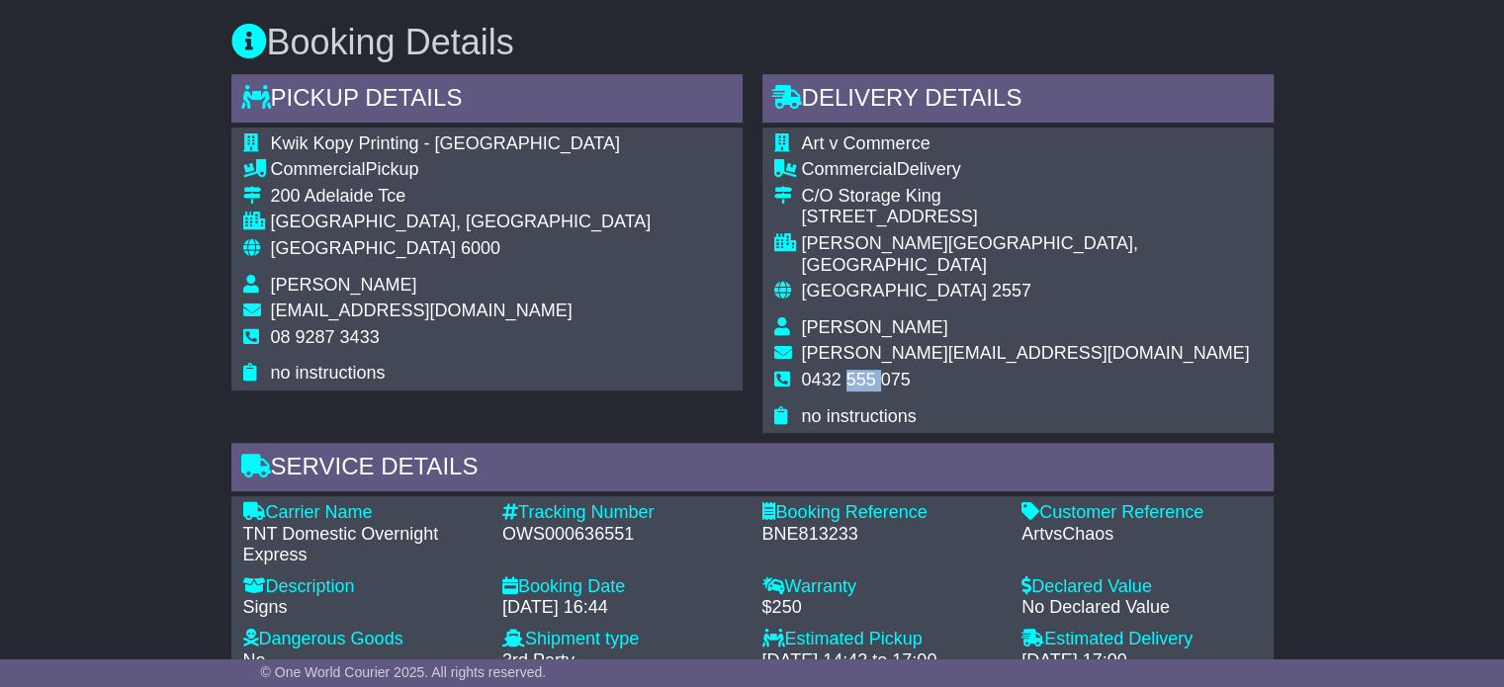
click at [858, 370] on span "0432 555 075" at bounding box center [856, 380] width 109 height 20
copy tbody "0432 555 075"
click at [461, 245] on span "6000" at bounding box center [481, 248] width 40 height 20
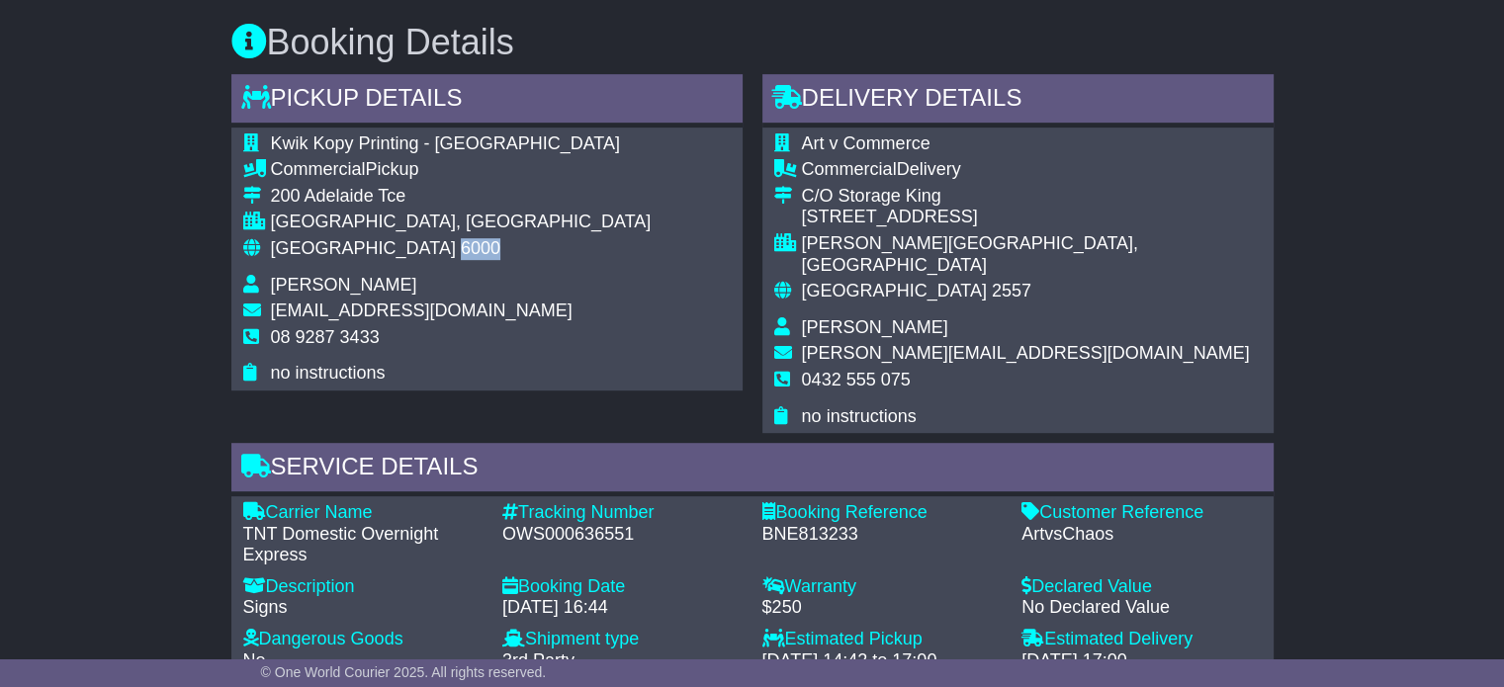
click at [461, 245] on span "6000" at bounding box center [481, 248] width 40 height 20
click at [461, 244] on span "6000" at bounding box center [481, 248] width 40 height 20
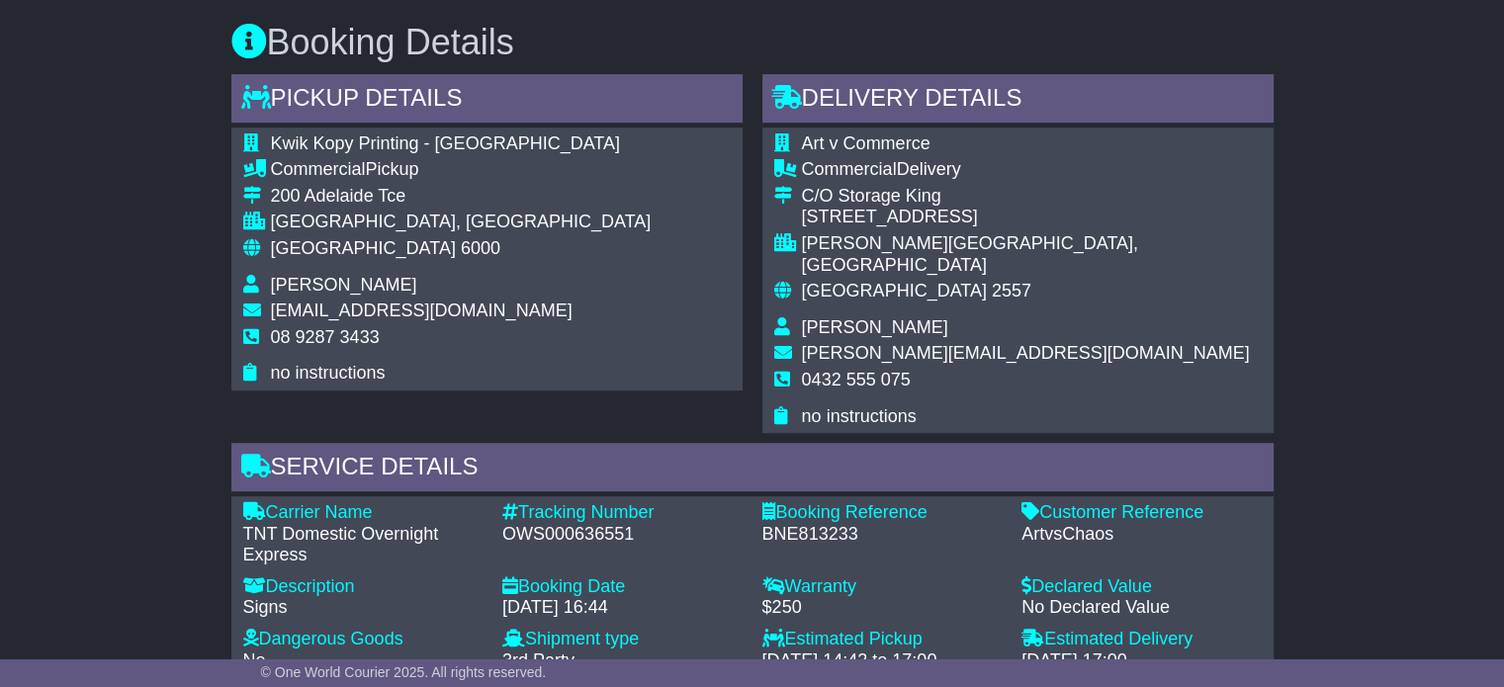
click at [843, 281] on span "[GEOGRAPHIC_DATA]" at bounding box center [894, 291] width 185 height 20
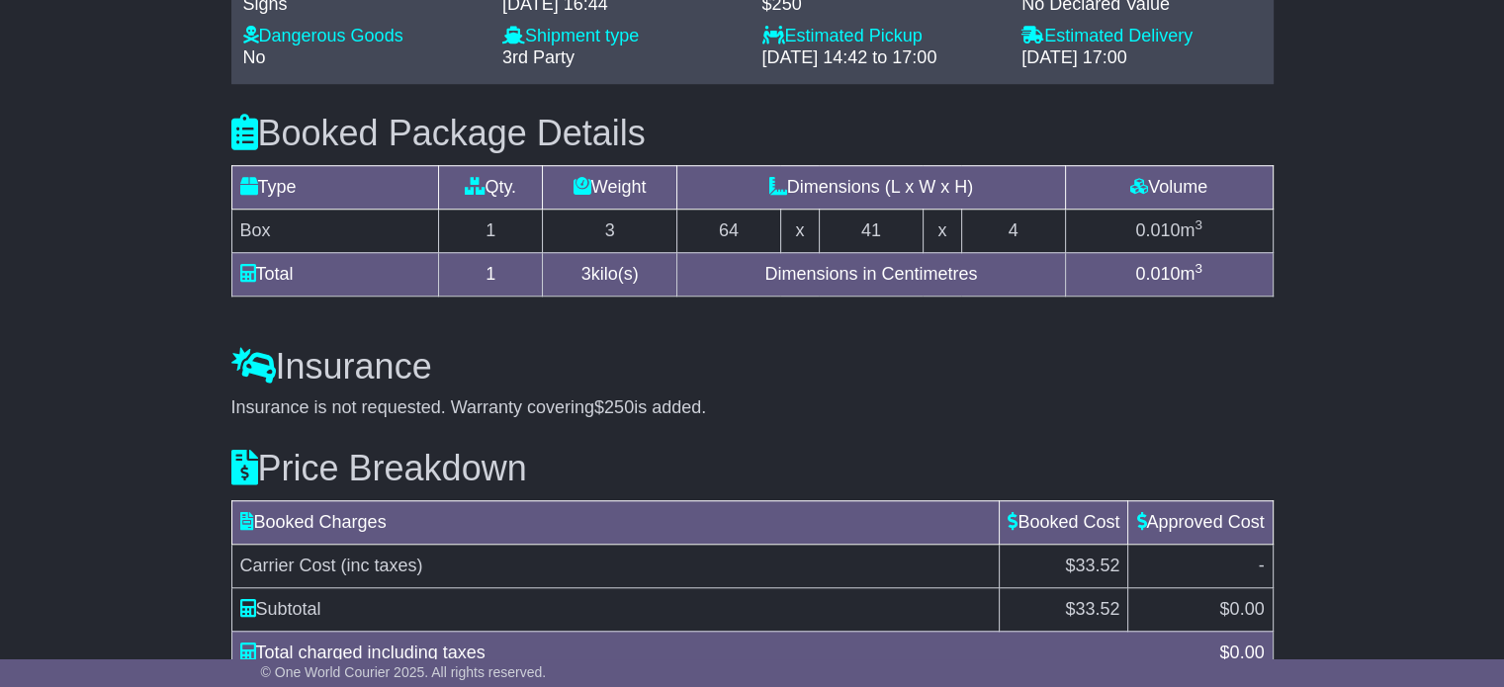
scroll to position [1514, 0]
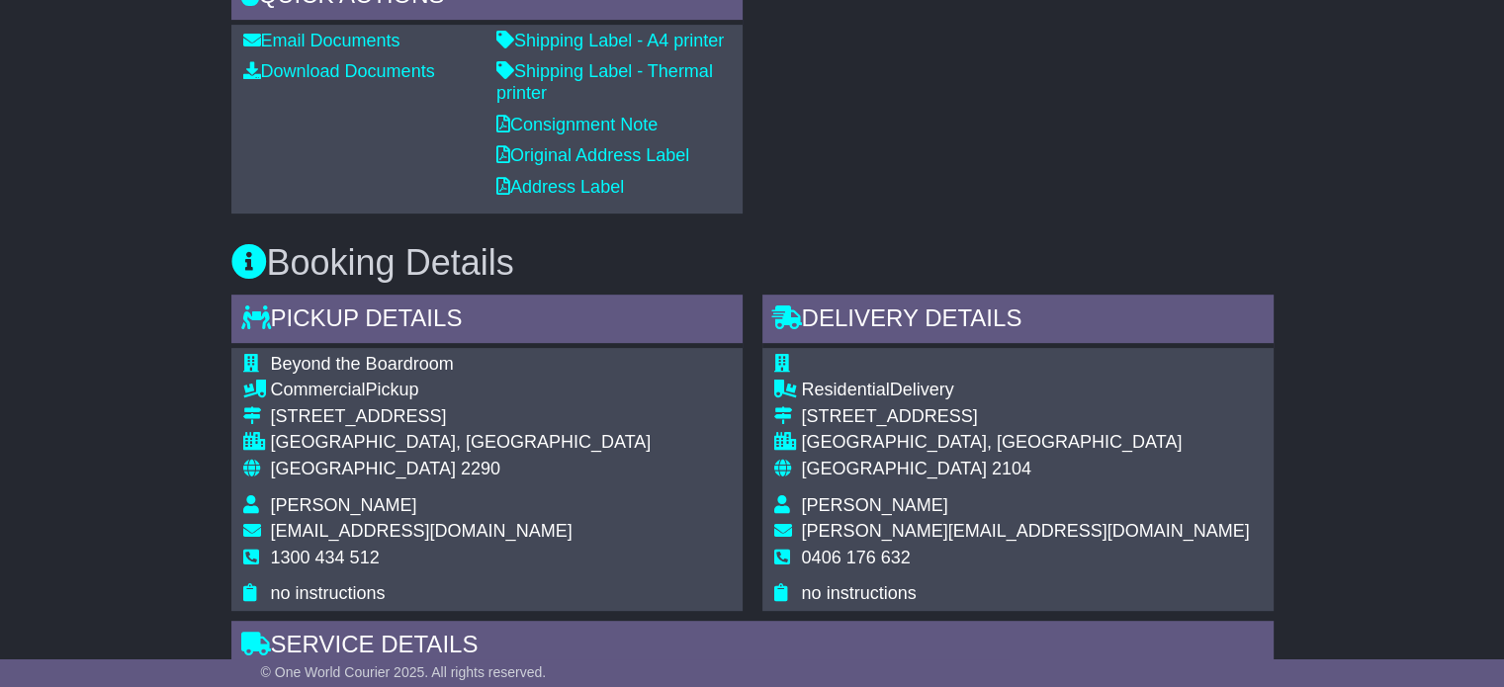
scroll to position [890, 0]
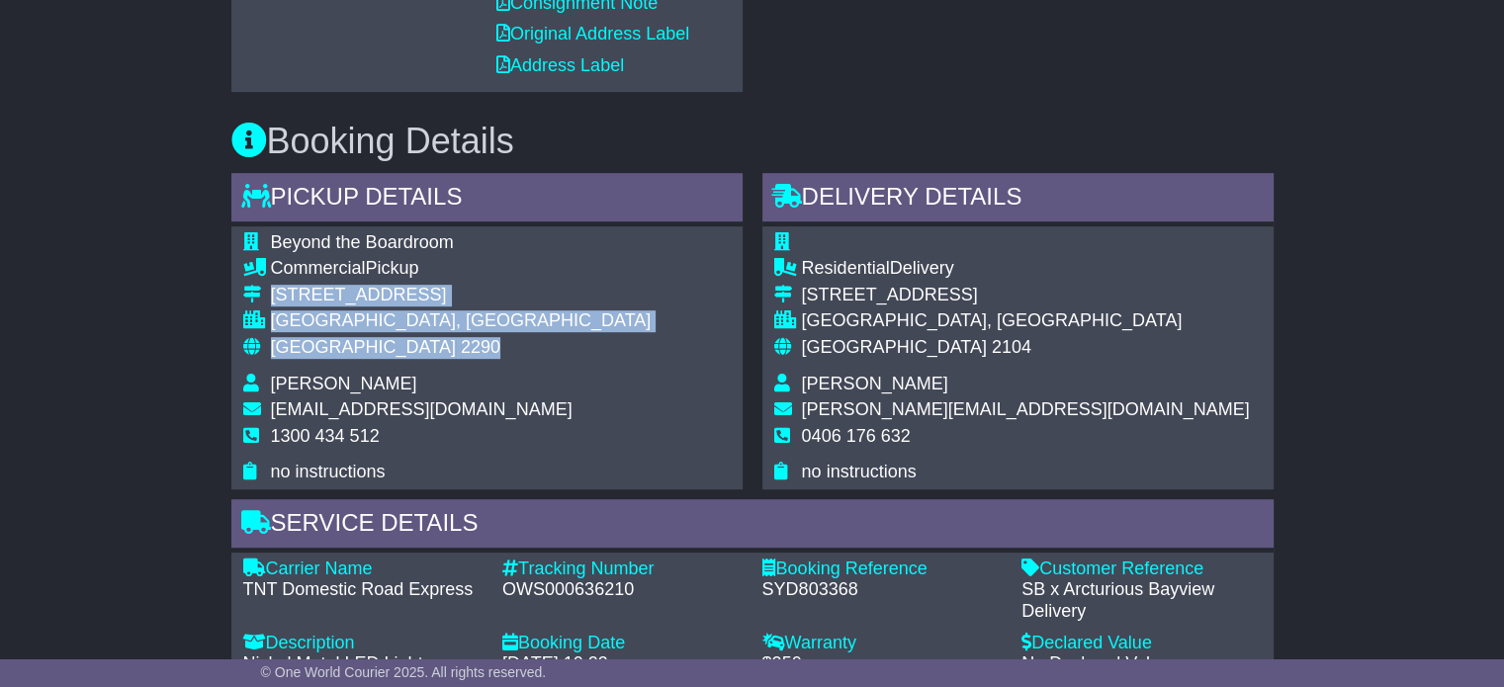
drag, startPoint x: 383, startPoint y: 349, endPoint x: 272, endPoint y: 292, distance: 124.7
click at [272, 292] on tbody "Beyond the Boardroom Commercial Pickup [STREET_ADDRESS] [GEOGRAPHIC_DATA], [GEO…" at bounding box center [447, 357] width 408 height 251
copy tbody "[STREET_ADDRESS]"
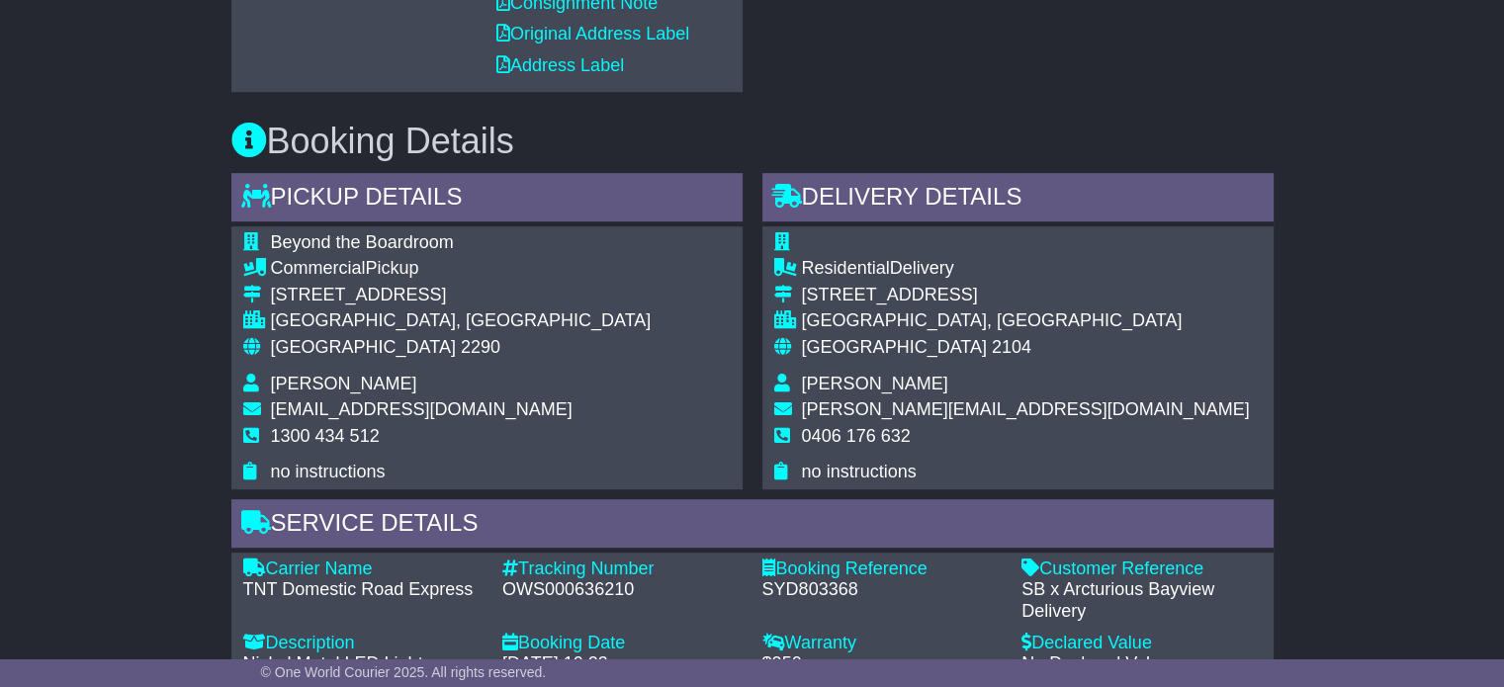
click at [317, 435] on span "1300 434 512" at bounding box center [325, 436] width 109 height 20
copy tbody "1300 434 512"
click at [522, 594] on div "OWS000636210" at bounding box center [622, 591] width 240 height 22
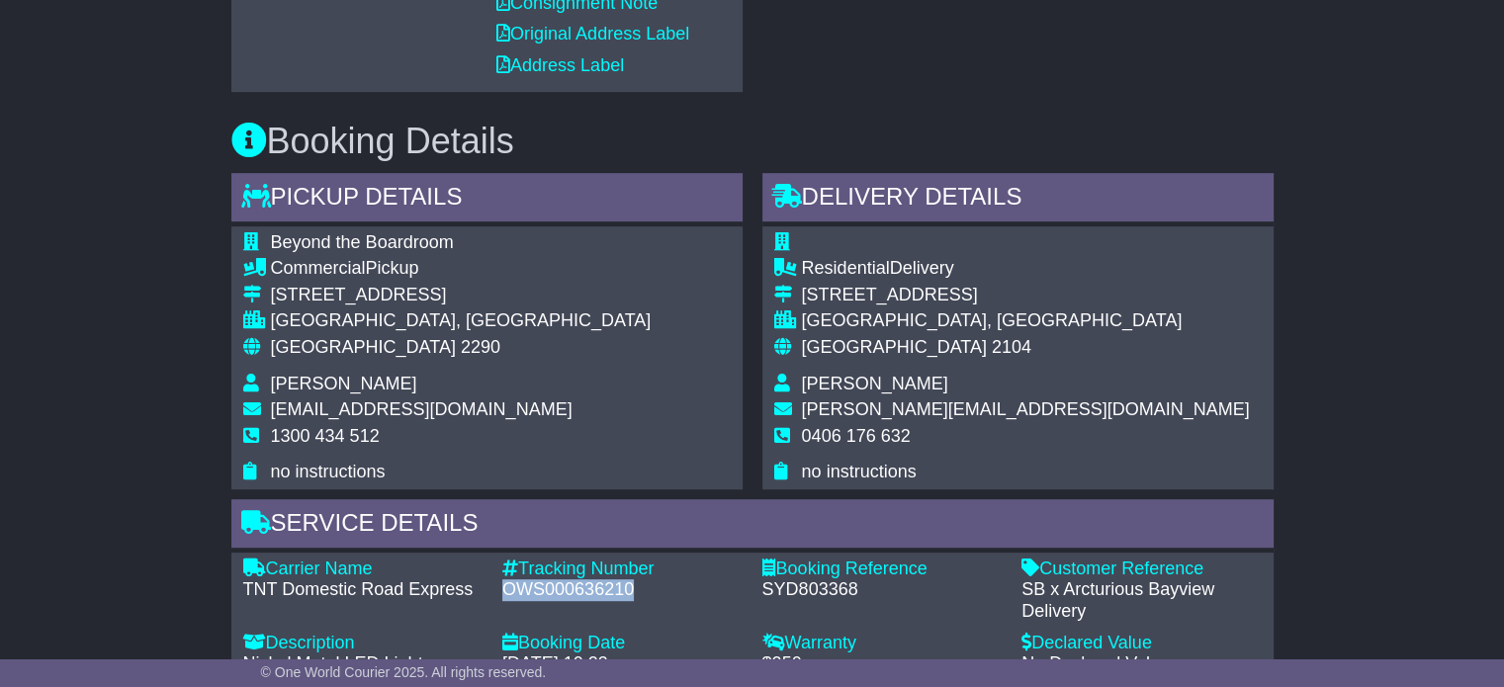
click at [522, 593] on div "OWS000636210" at bounding box center [622, 591] width 240 height 22
copy div "OWS000636210"
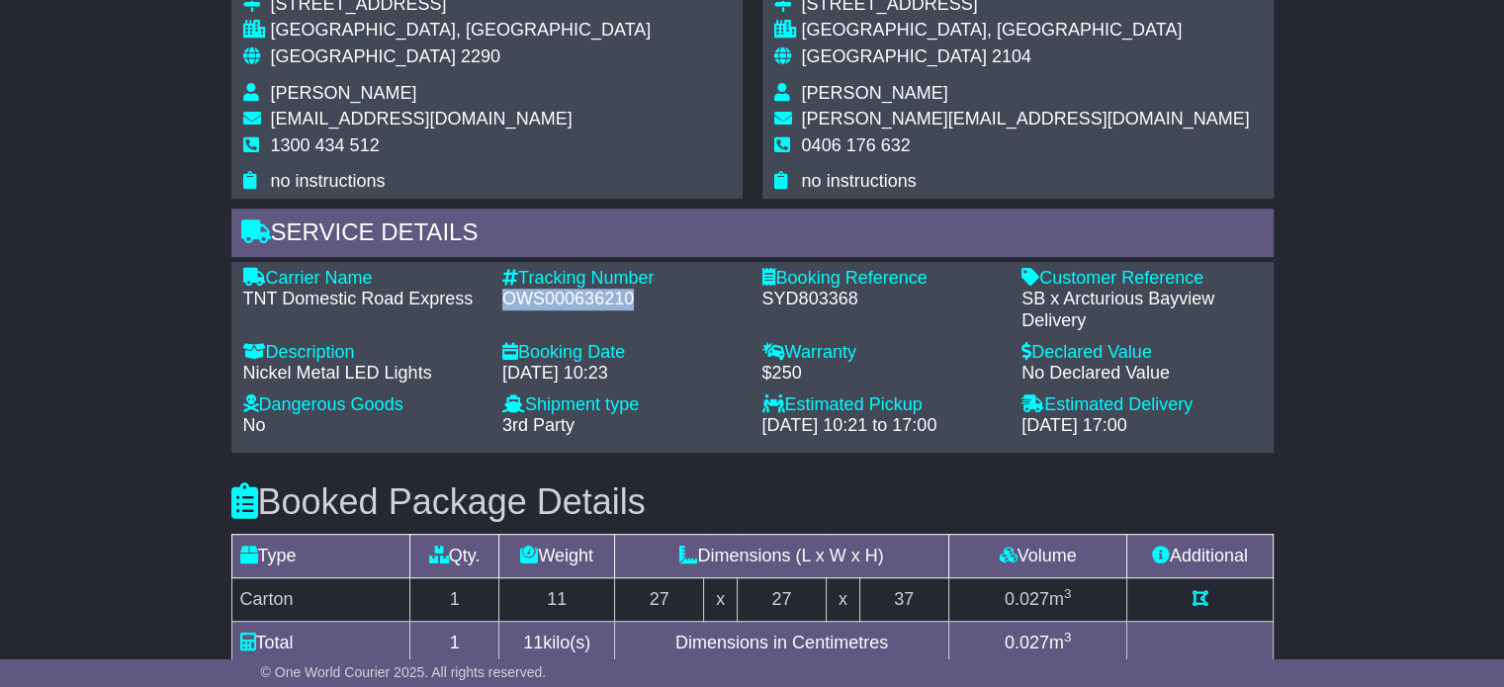
scroll to position [1187, 0]
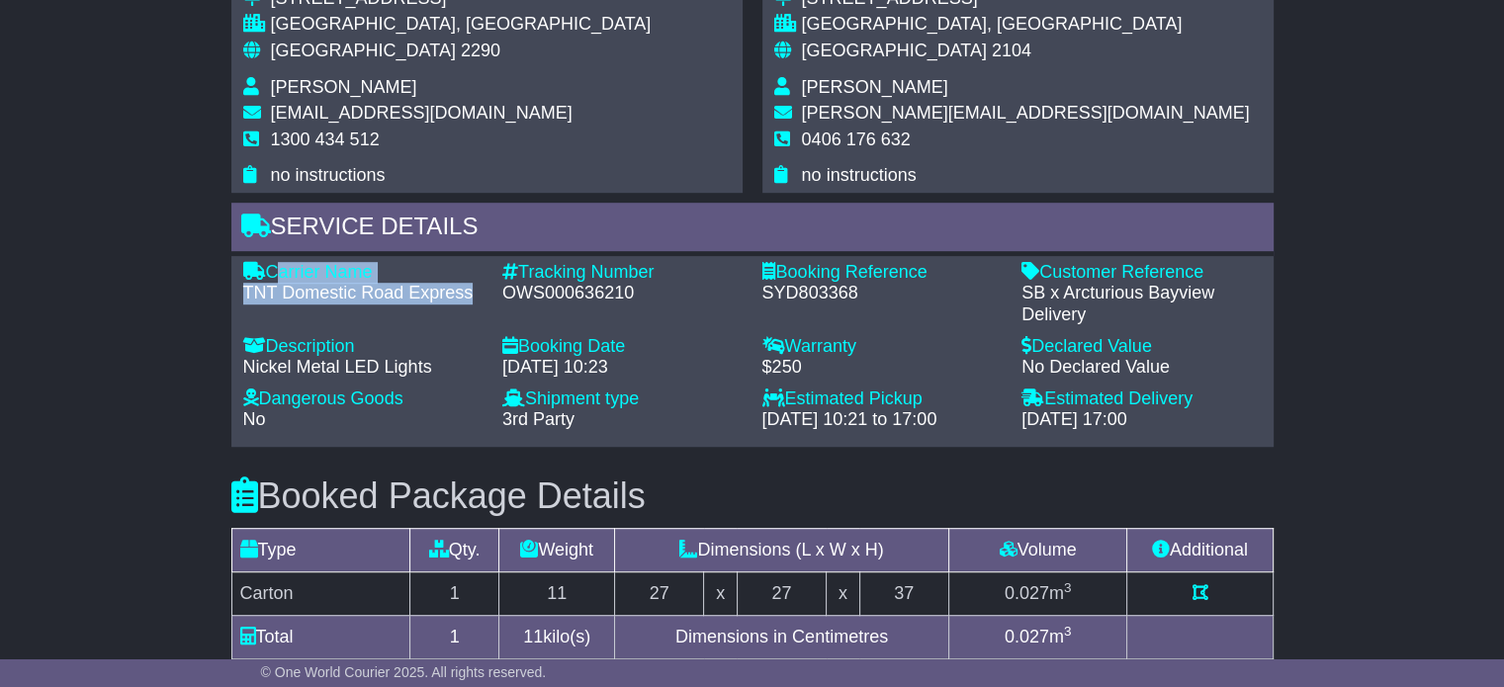
drag, startPoint x: 471, startPoint y: 291, endPoint x: 269, endPoint y: 268, distance: 203.0
click at [269, 268] on div "Carrier Name - TNT Domestic Road Express" at bounding box center [363, 294] width 260 height 64
copy div "Carrier Name - TNT Domestic Road Express"
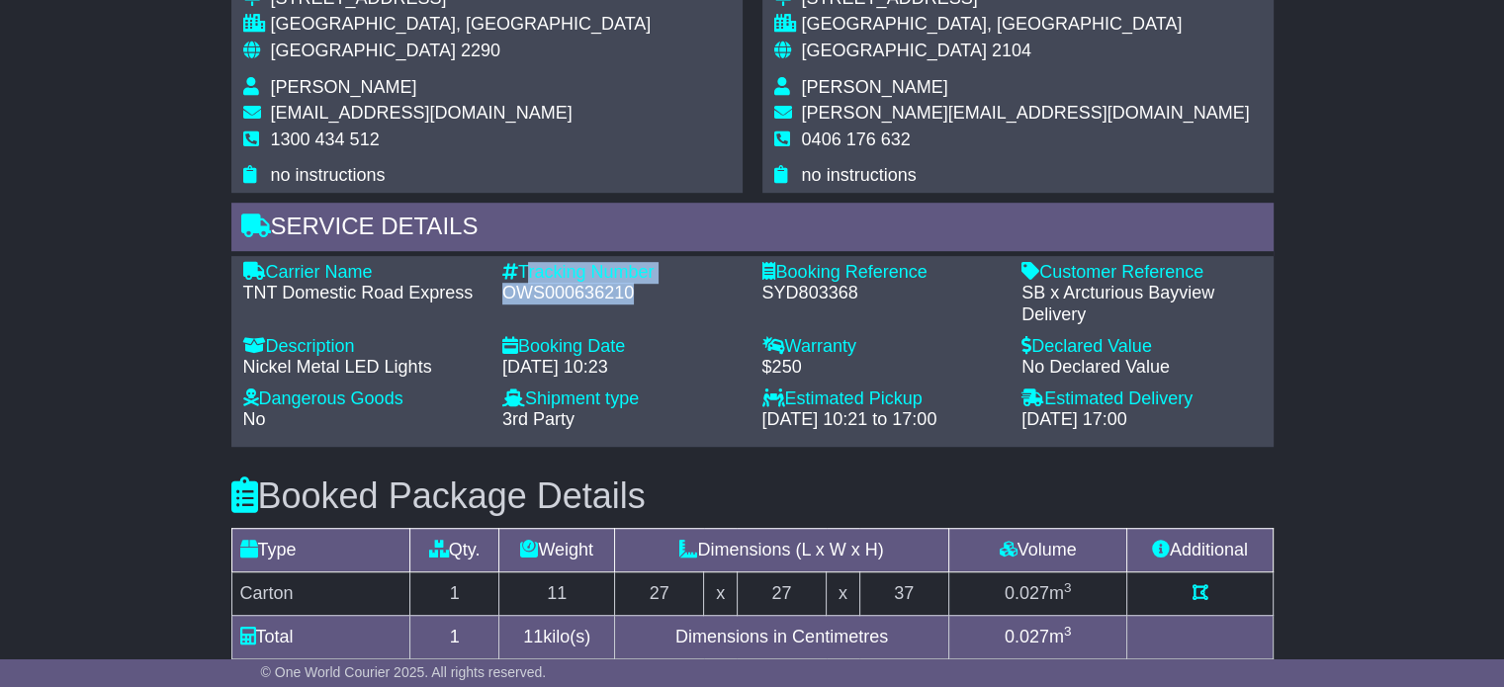
drag, startPoint x: 630, startPoint y: 288, endPoint x: 520, endPoint y: 275, distance: 110.5
click at [520, 275] on div "Tracking Number - OWS000636210" at bounding box center [623, 294] width 260 height 64
copy div "Tracking Number - OWS000636210"
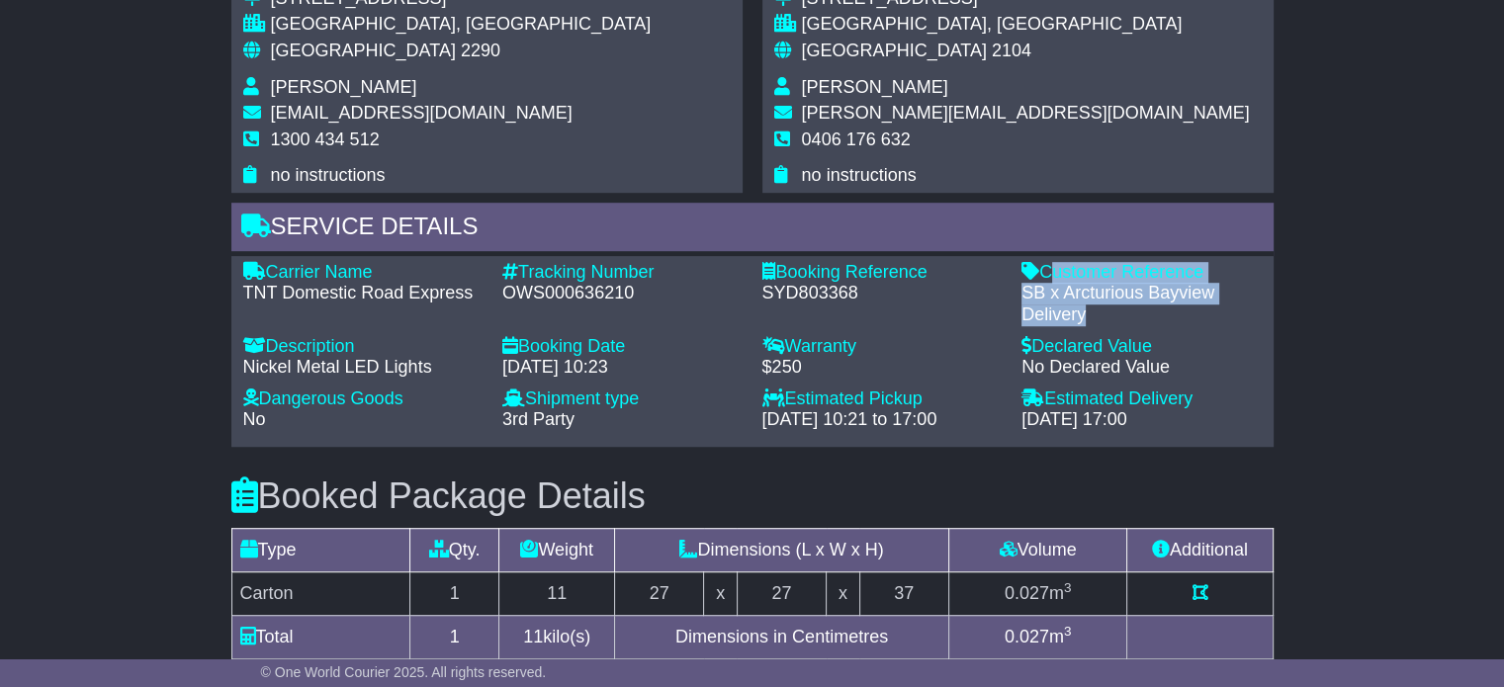
drag, startPoint x: 1084, startPoint y: 312, endPoint x: 1045, endPoint y: 265, distance: 60.4
click at [1045, 265] on div "Customer Reference - SB x Arcturious Bayview Delivery" at bounding box center [1142, 294] width 260 height 64
copy div "Customer Reference - SB x Arcturious Bayview Delivery"
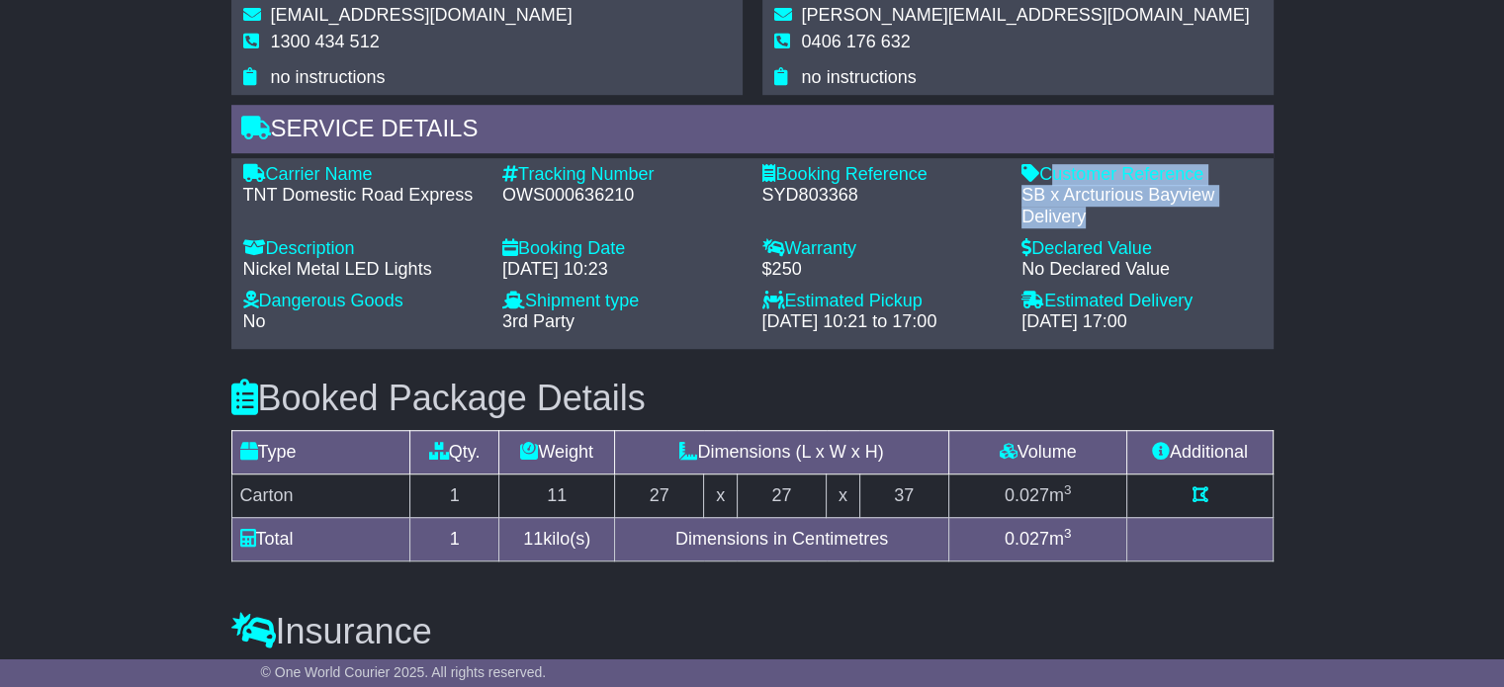
scroll to position [1286, 0]
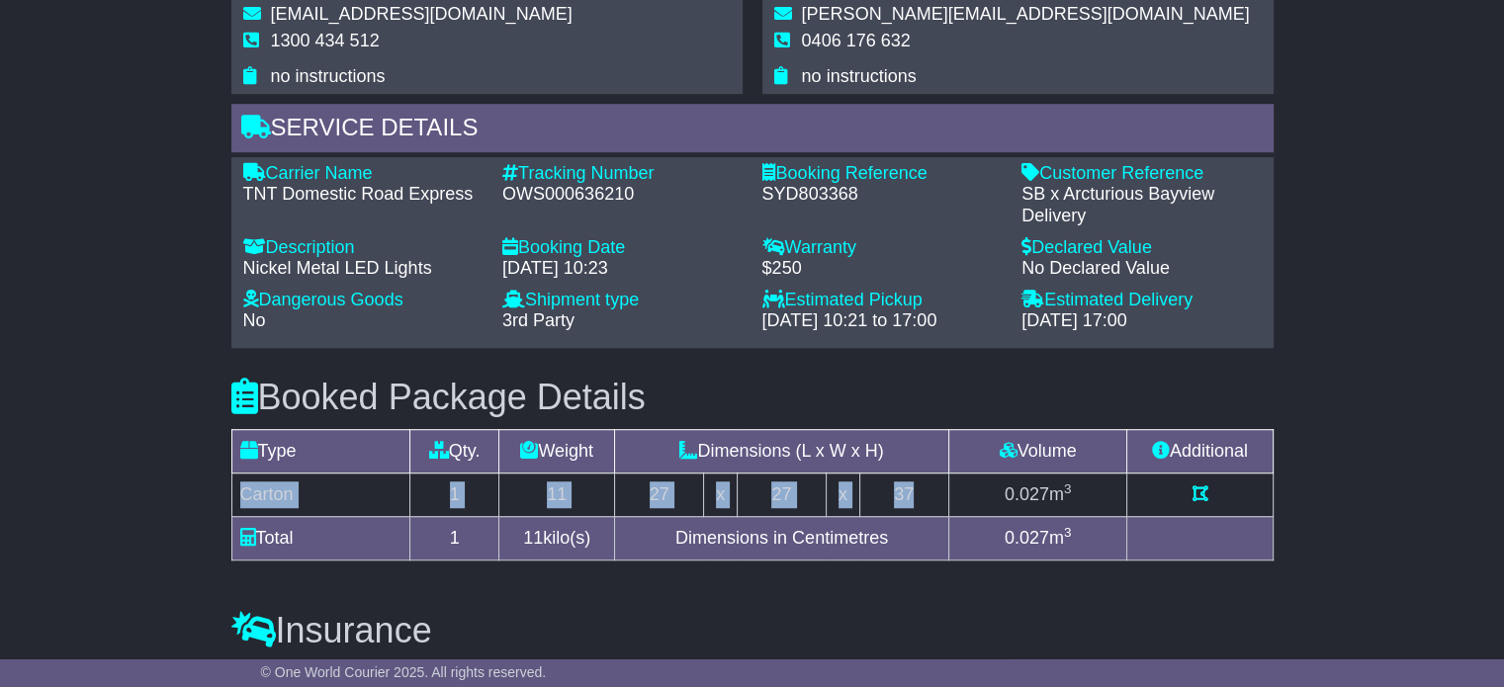
drag, startPoint x: 237, startPoint y: 484, endPoint x: 927, endPoint y: 486, distance: 689.3
click at [927, 486] on tr "Carton 1 11 27 x 27 x 37 0.027 m 3" at bounding box center [751, 495] width 1041 height 44
copy tr "Carton 1 11 27 x 27 x 37"
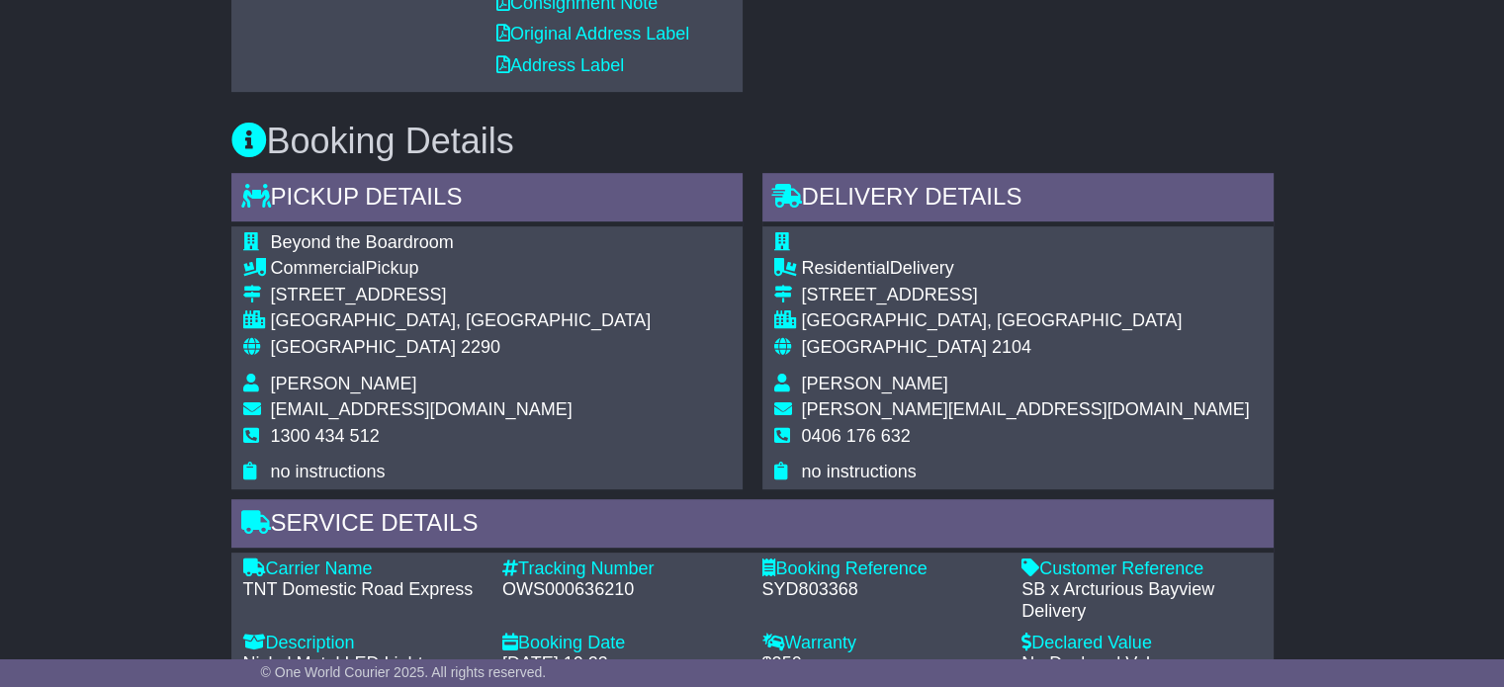
click at [837, 383] on span "[PERSON_NAME]" at bounding box center [875, 384] width 146 height 20
copy tbody "[PERSON_NAME]"
click at [884, 430] on span "0406 176 632" at bounding box center [856, 436] width 109 height 20
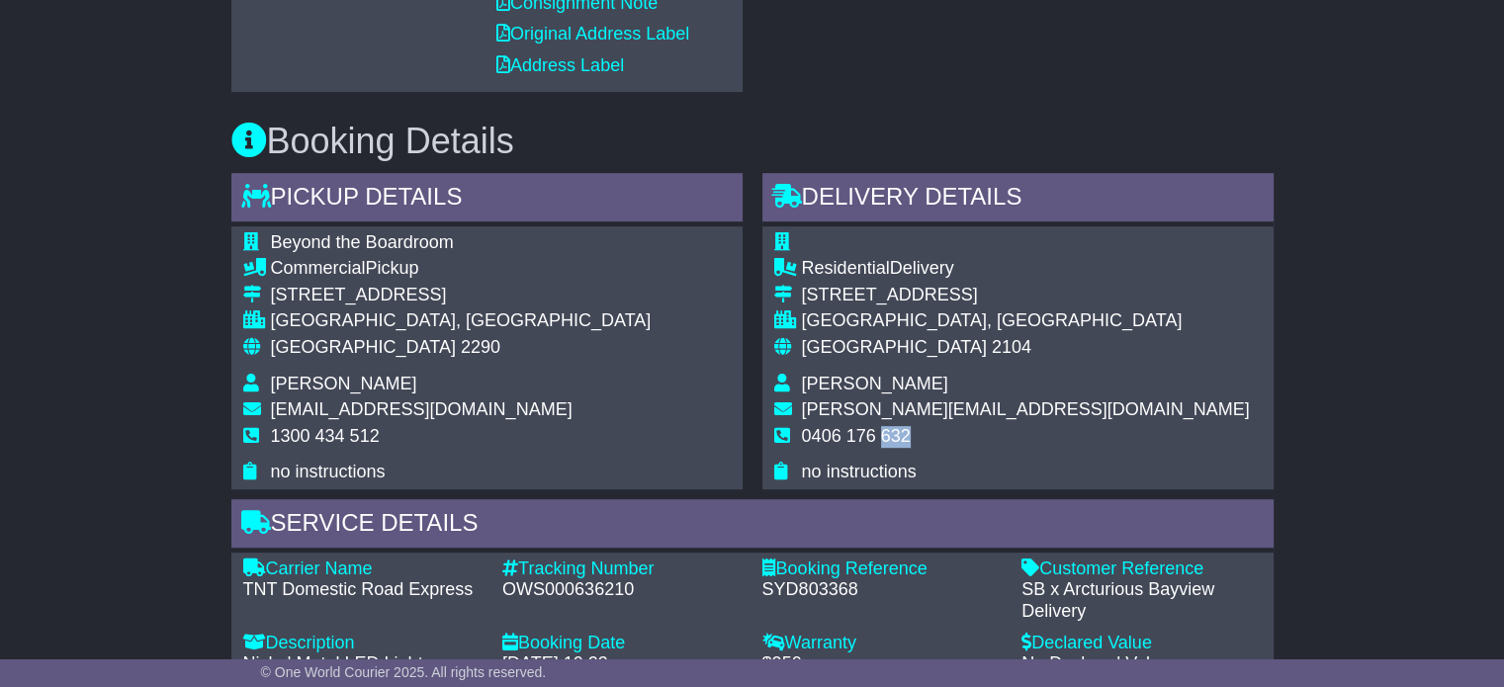
click at [884, 430] on span "0406 176 632" at bounding box center [856, 436] width 109 height 20
copy tbody "0406 176 632"
click at [315, 349] on span "[GEOGRAPHIC_DATA]" at bounding box center [363, 347] width 185 height 20
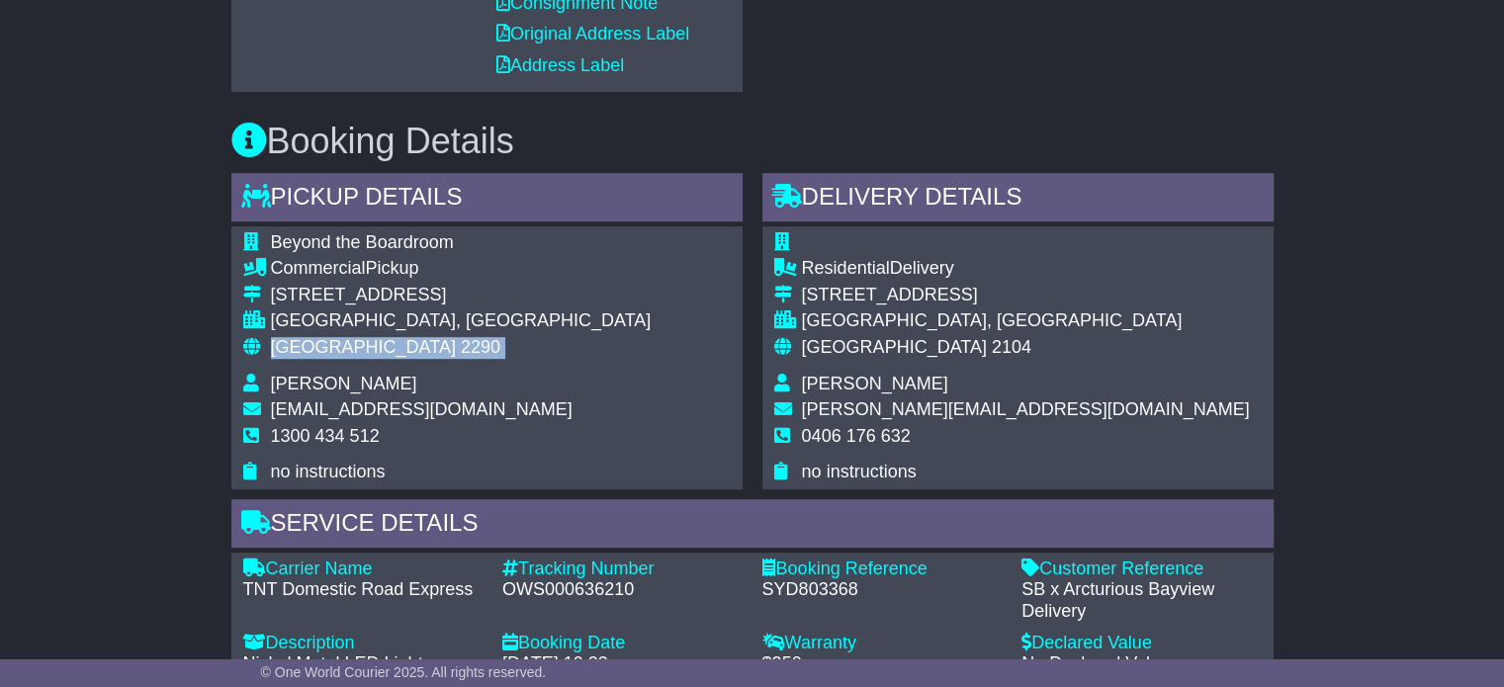
click at [315, 349] on span "[GEOGRAPHIC_DATA]" at bounding box center [363, 347] width 185 height 20
click at [992, 348] on span "2104" at bounding box center [1012, 347] width 40 height 20
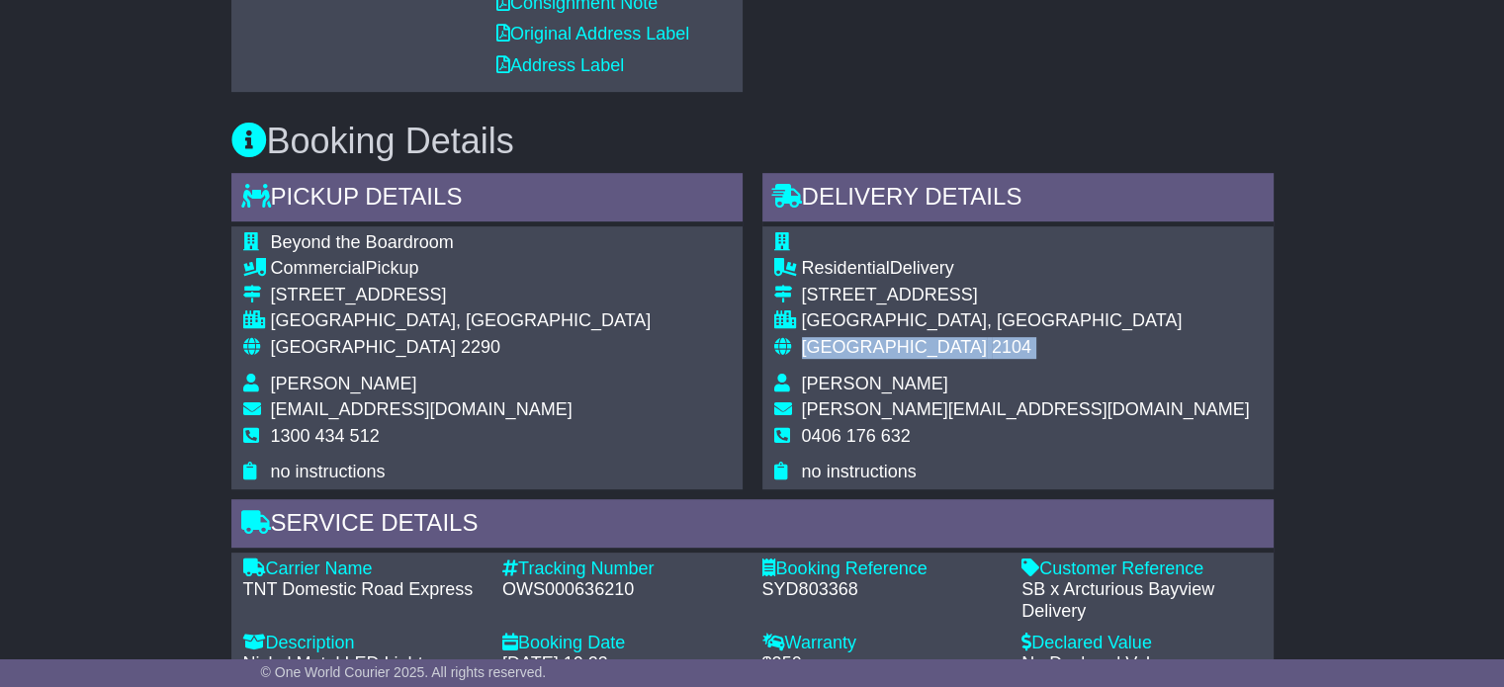
click at [992, 348] on span "2104" at bounding box center [1012, 347] width 40 height 20
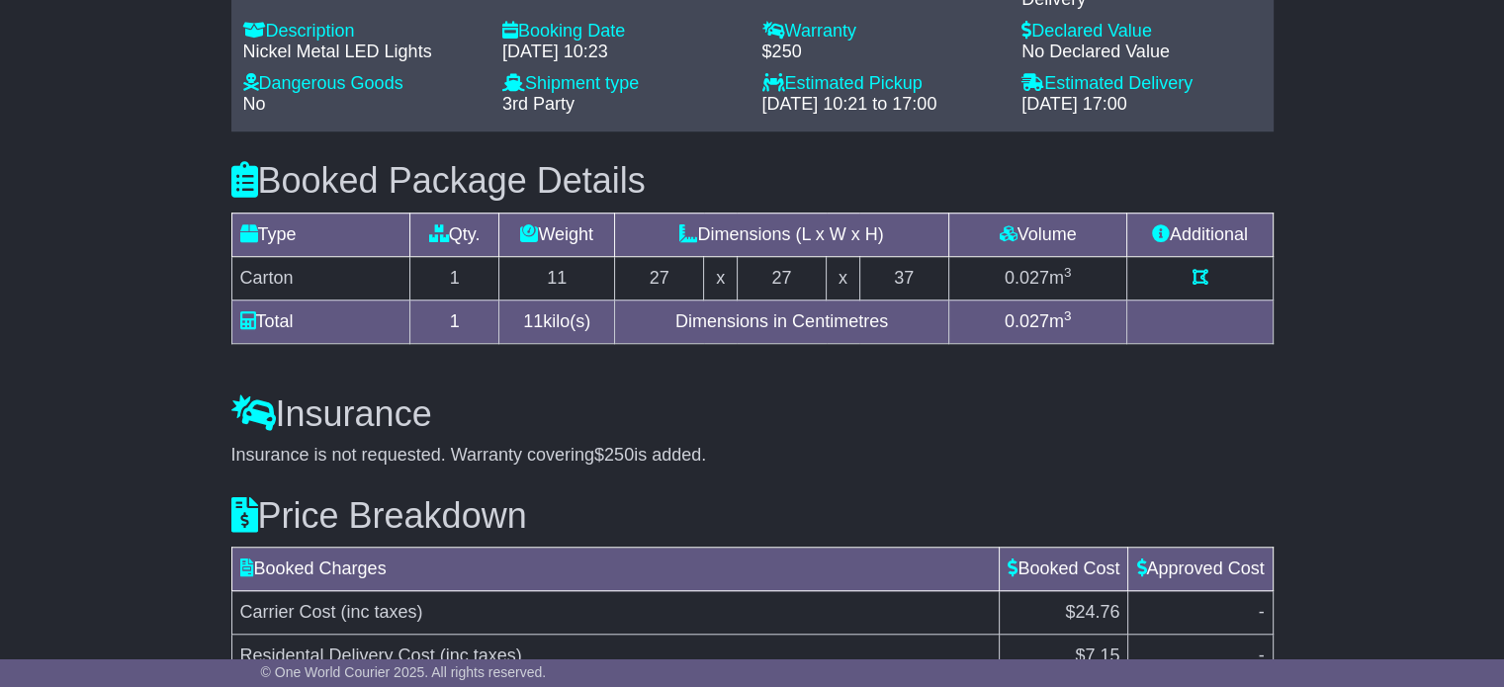
scroll to position [1239, 0]
